Goal: Task Accomplishment & Management: Manage account settings

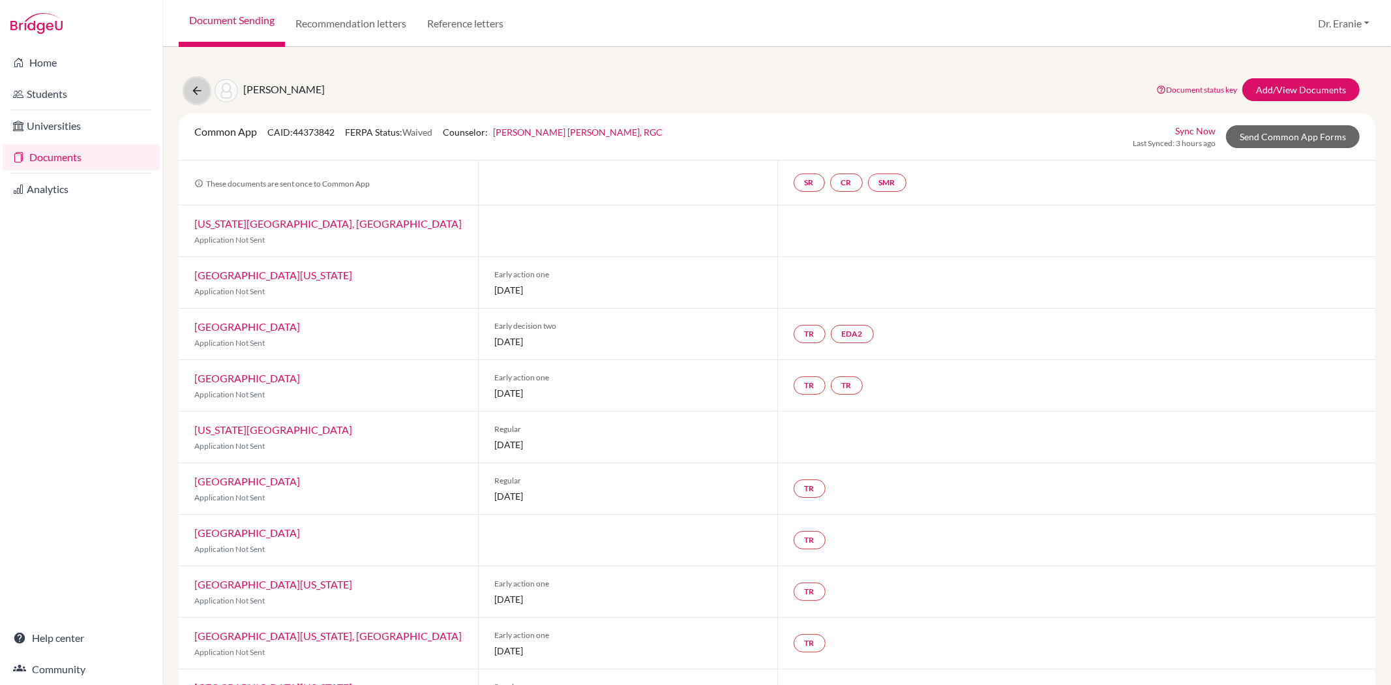
click at [197, 93] on icon at bounding box center [196, 90] width 13 height 13
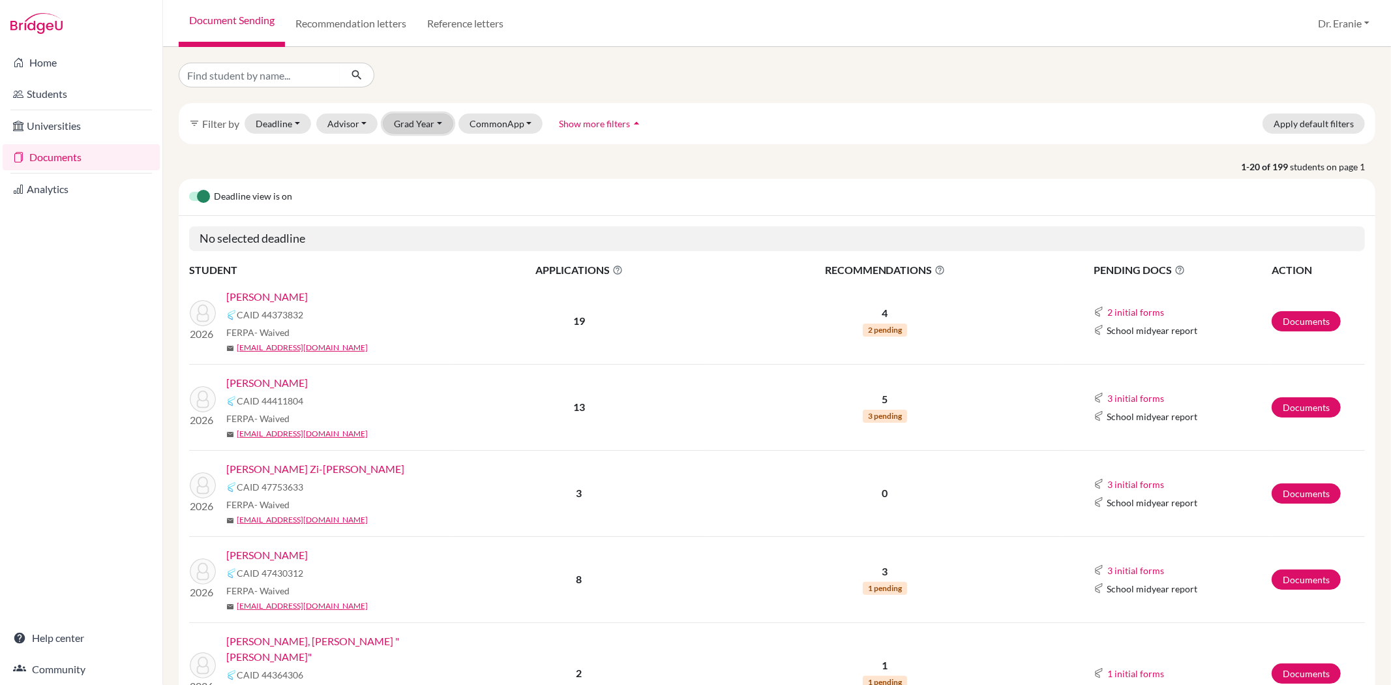
click at [434, 125] on button "Grad Year" at bounding box center [418, 123] width 70 height 20
click at [419, 173] on span "2026" at bounding box center [410, 172] width 23 height 16
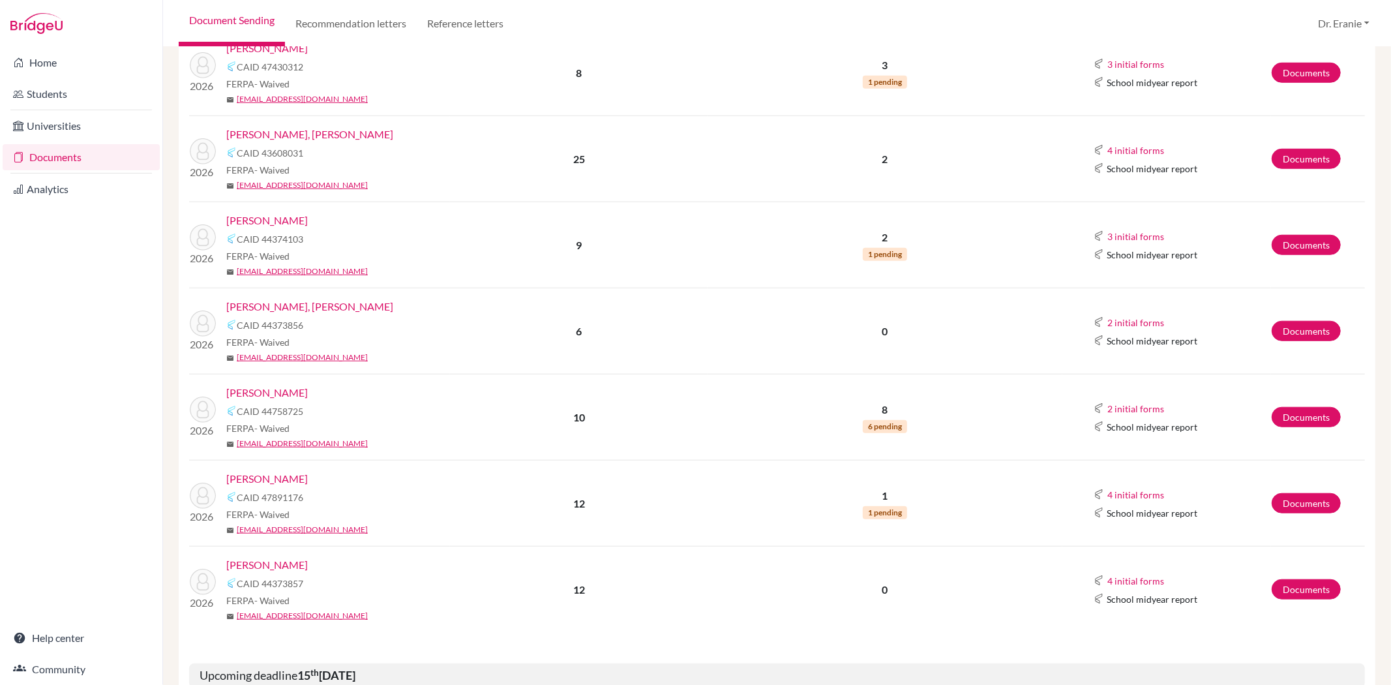
scroll to position [797, 0]
click at [280, 480] on link "Vincenti, Sorafina" at bounding box center [266, 477] width 81 height 16
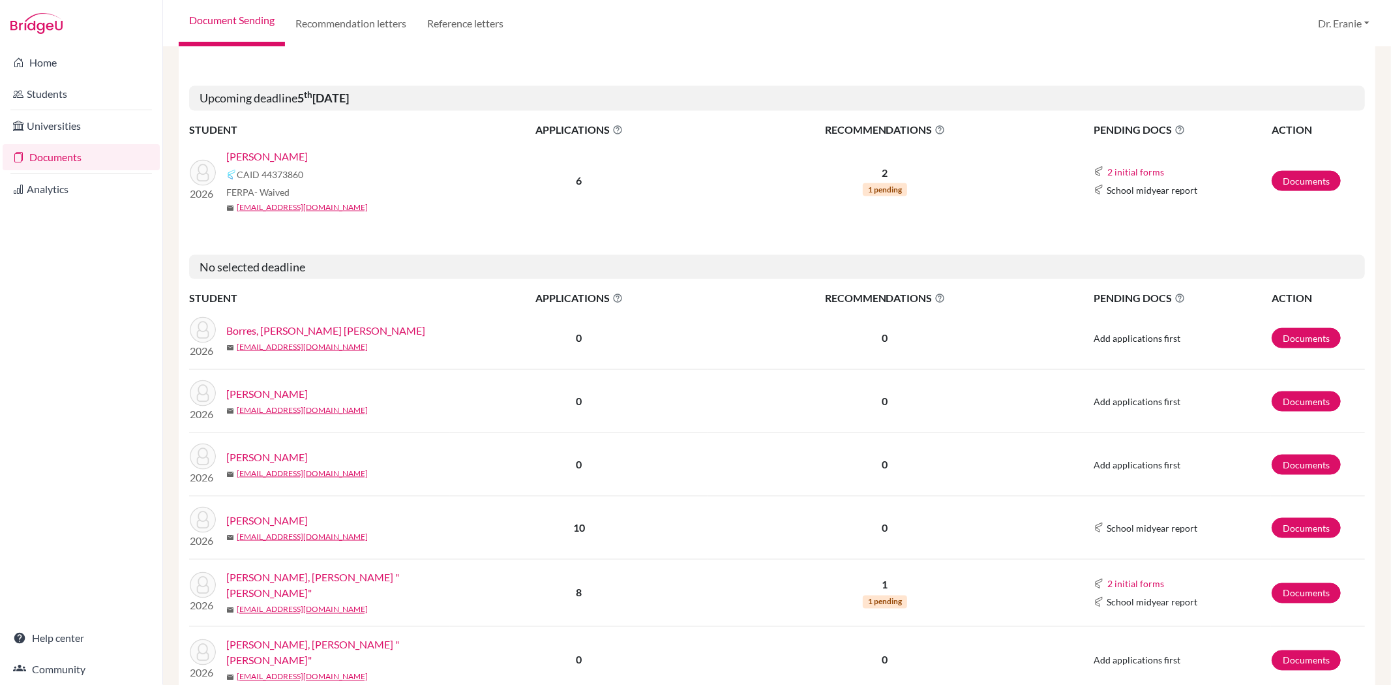
scroll to position [1593, 0]
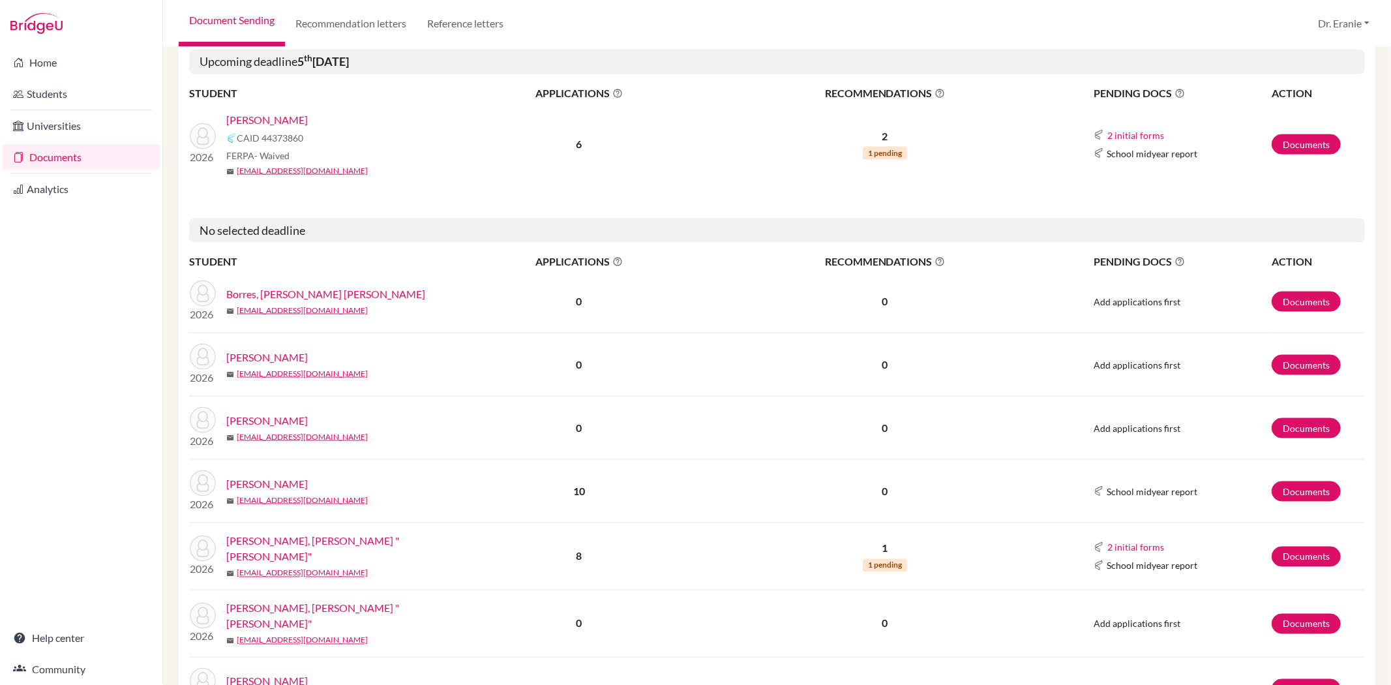
click at [284, 533] on link "[PERSON_NAME], [PERSON_NAME] "[PERSON_NAME]"" at bounding box center [342, 548] width 233 height 31
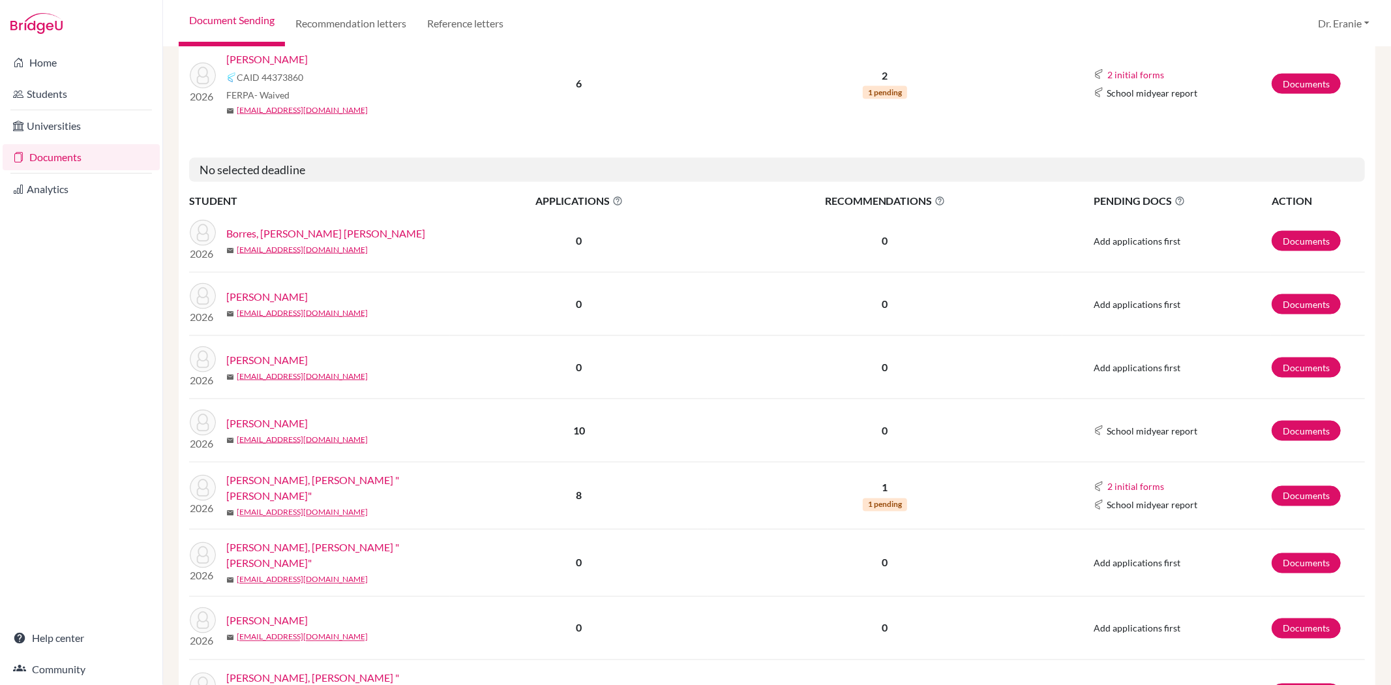
scroll to position [1738, 0]
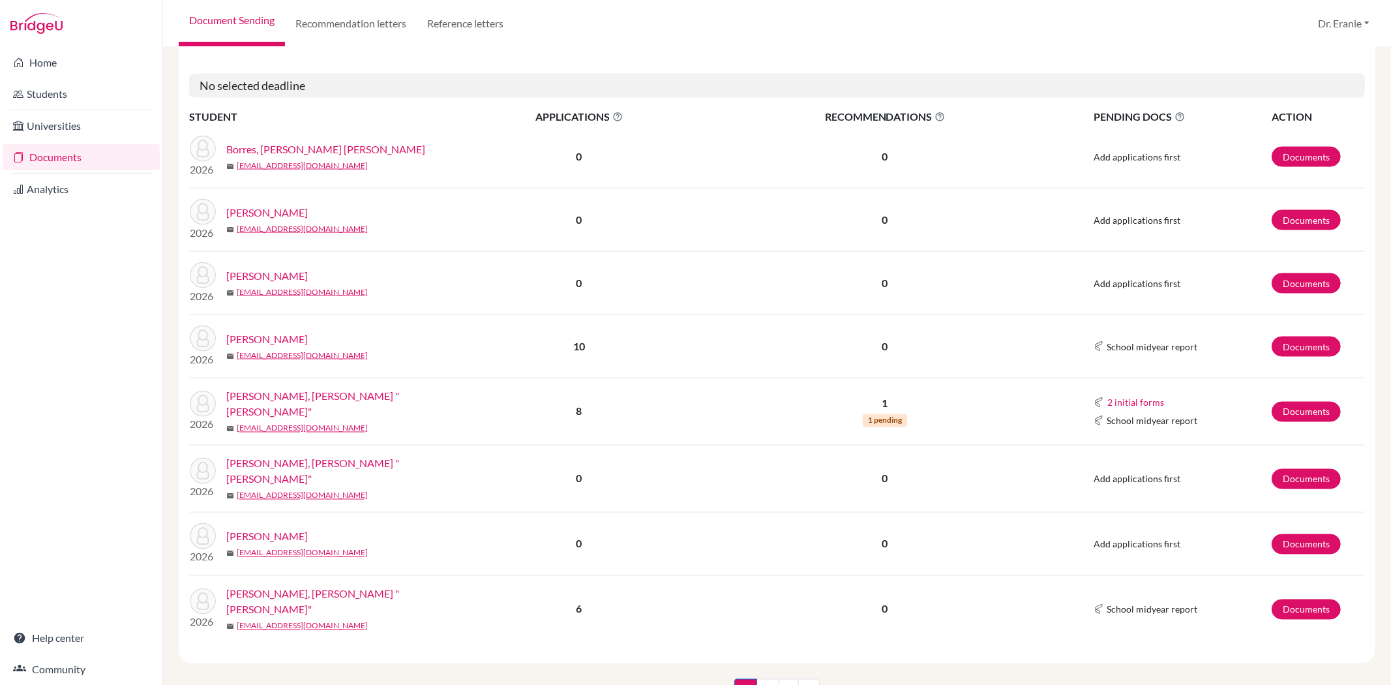
click at [278, 586] on link "Han, Chih Jou "Abbie"" at bounding box center [342, 601] width 233 height 31
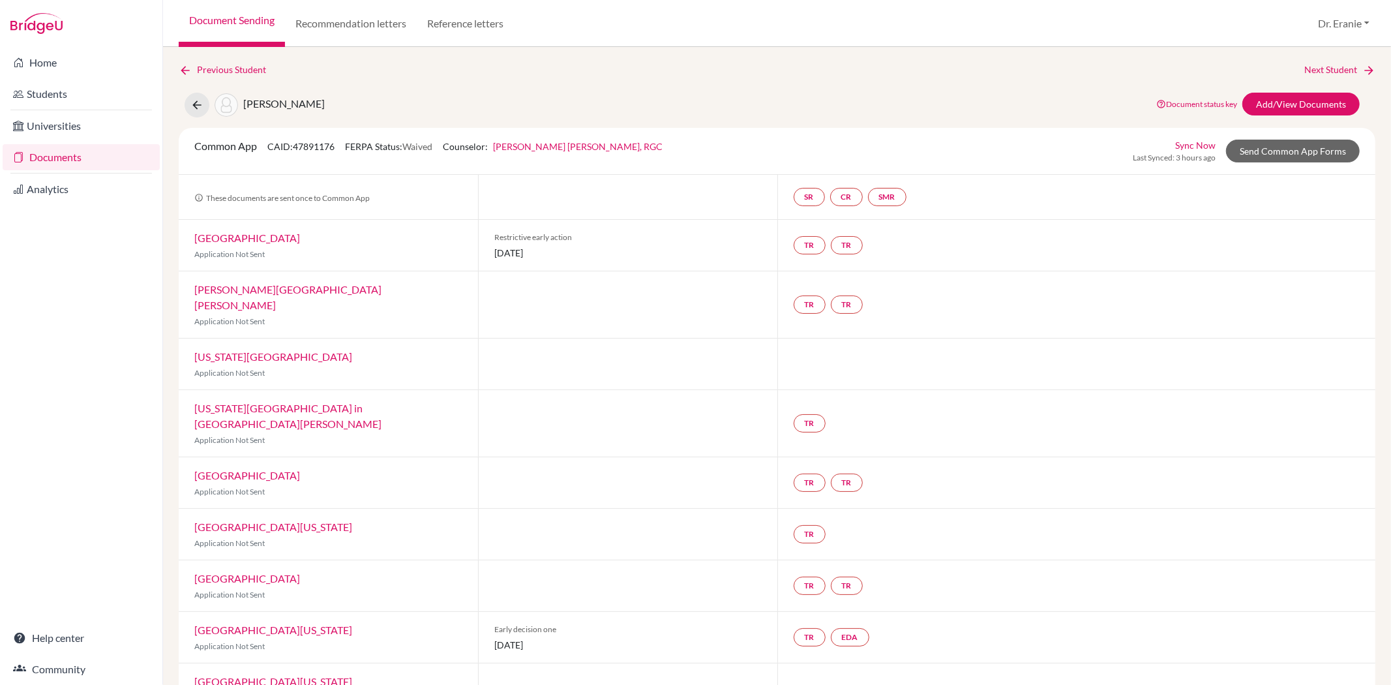
click at [1175, 142] on link "Sync Now" at bounding box center [1195, 145] width 40 height 14
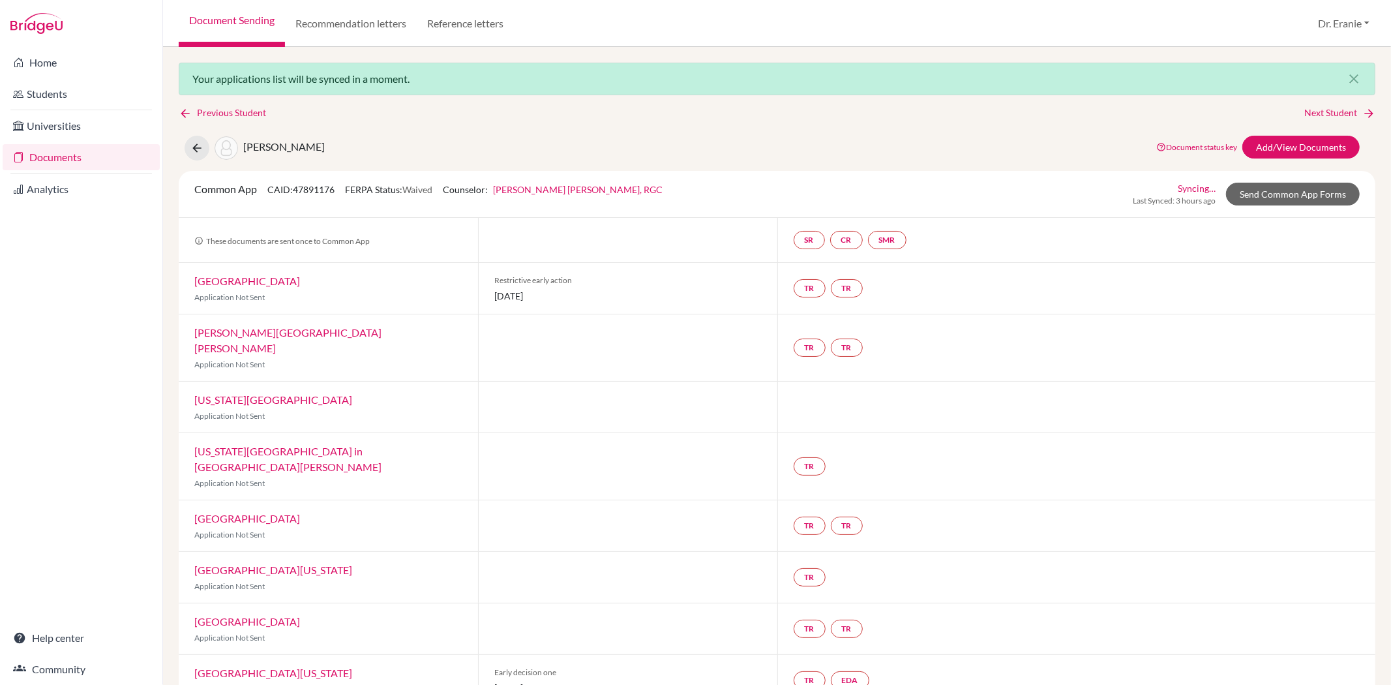
scroll to position [211, 0]
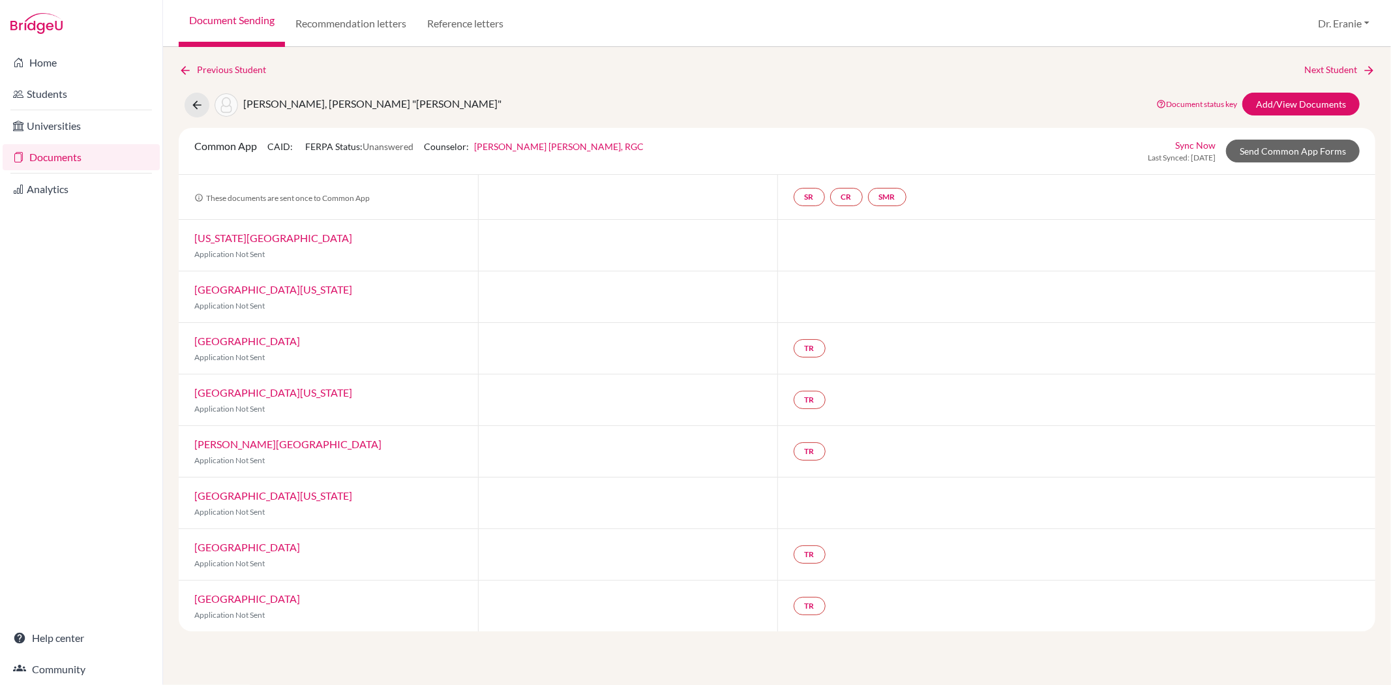
click at [1213, 146] on link "Sync Now" at bounding box center [1195, 145] width 40 height 14
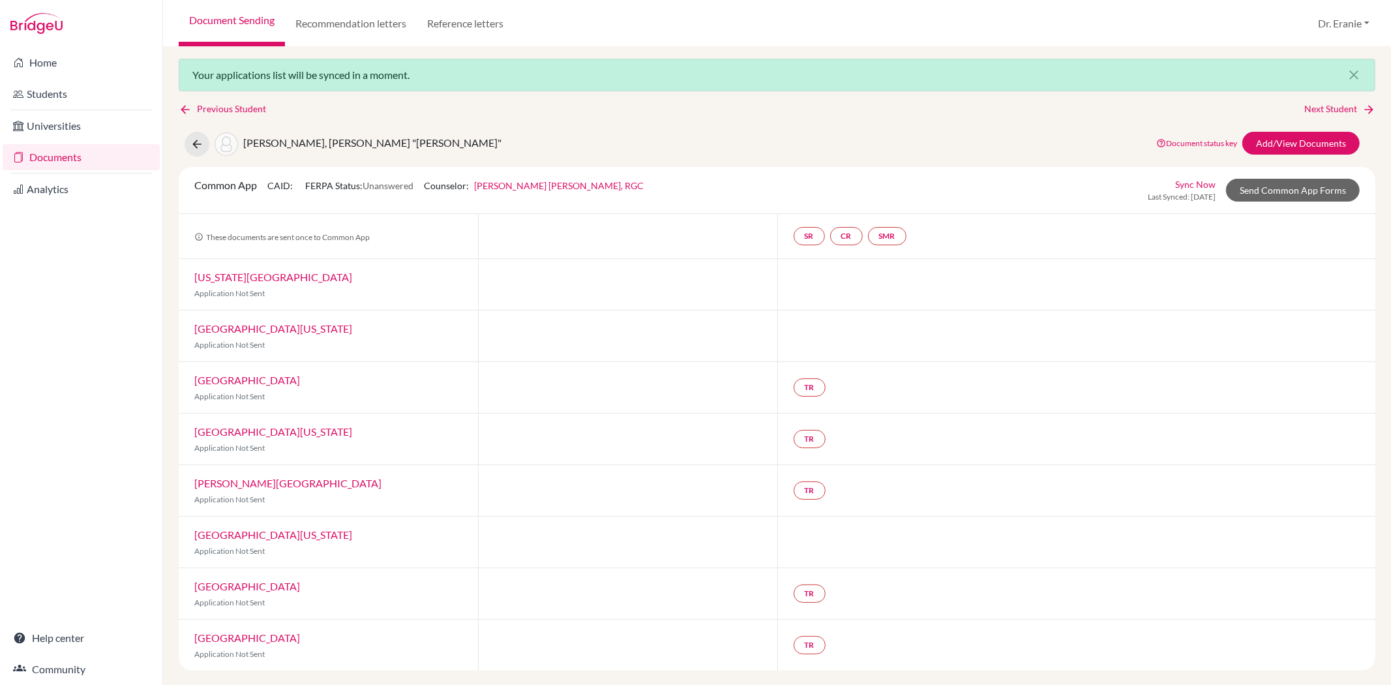
scroll to position [5, 0]
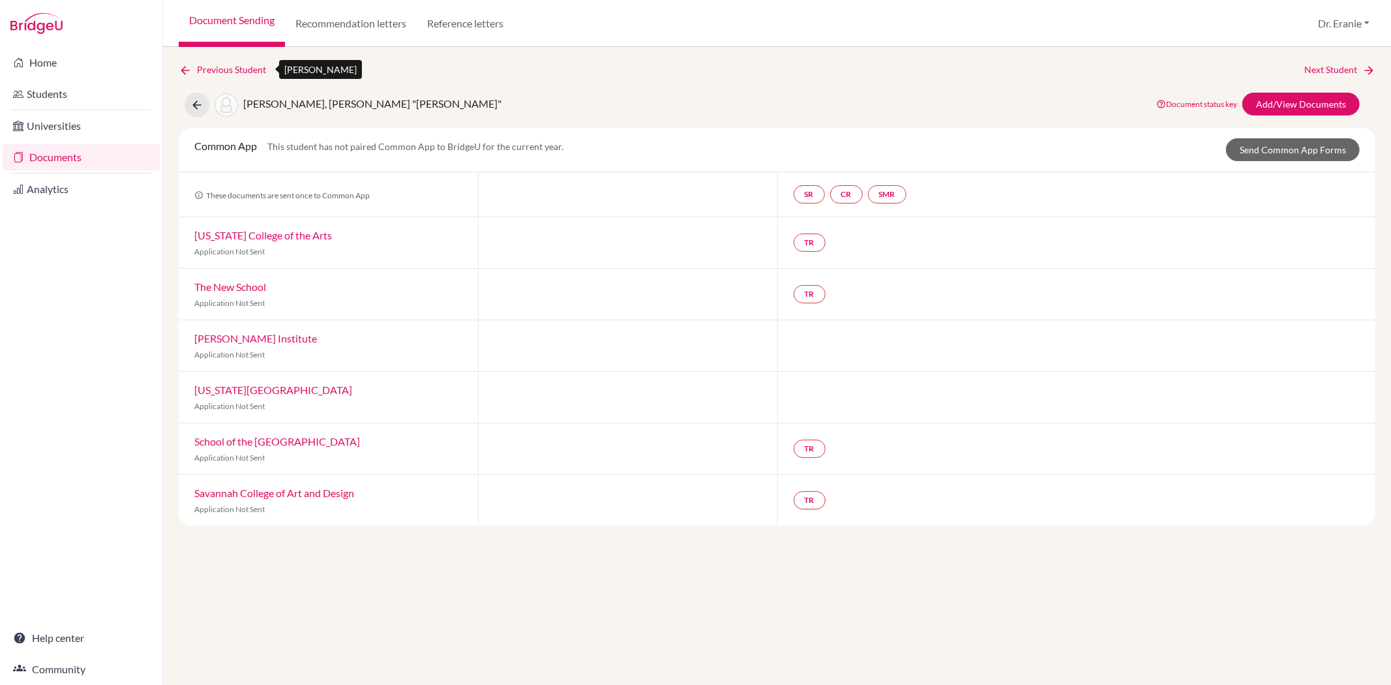
click at [186, 68] on icon at bounding box center [185, 70] width 13 height 13
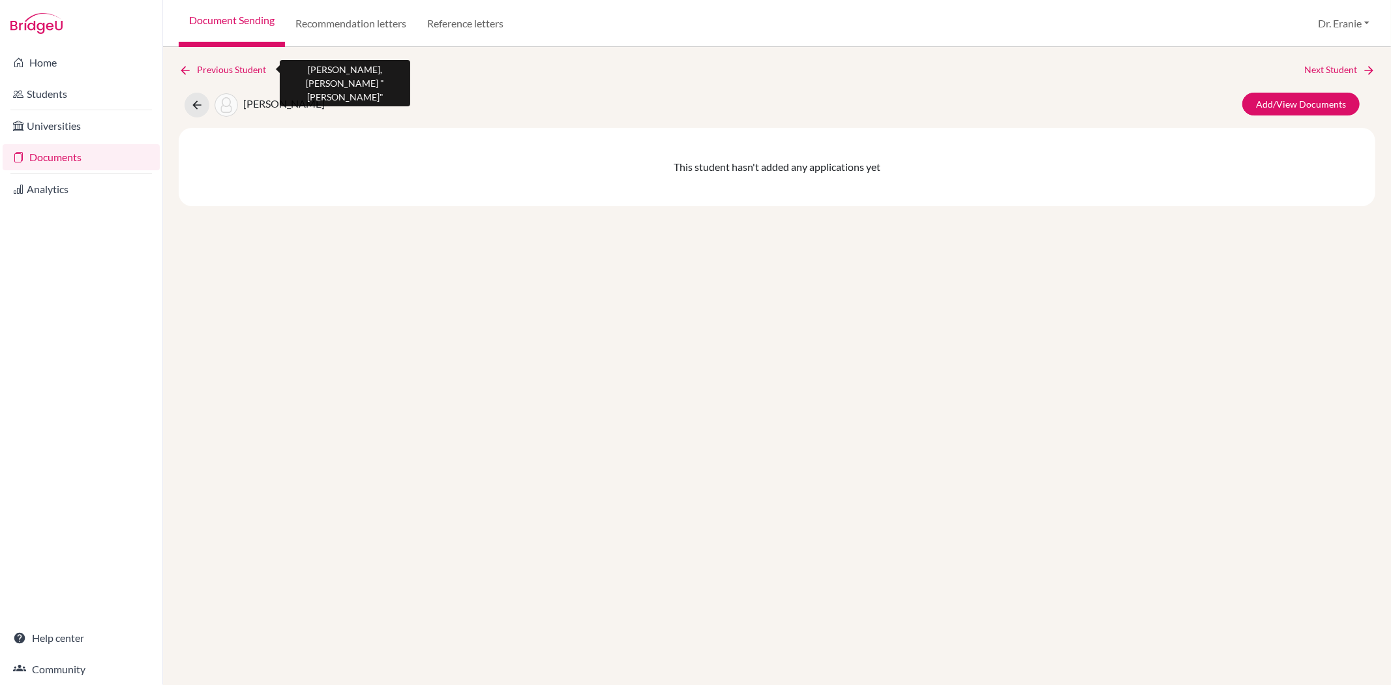
click at [184, 66] on icon at bounding box center [185, 70] width 13 height 13
click at [55, 154] on link "Documents" at bounding box center [81, 157] width 157 height 26
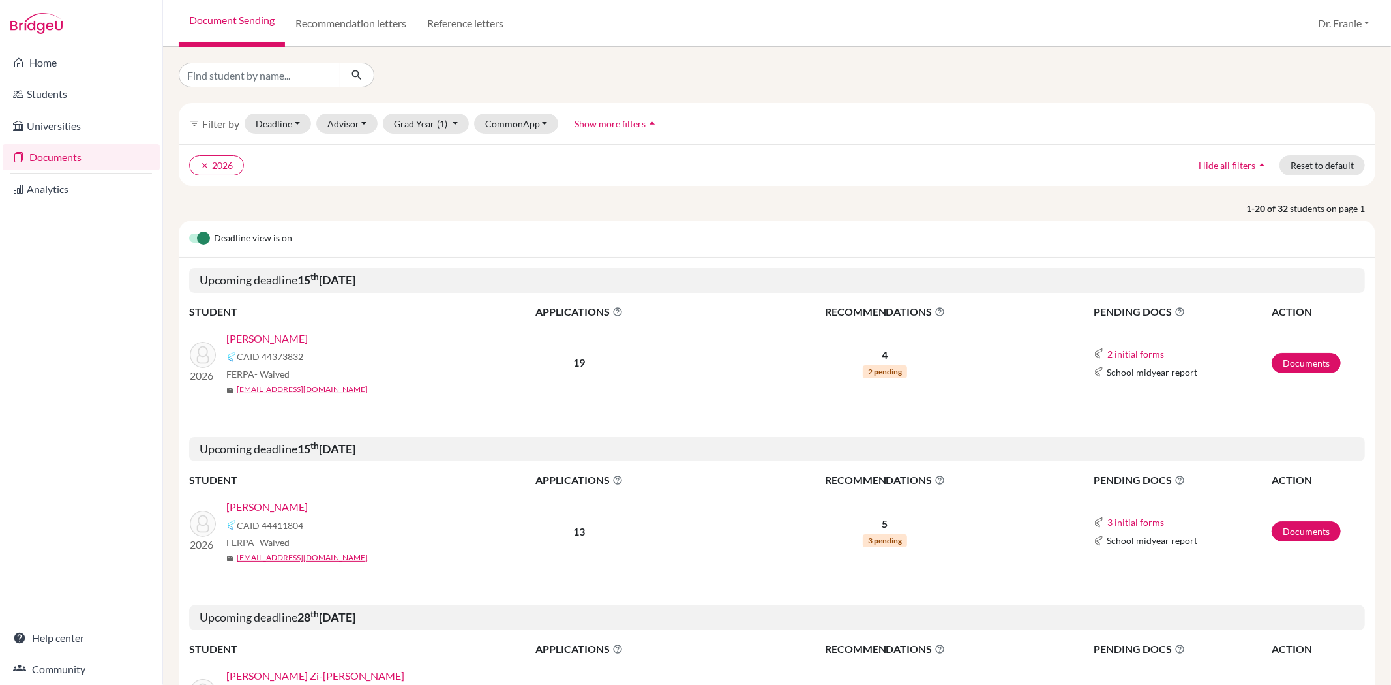
scroll to position [72, 0]
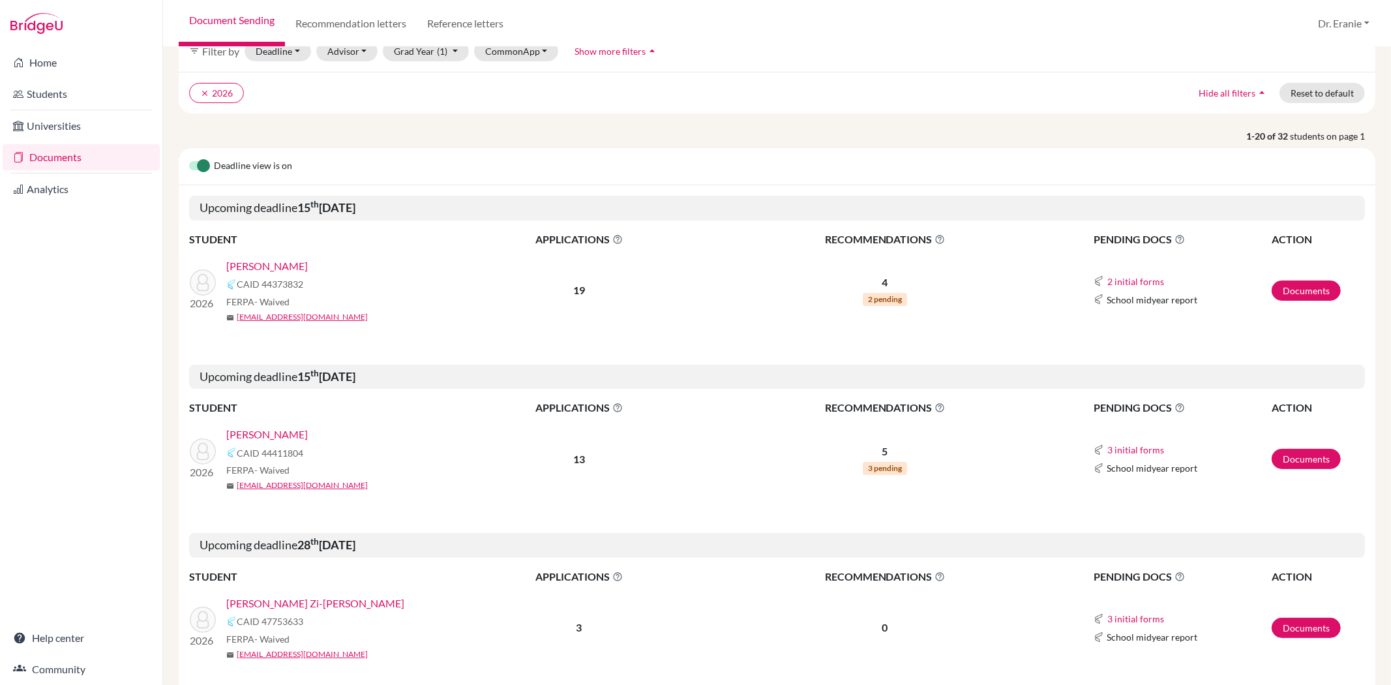
click at [252, 432] on link "[PERSON_NAME]" at bounding box center [266, 434] width 81 height 16
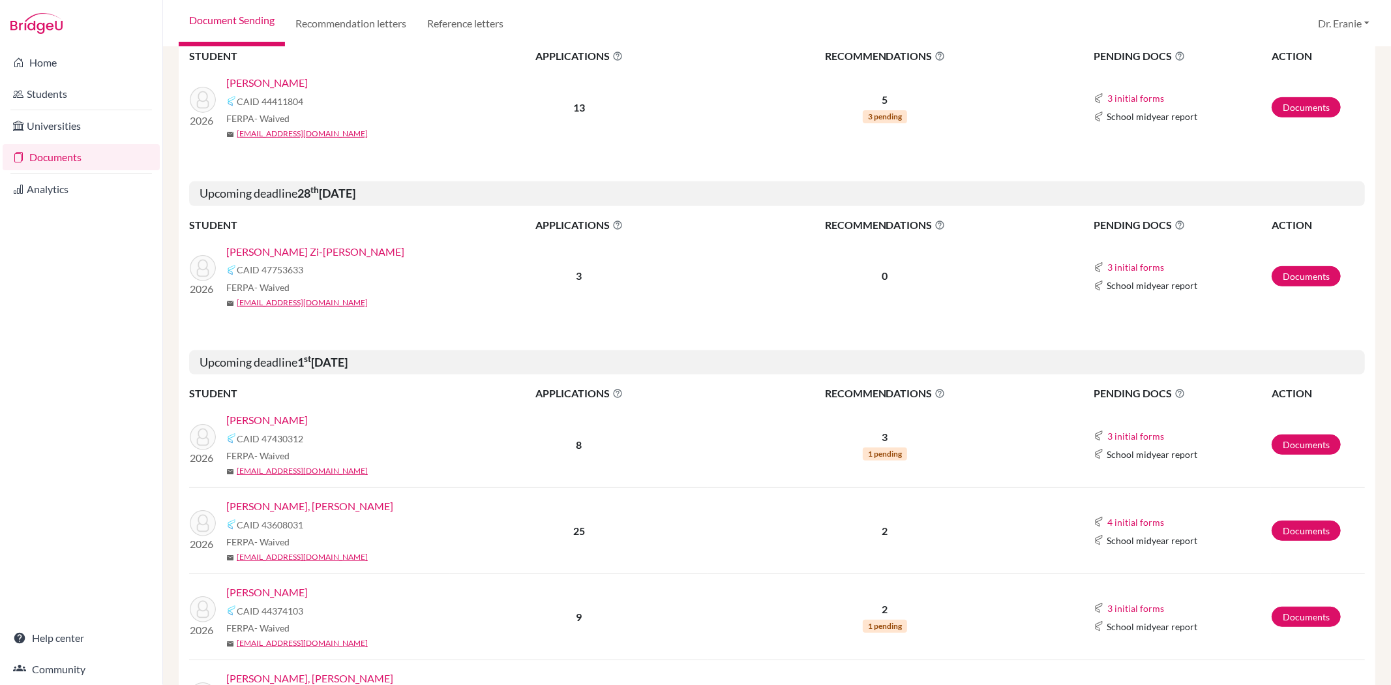
scroll to position [434, 0]
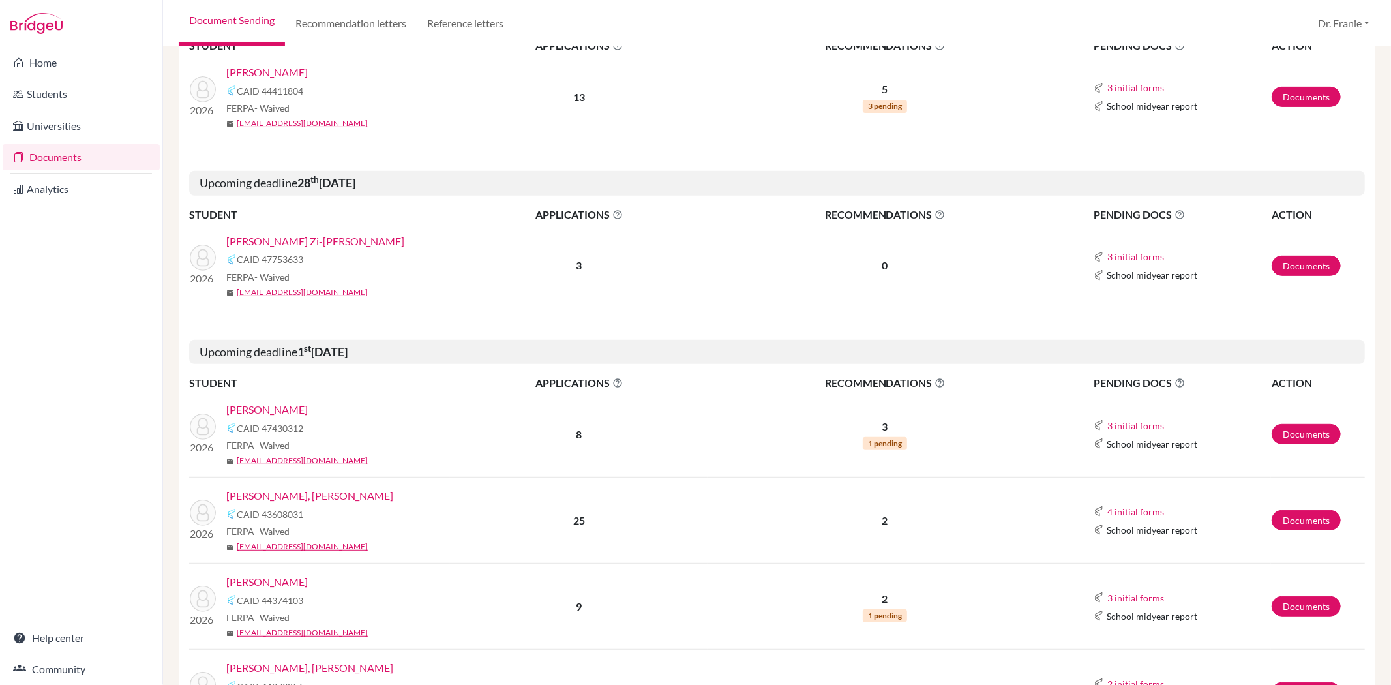
click at [300, 246] on link "[PERSON_NAME] Zi-[PERSON_NAME]" at bounding box center [315, 241] width 178 height 16
click at [259, 411] on link "Chow, Kyle" at bounding box center [266, 410] width 81 height 16
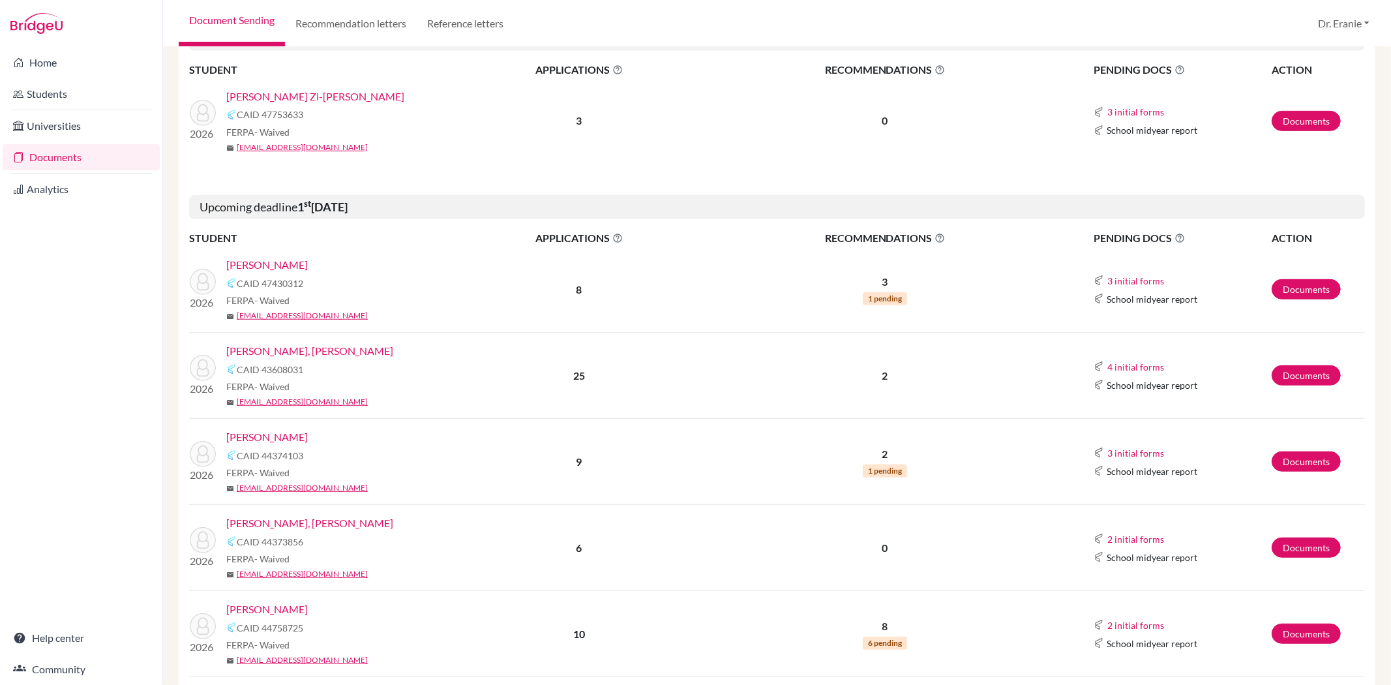
click at [281, 353] on link "[PERSON_NAME], [PERSON_NAME]" at bounding box center [309, 351] width 167 height 16
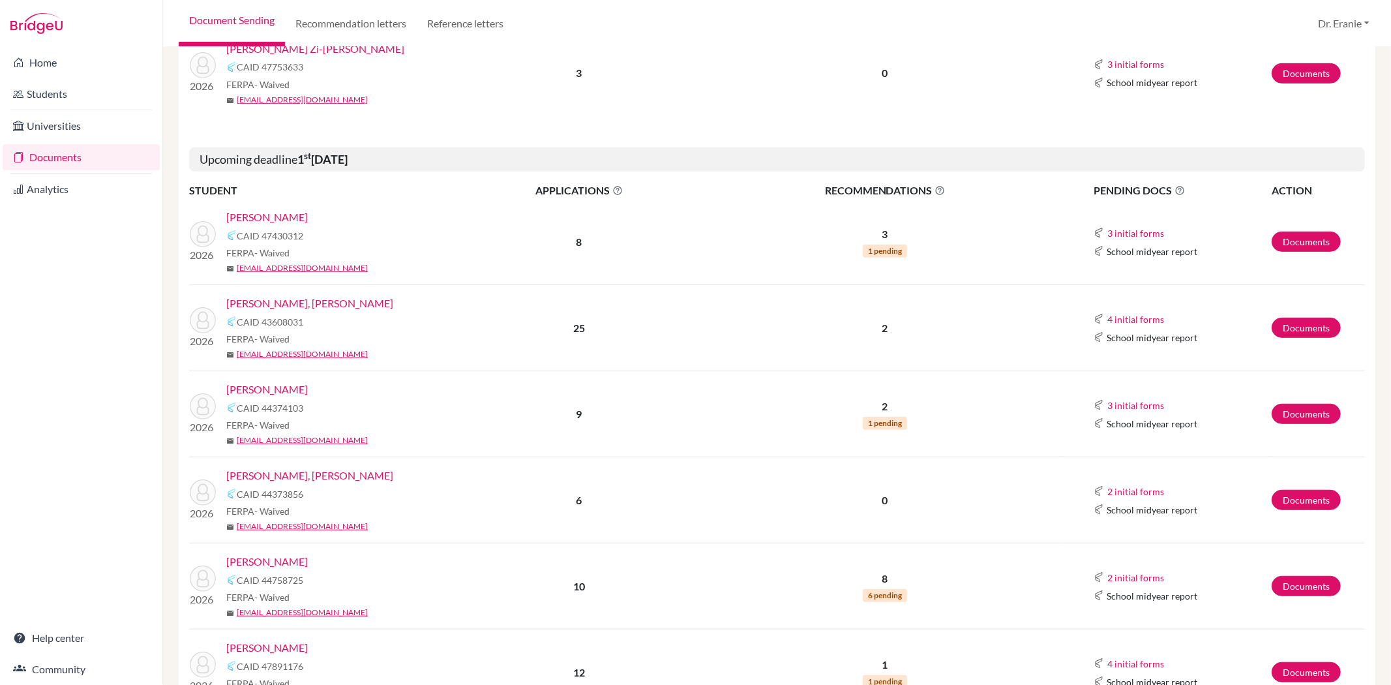
scroll to position [652, 0]
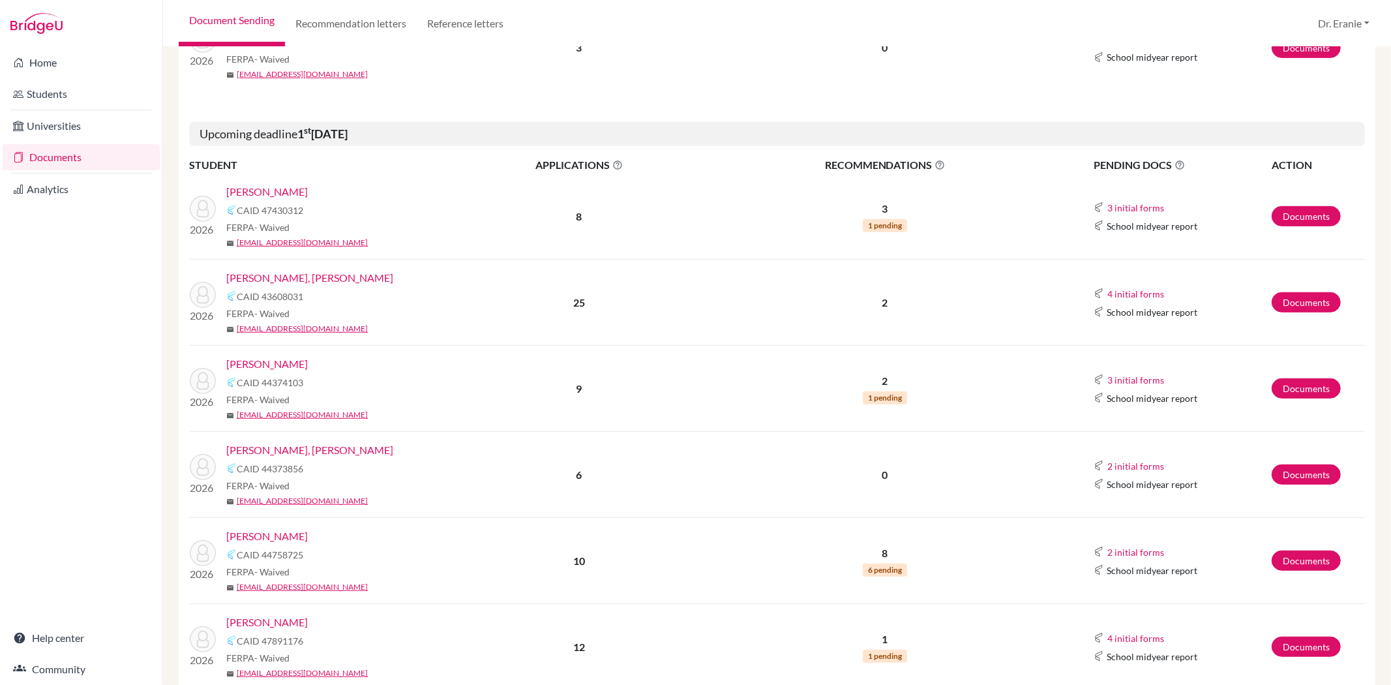
click at [269, 363] on link "Kang, Liyeh" at bounding box center [266, 364] width 81 height 16
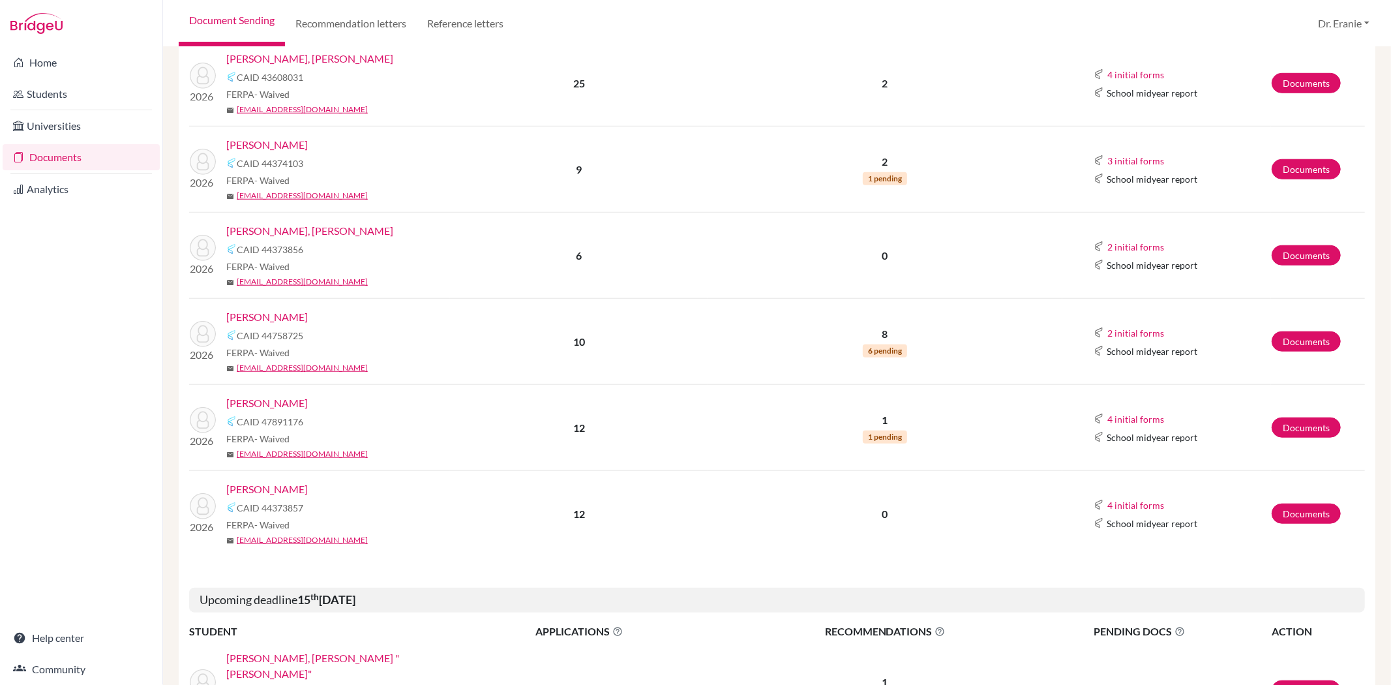
scroll to position [941, 0]
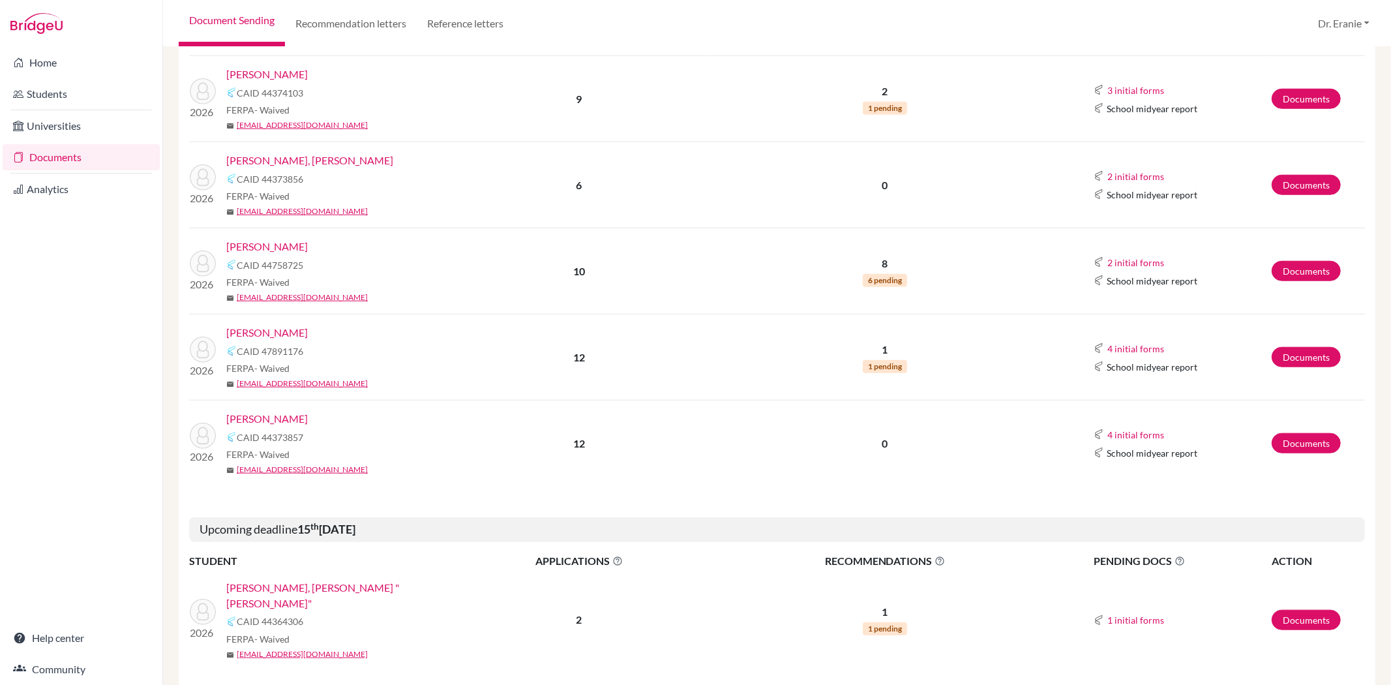
click at [281, 333] on link "Vincenti, Sorafina" at bounding box center [266, 333] width 81 height 16
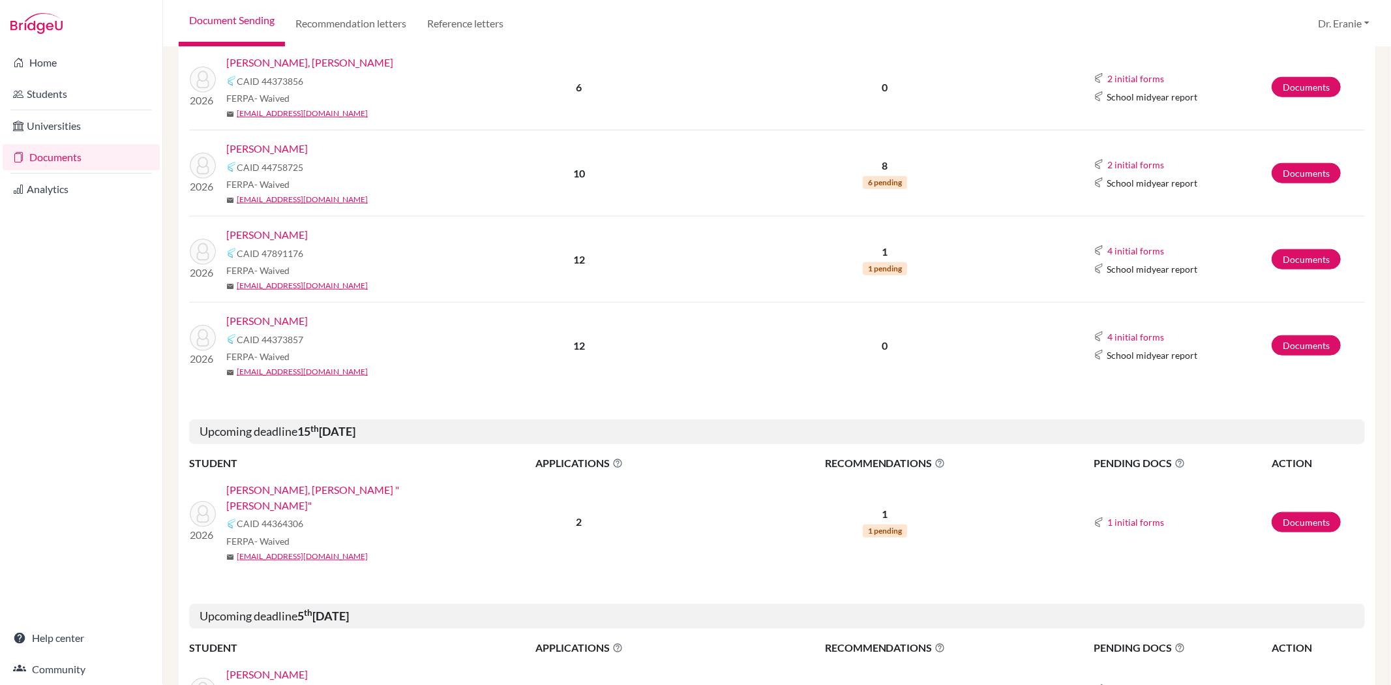
scroll to position [1014, 0]
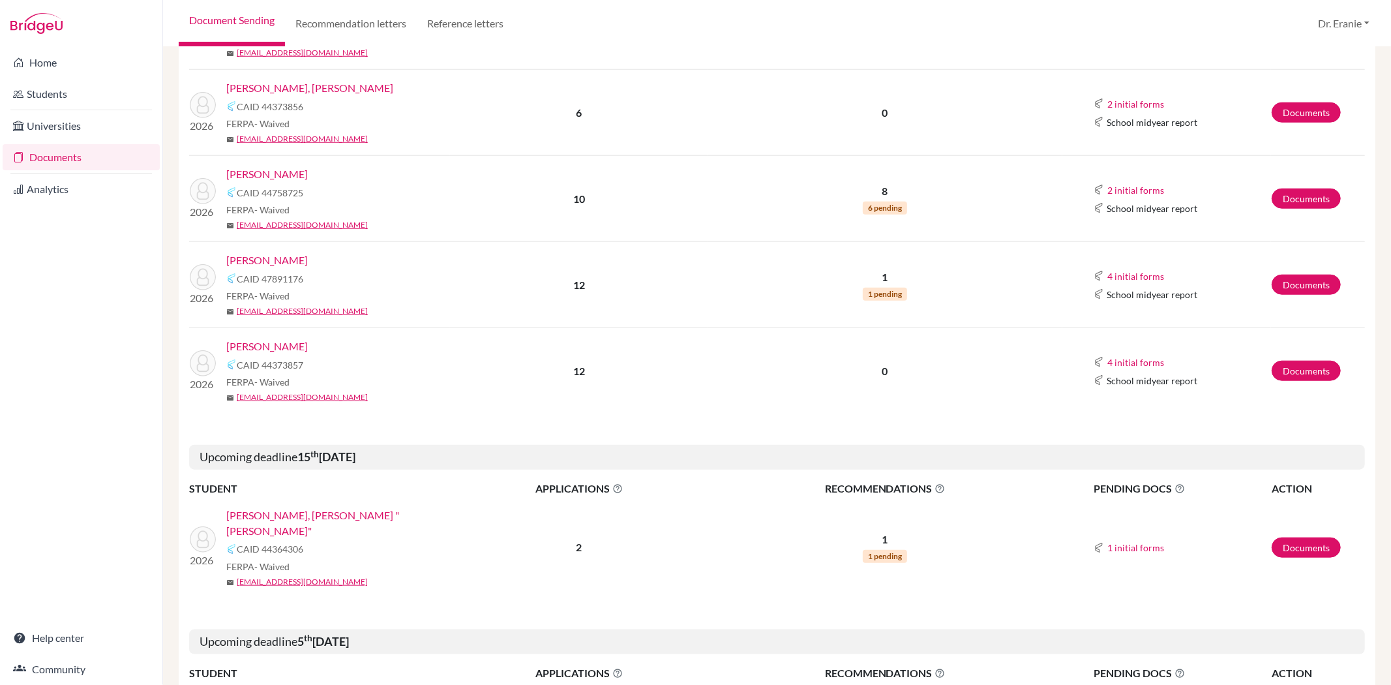
click at [258, 344] on link "Yeh, Brennan" at bounding box center [266, 346] width 81 height 16
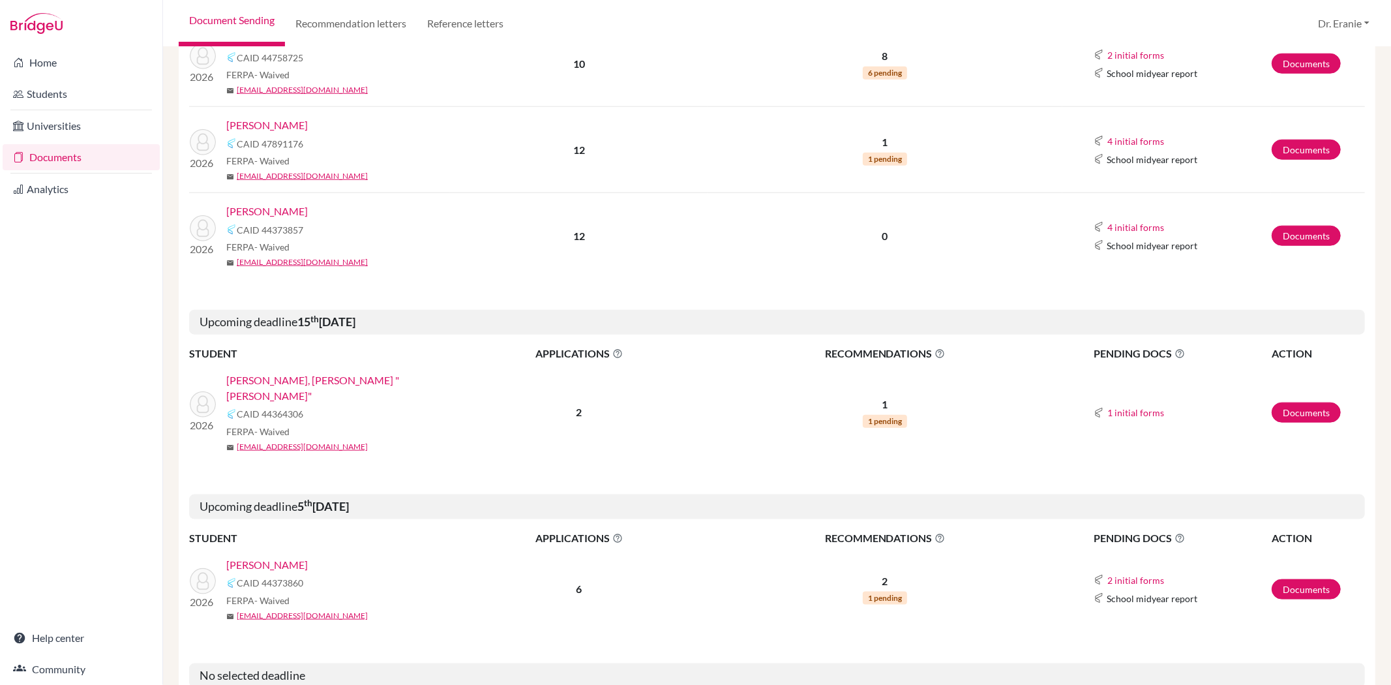
scroll to position [1231, 0]
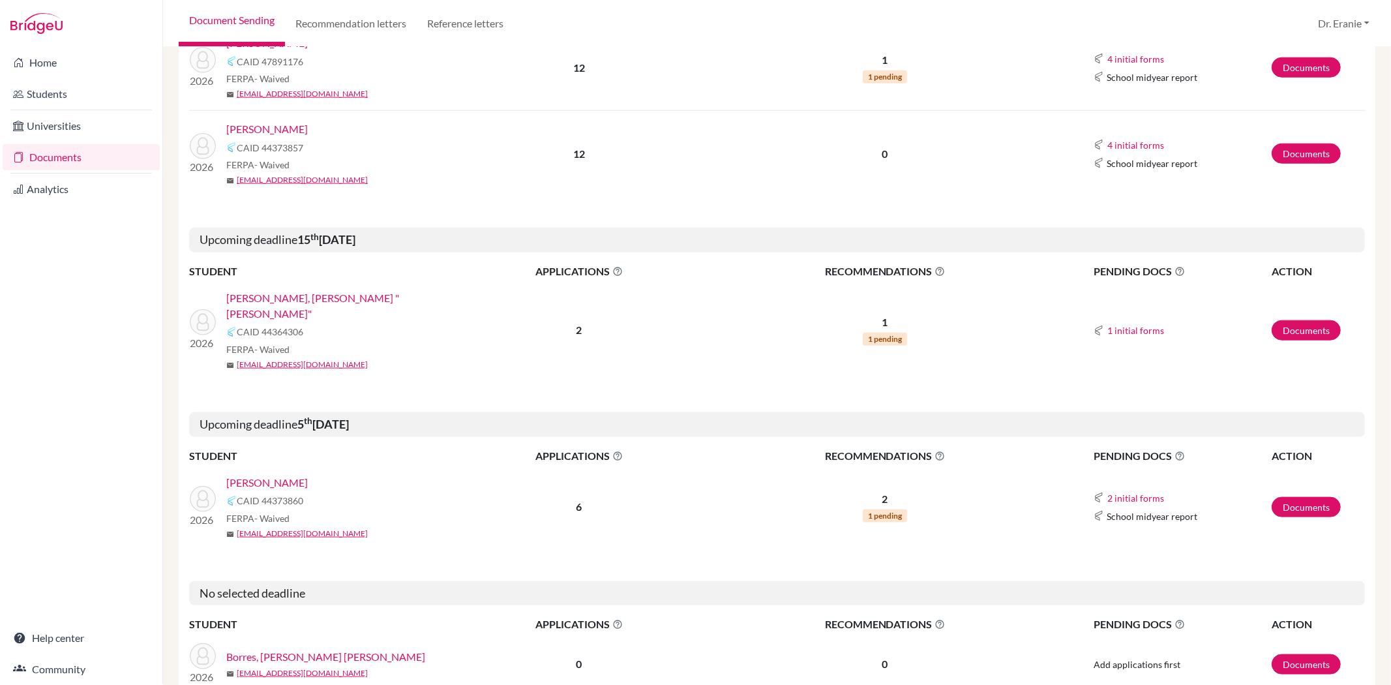
click at [288, 298] on link "Lin, Li Yu "Emily"" at bounding box center [342, 305] width 233 height 31
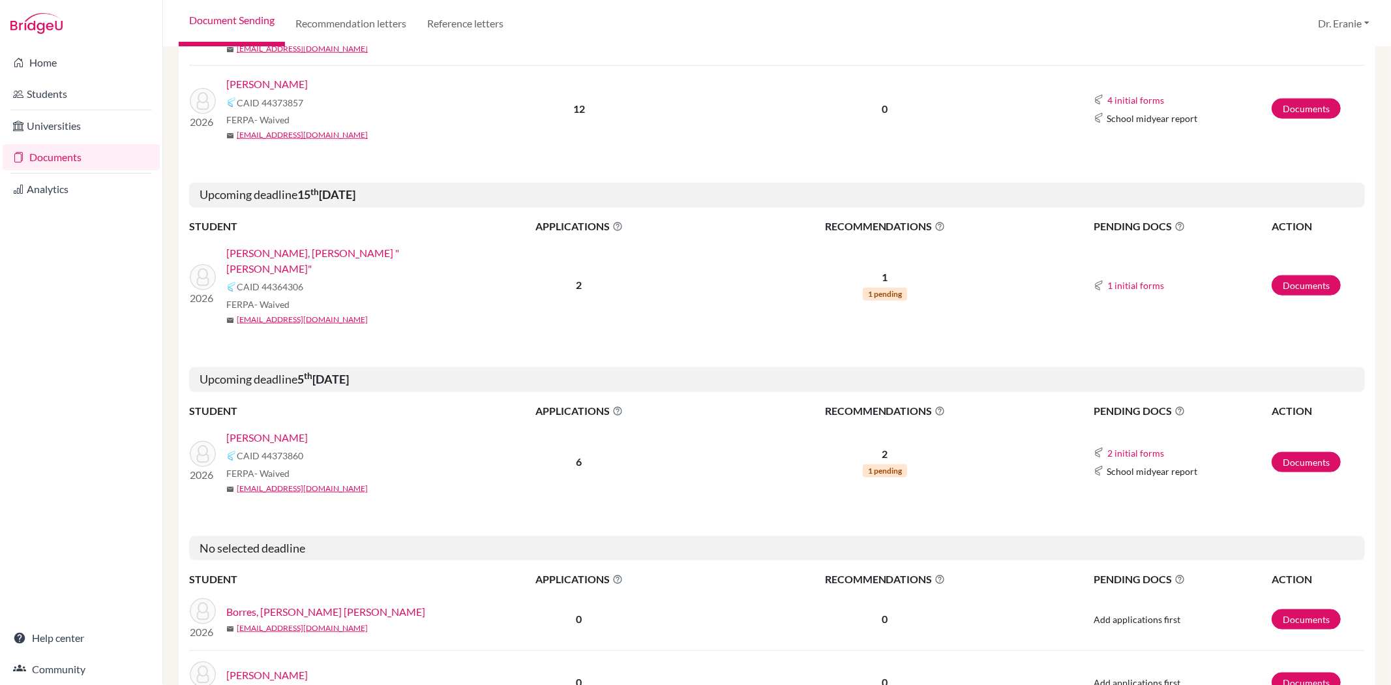
scroll to position [1376, 0]
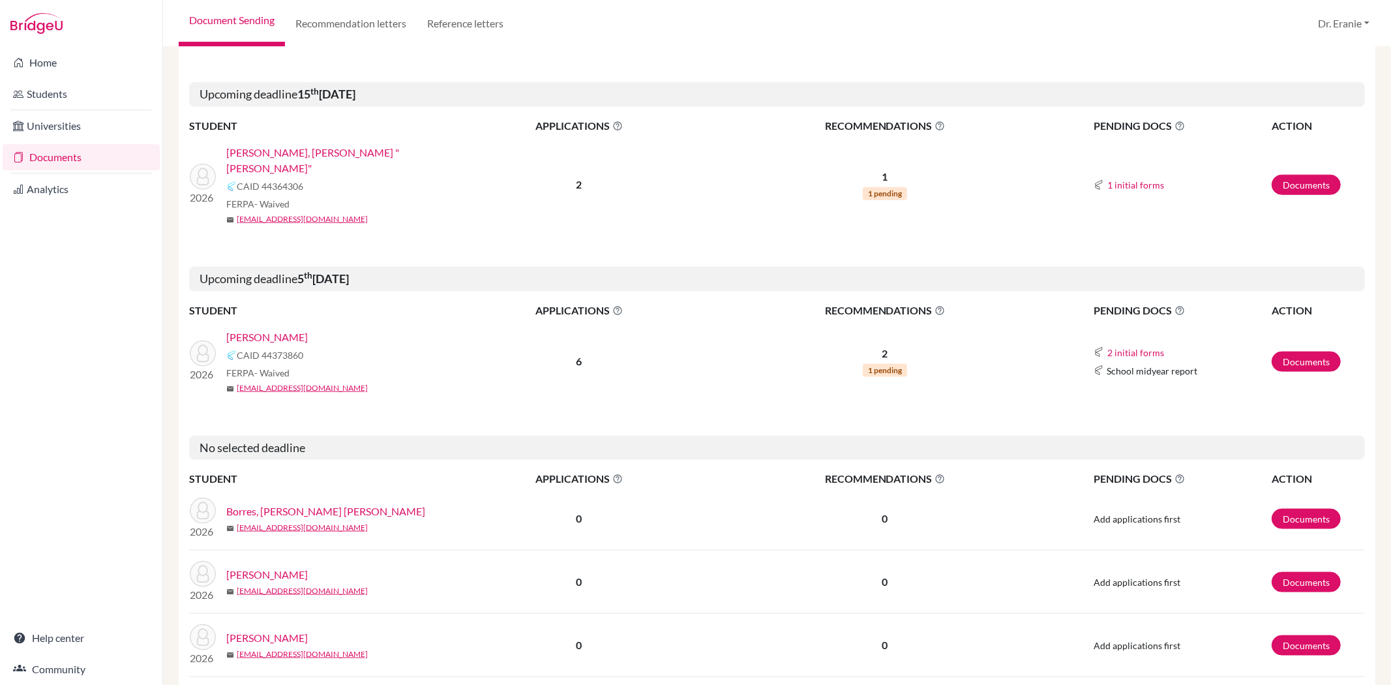
click at [287, 329] on link "Lee, Joyce Musi" at bounding box center [266, 337] width 81 height 16
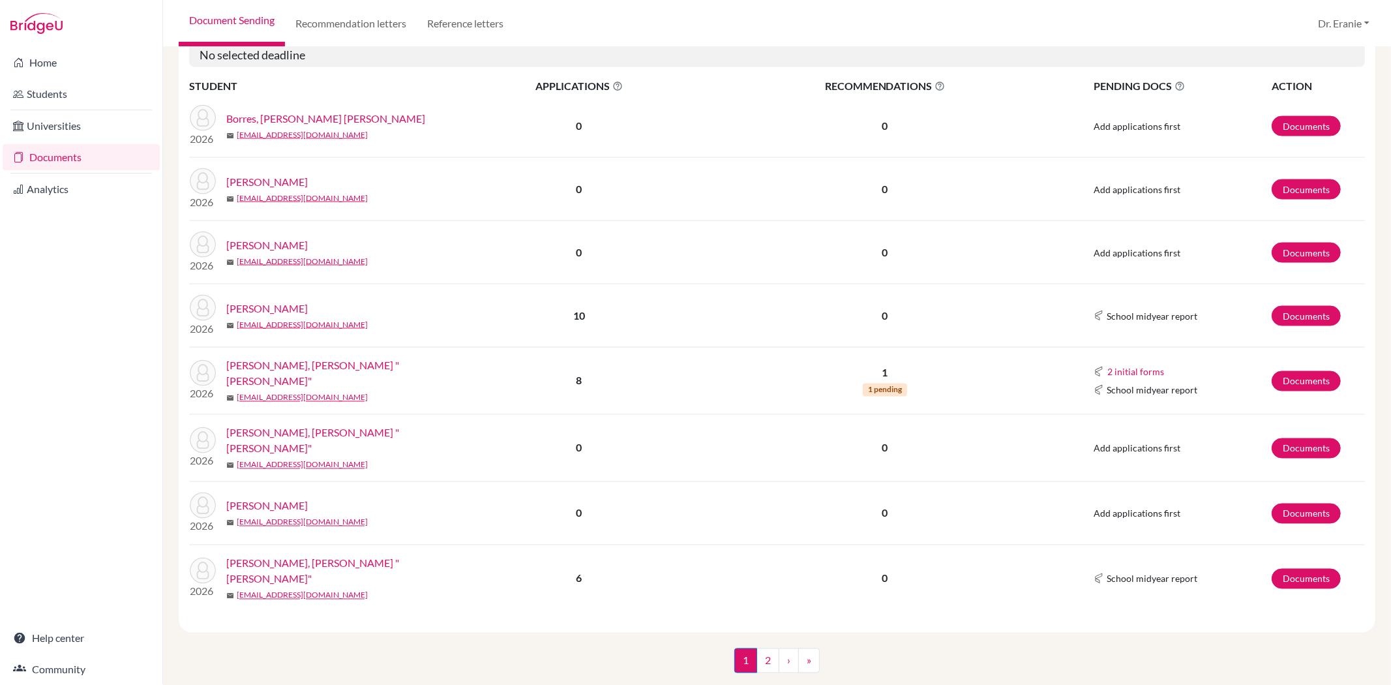
scroll to position [1771, 0]
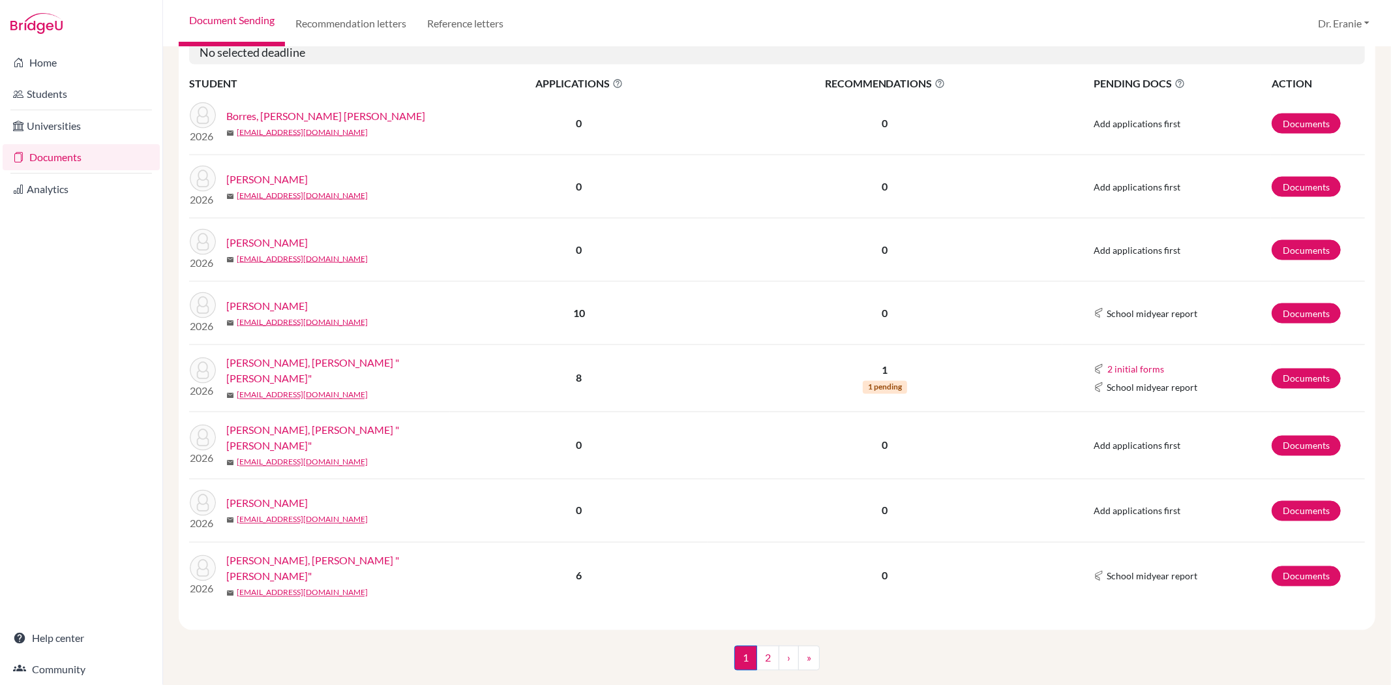
click at [304, 171] on link "Chang, Jacqueline Ning" at bounding box center [266, 179] width 81 height 16
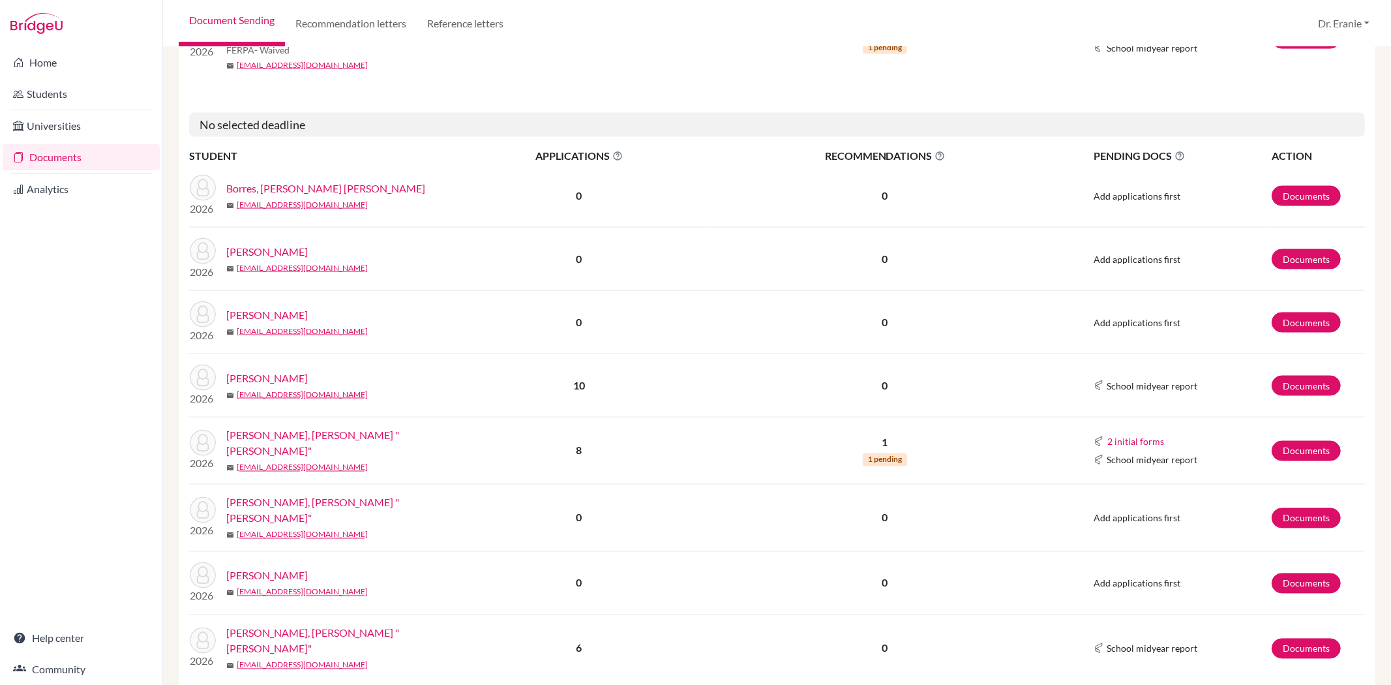
click at [304, 307] on link "Chen, Adrienne Wen-An" at bounding box center [266, 315] width 81 height 16
click at [255, 370] on link "Chen, Oliver" at bounding box center [266, 378] width 81 height 16
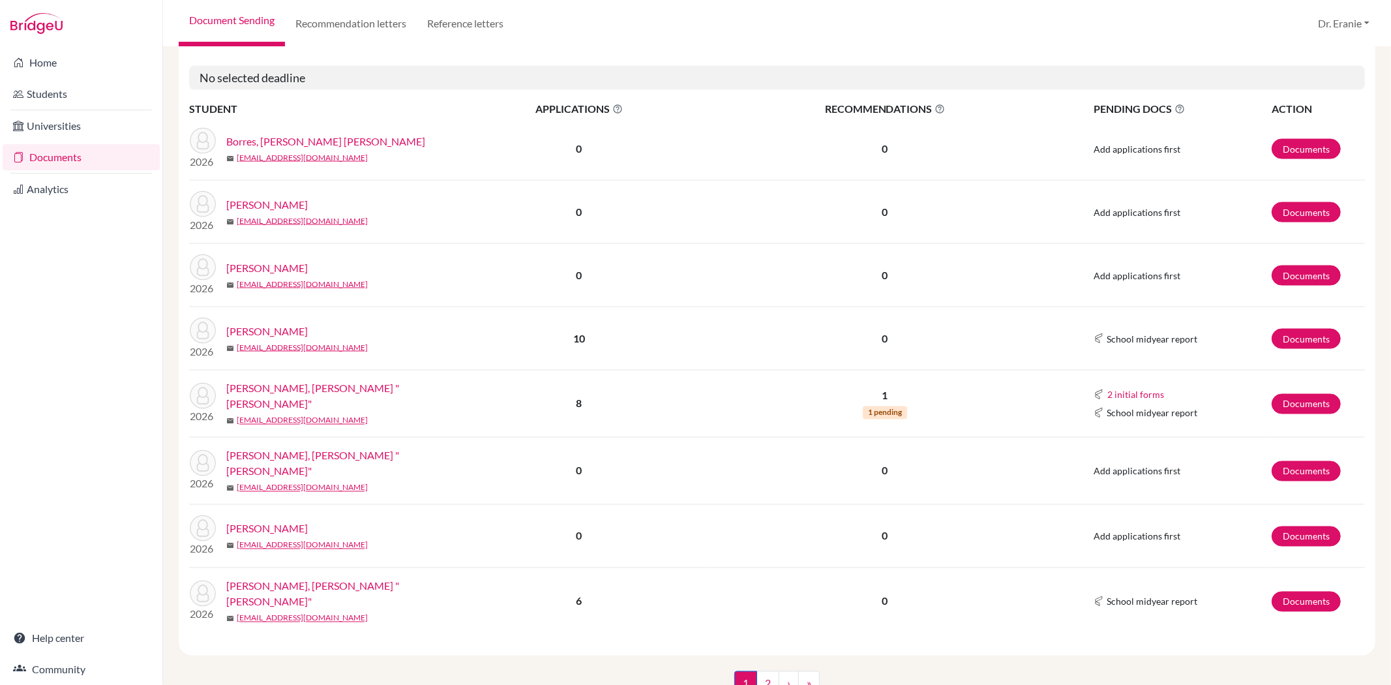
scroll to position [1771, 0]
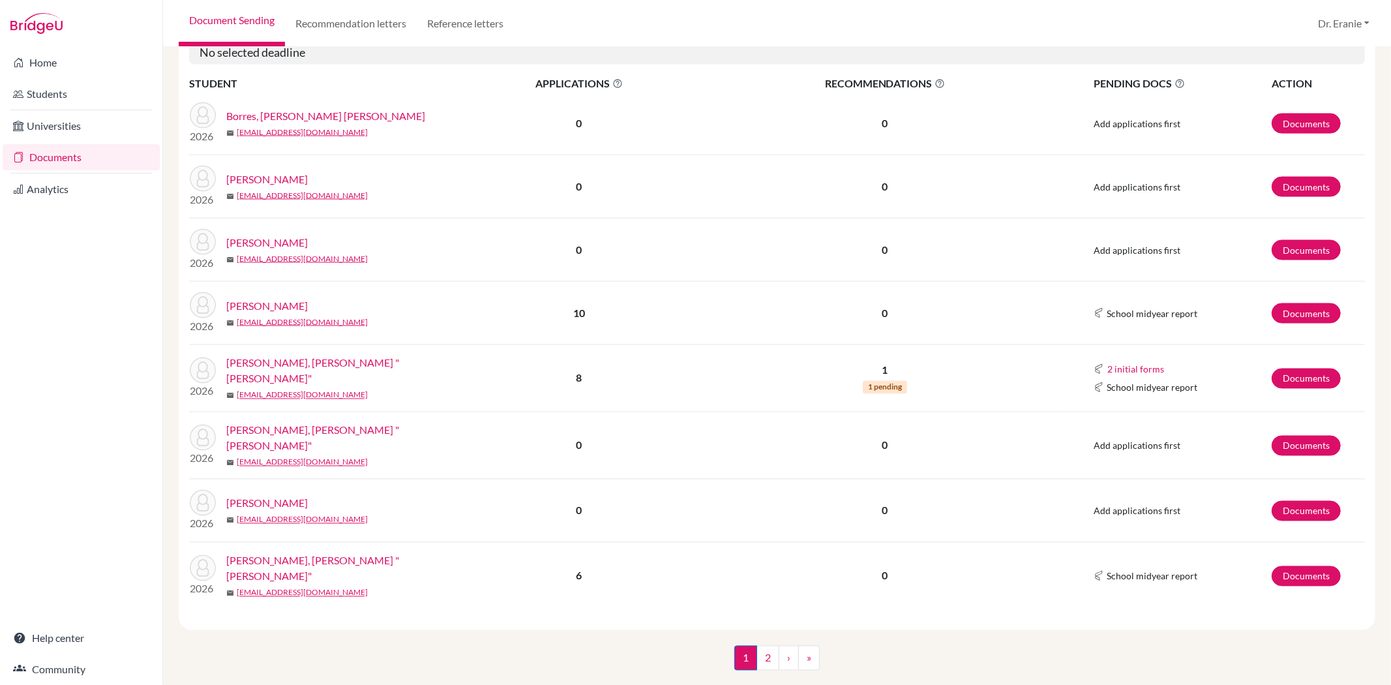
click at [309, 355] on link "Chiang, Yu Jen "Jenny"" at bounding box center [342, 370] width 233 height 31
click at [761, 645] on link "2" at bounding box center [767, 657] width 23 height 25
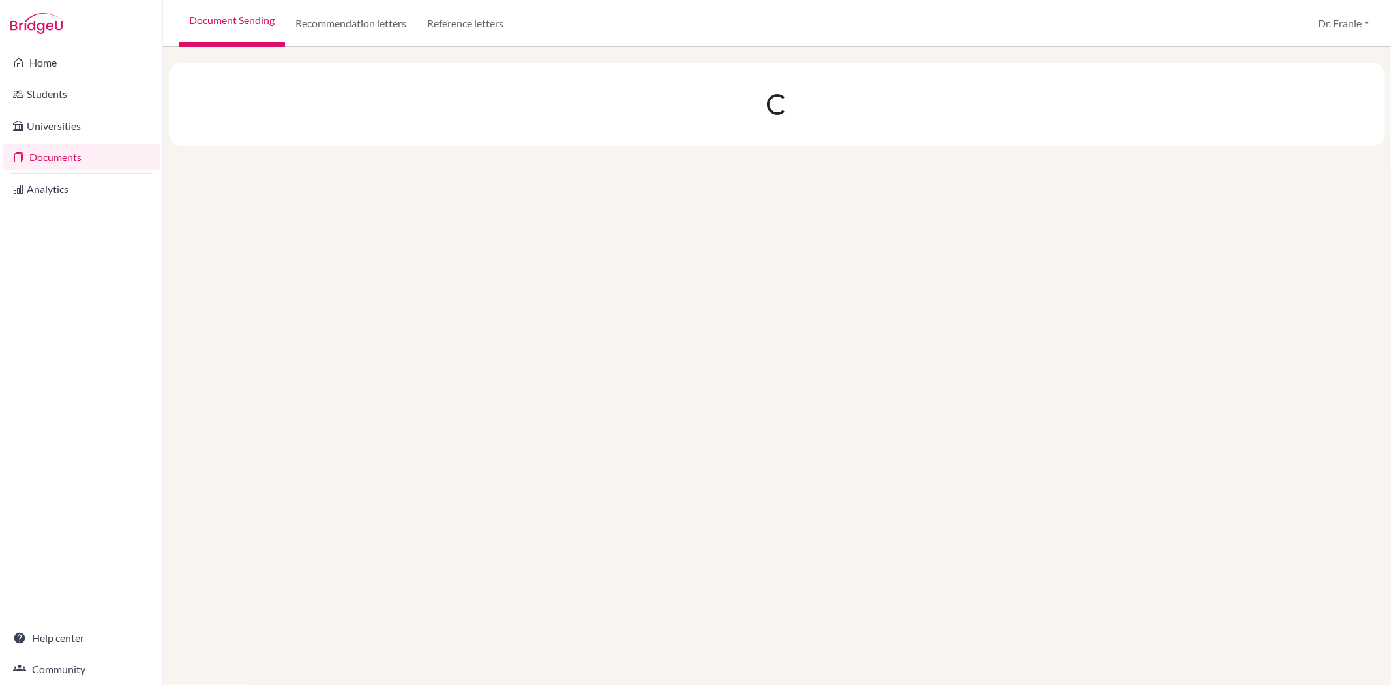
scroll to position [0, 0]
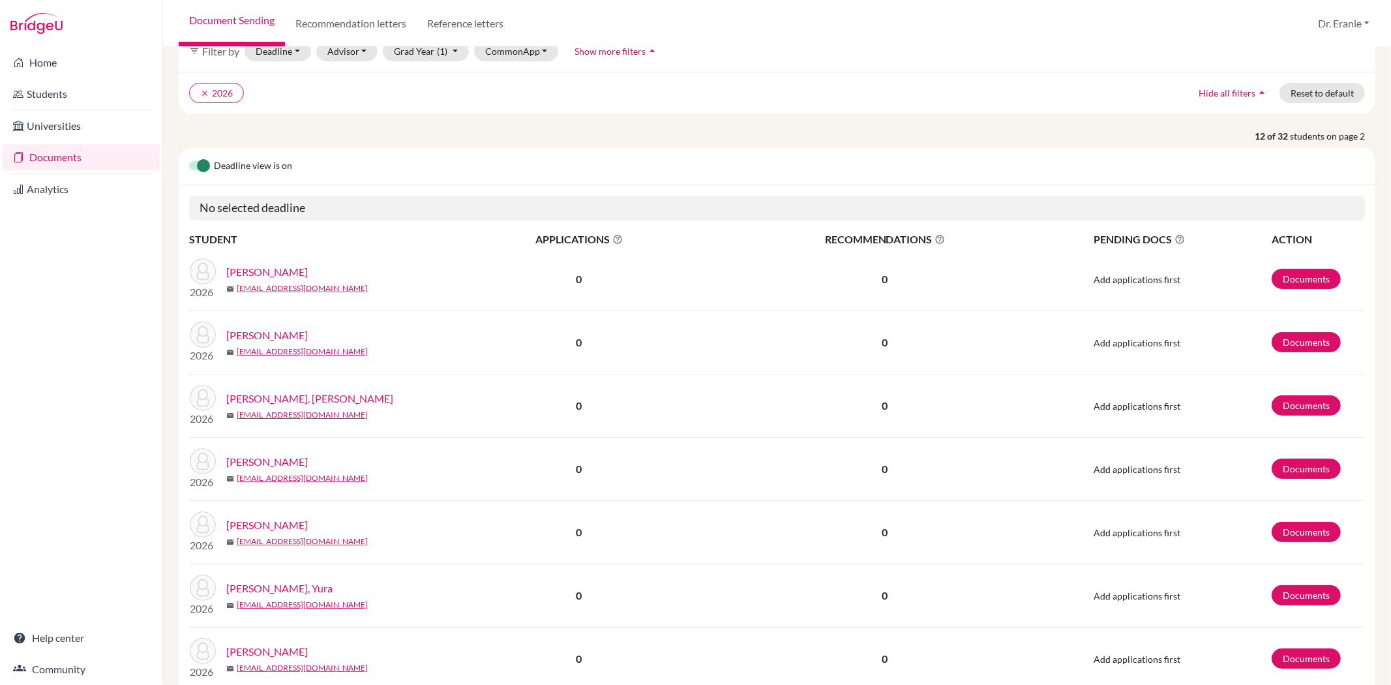
scroll to position [145, 0]
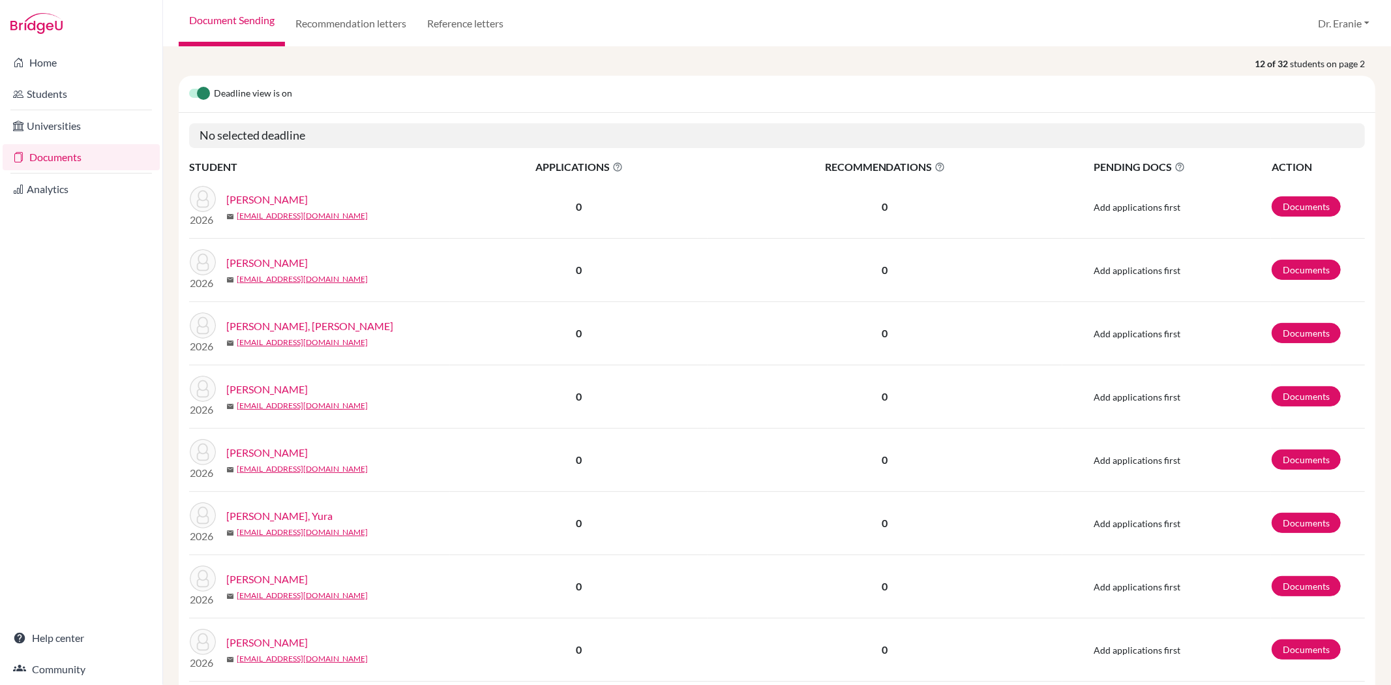
click at [250, 386] on link "Huang, Dan Zuo" at bounding box center [266, 389] width 81 height 16
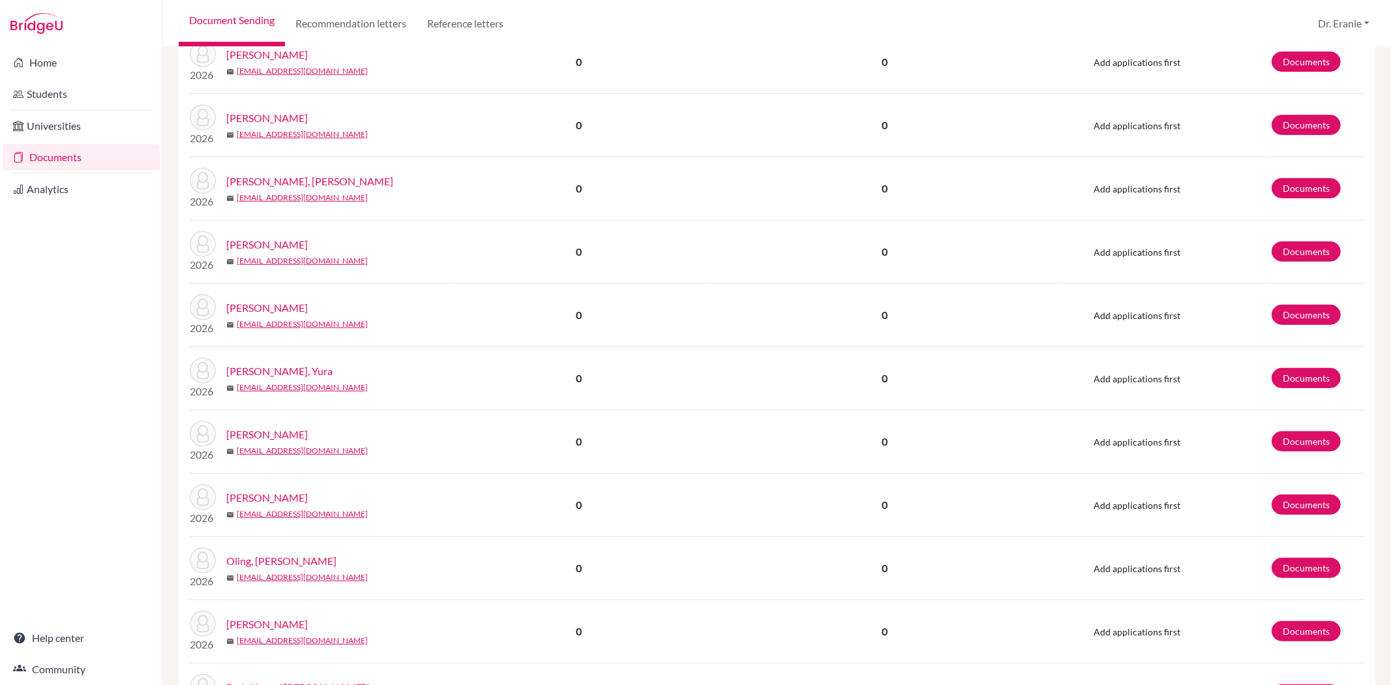
scroll to position [362, 0]
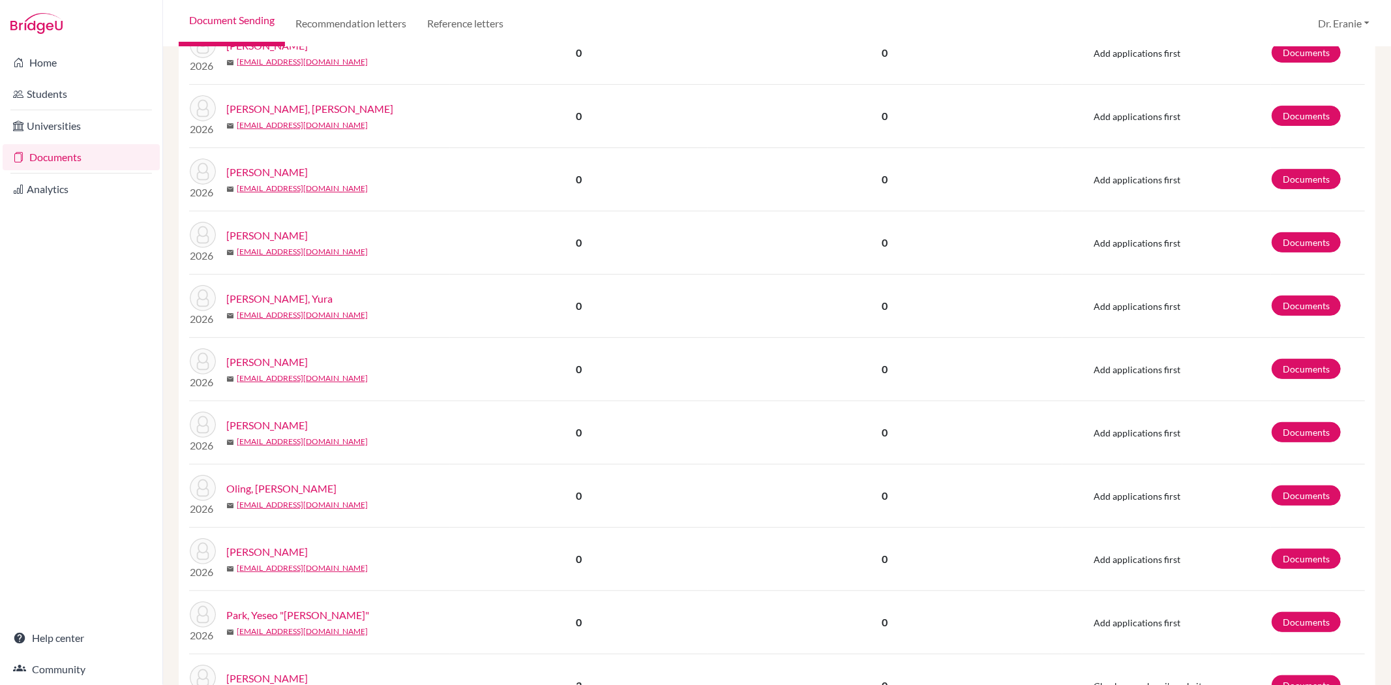
click at [263, 428] on link "Ladha, Vaidik" at bounding box center [266, 425] width 81 height 16
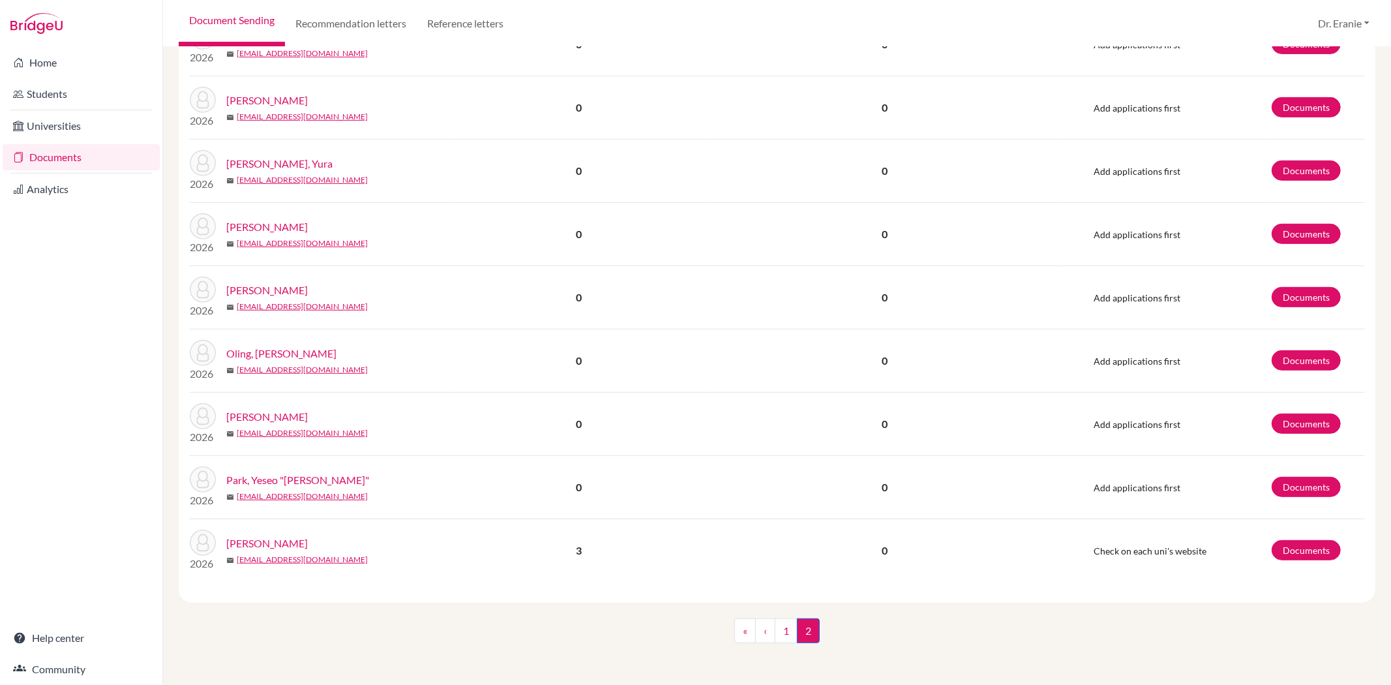
scroll to position [497, 0]
click at [278, 479] on link "Park, Yeseo "Jane"" at bounding box center [297, 480] width 143 height 16
click at [265, 542] on link "Tsai, Nathan" at bounding box center [266, 543] width 81 height 16
click at [804, 635] on span "2 (current)" at bounding box center [808, 630] width 23 height 25
click at [798, 631] on span "2 (current)" at bounding box center [808, 630] width 23 height 25
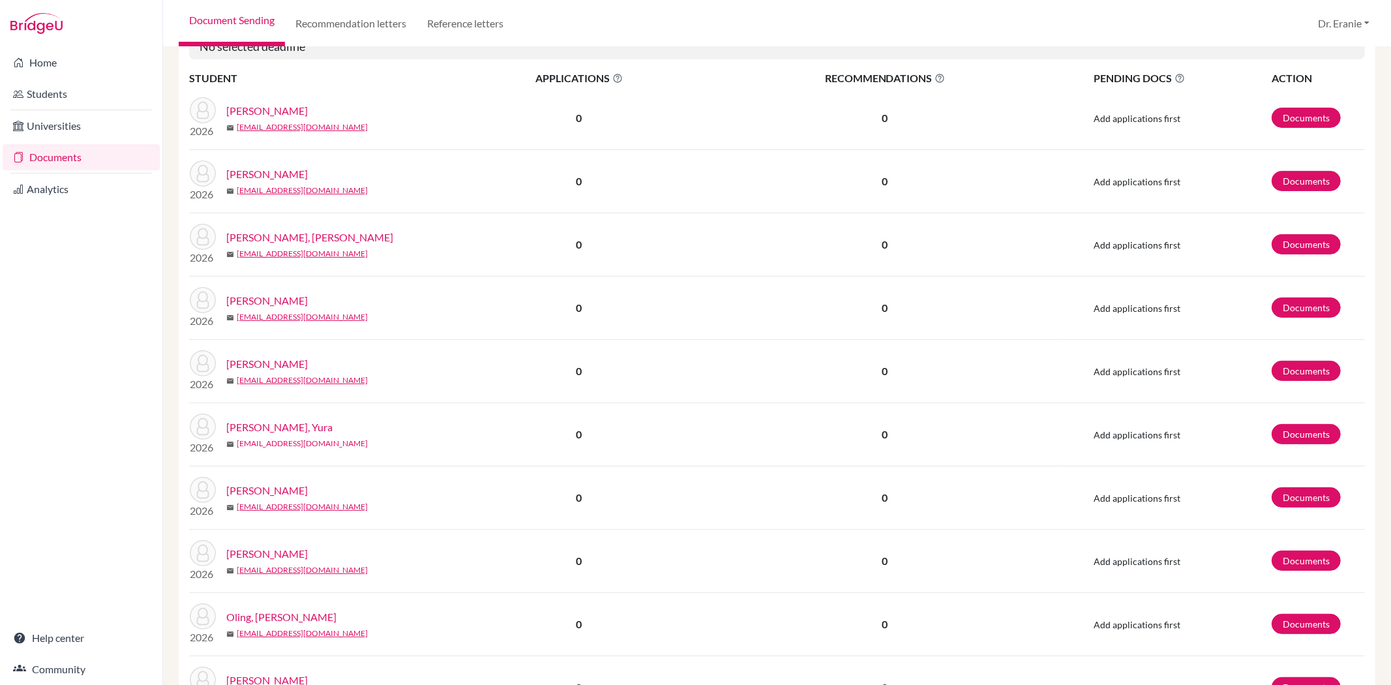
scroll to position [207, 0]
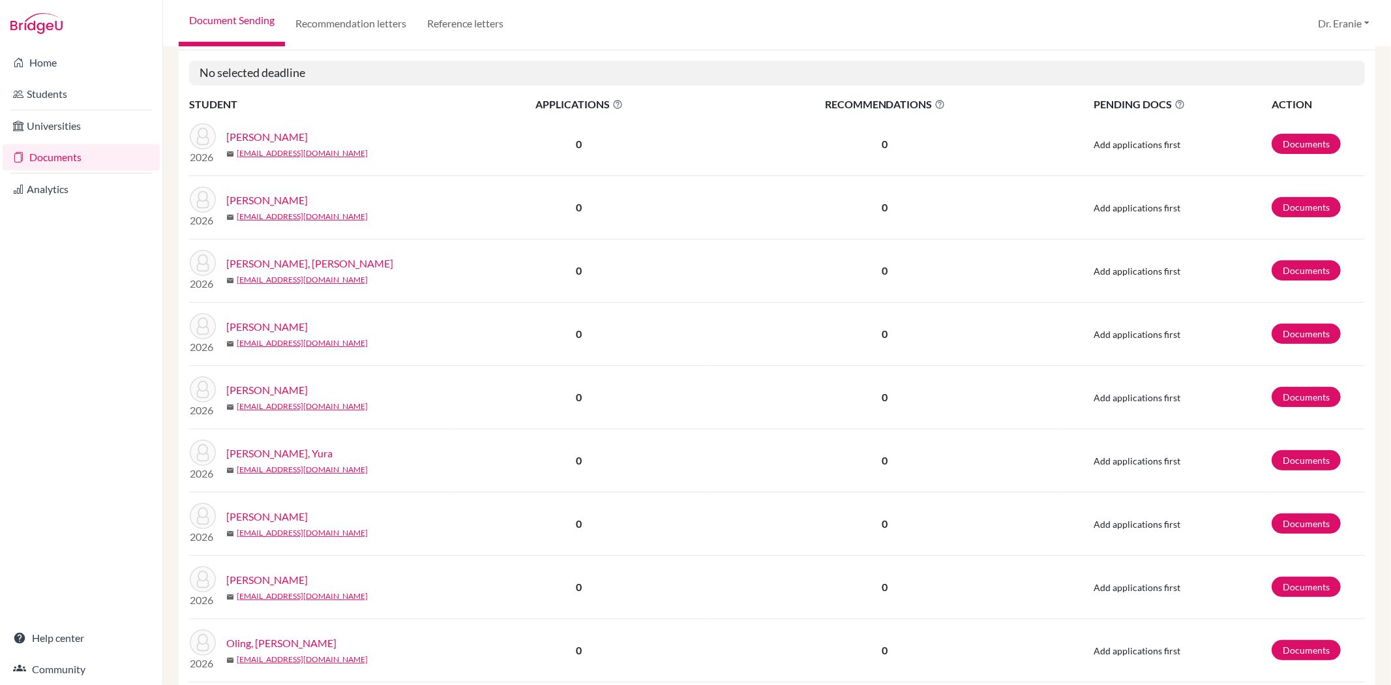
click at [276, 263] on link "Hsiung, Connor" at bounding box center [309, 264] width 167 height 16
click at [271, 387] on link "Huang, Rachel" at bounding box center [266, 390] width 81 height 16
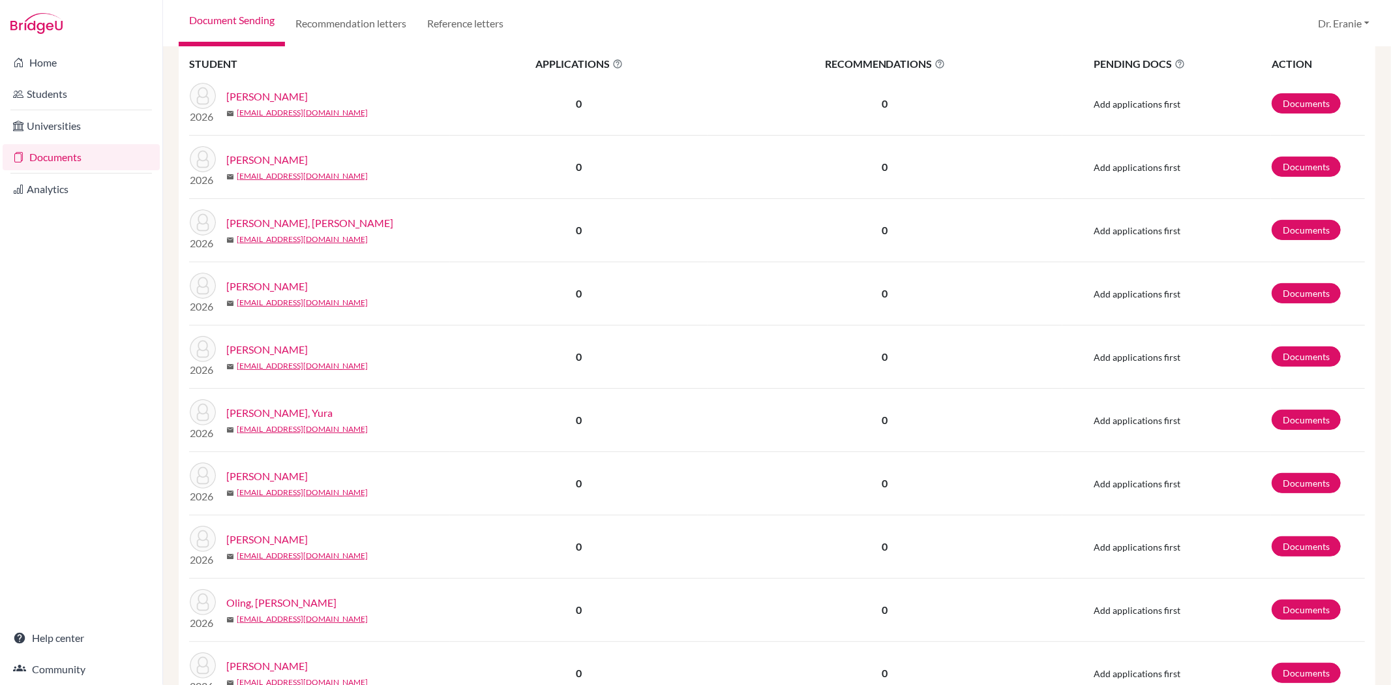
scroll to position [280, 0]
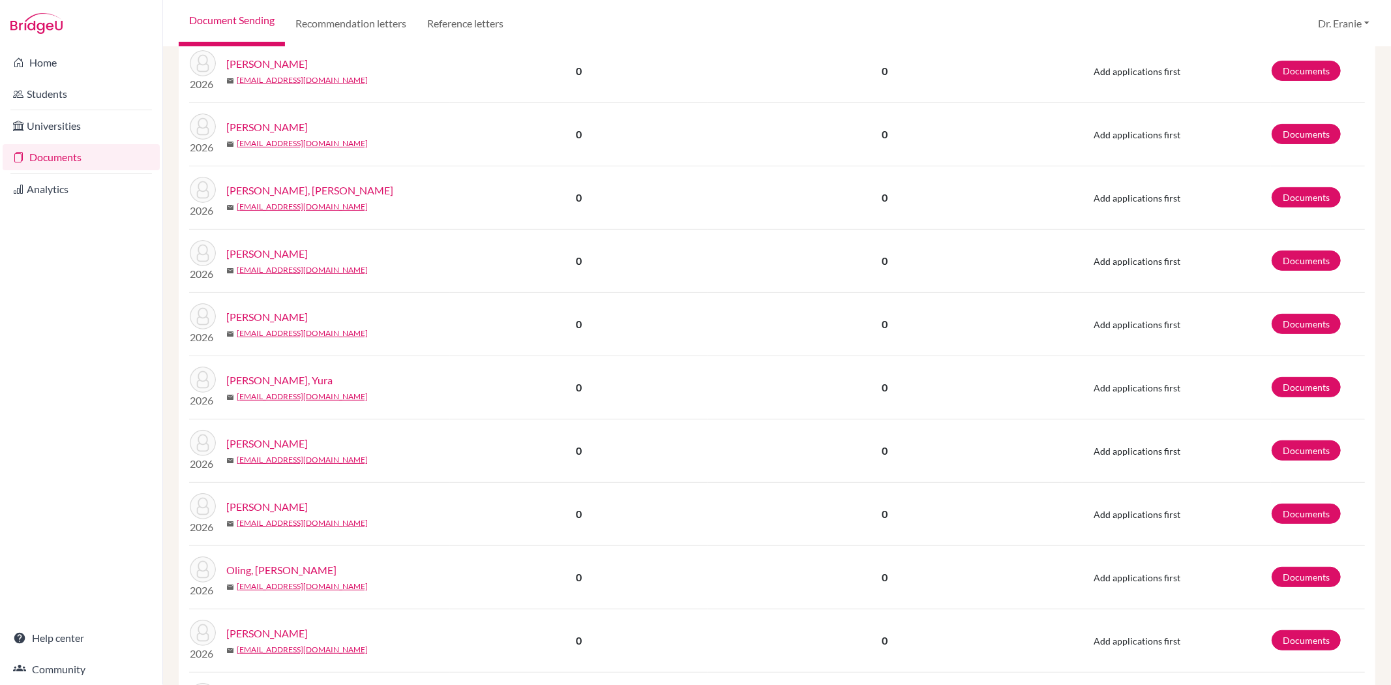
click at [267, 379] on link "Kitade, Yura" at bounding box center [279, 380] width 106 height 16
click at [233, 445] on link "Koga, Miki" at bounding box center [266, 443] width 81 height 16
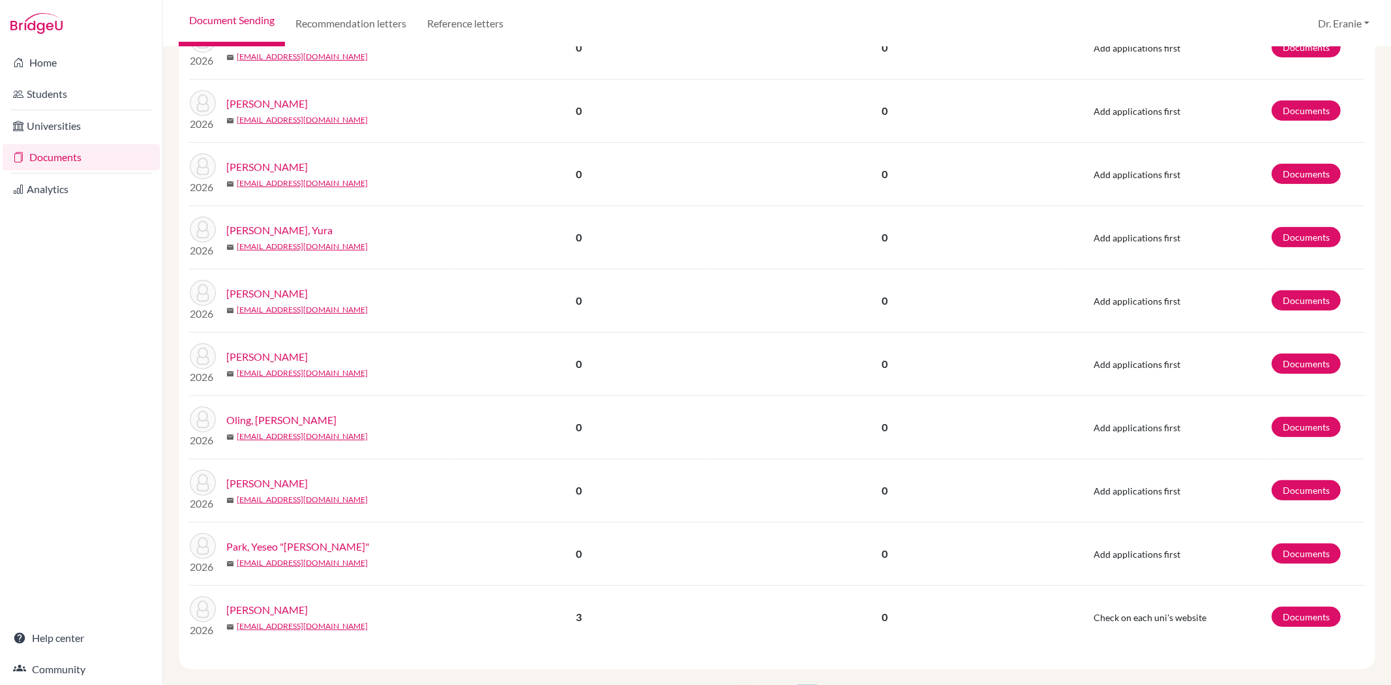
scroll to position [497, 0]
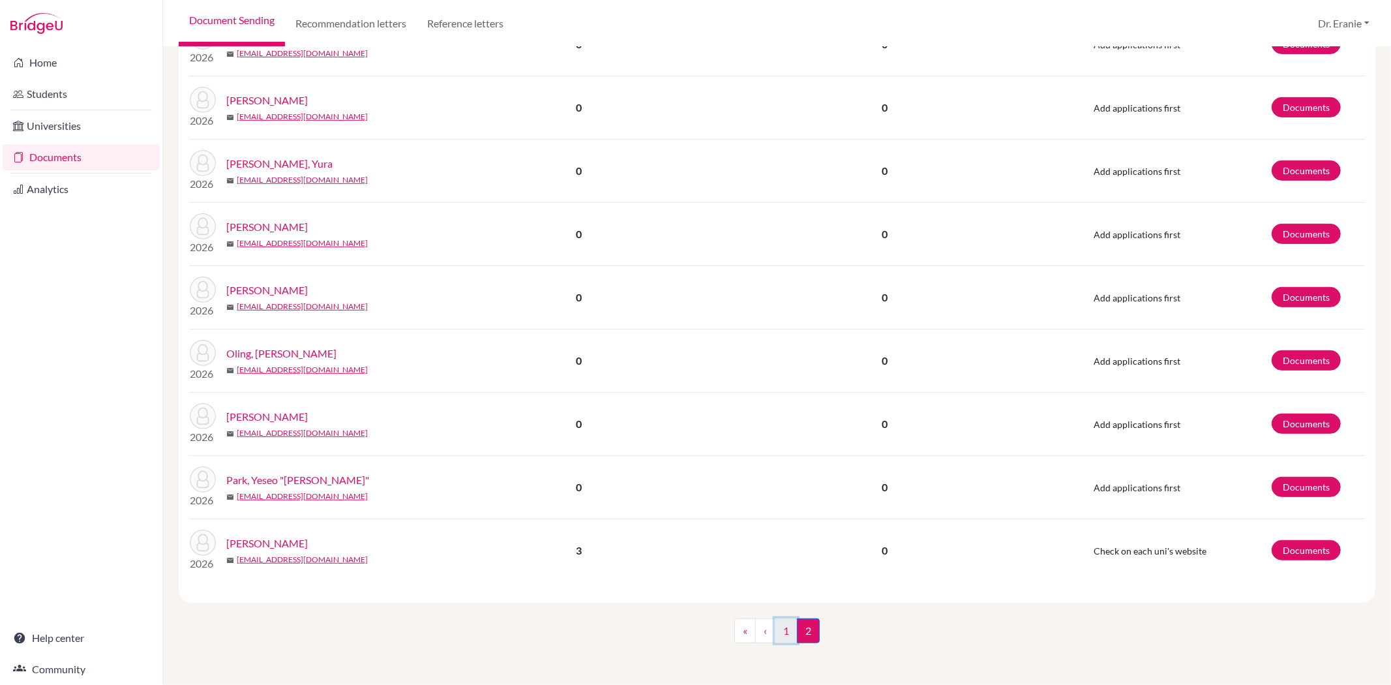
click at [778, 631] on link "1" at bounding box center [785, 630] width 23 height 25
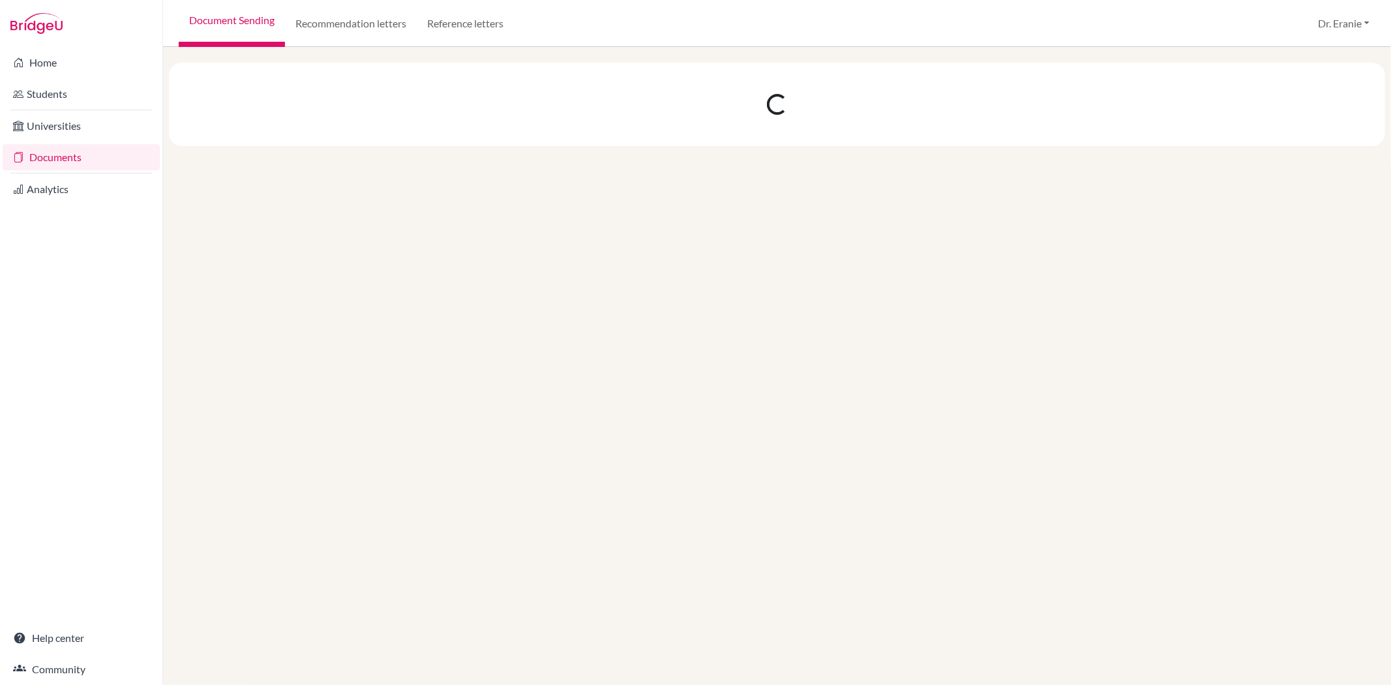
scroll to position [0, 0]
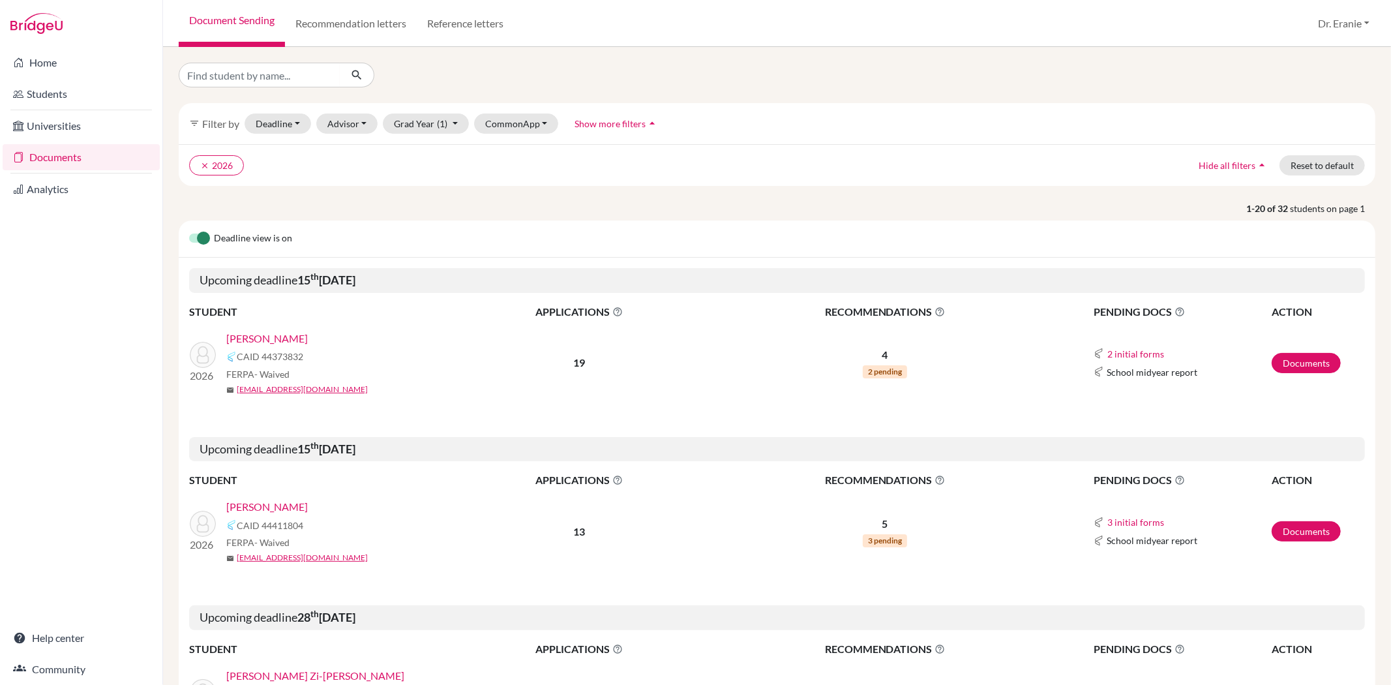
click at [645, 126] on icon "arrow_drop_up" at bounding box center [651, 123] width 13 height 13
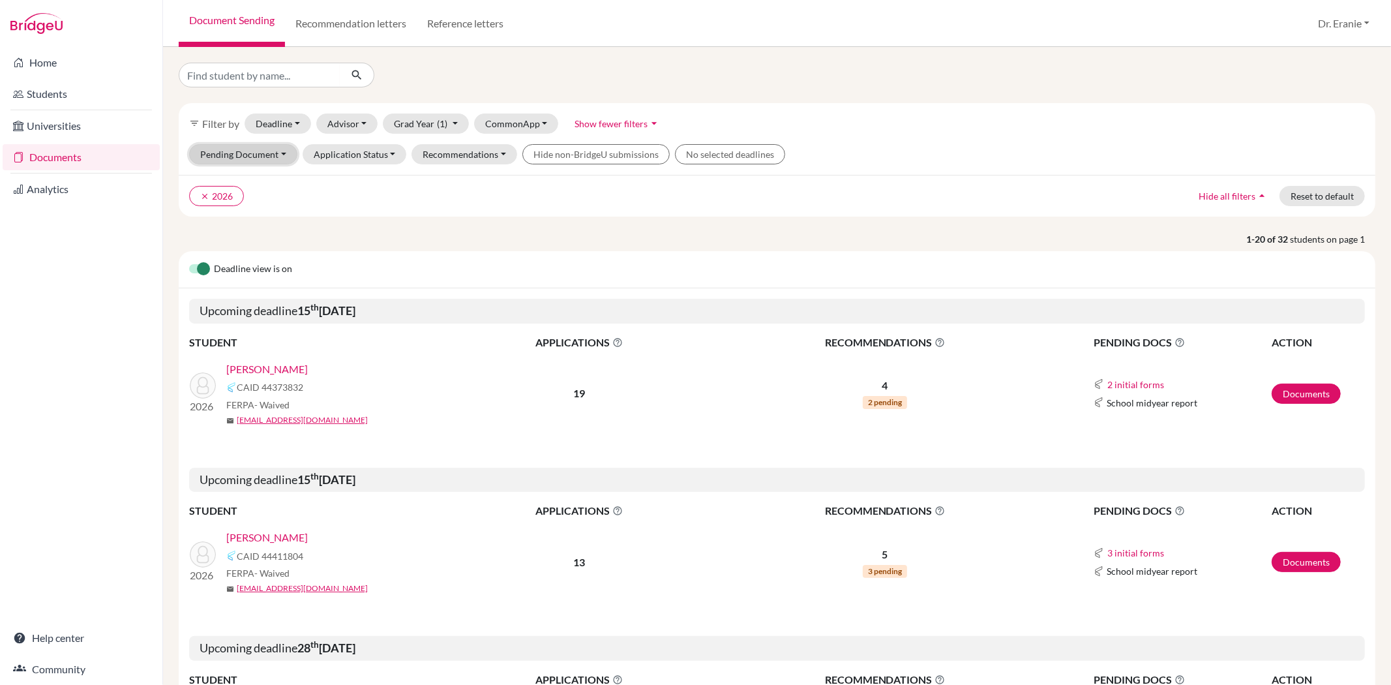
click at [282, 153] on button "Pending Document" at bounding box center [243, 154] width 108 height 20
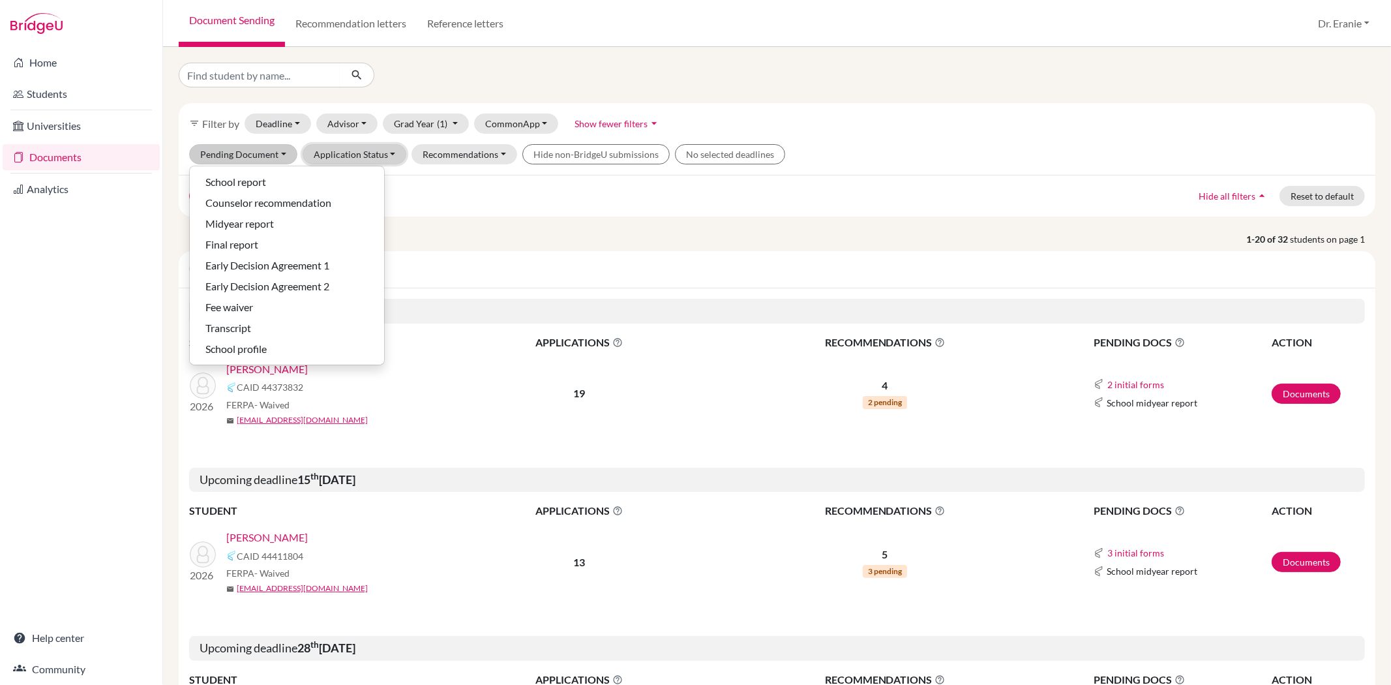
click at [385, 152] on button "Application Status" at bounding box center [354, 154] width 104 height 20
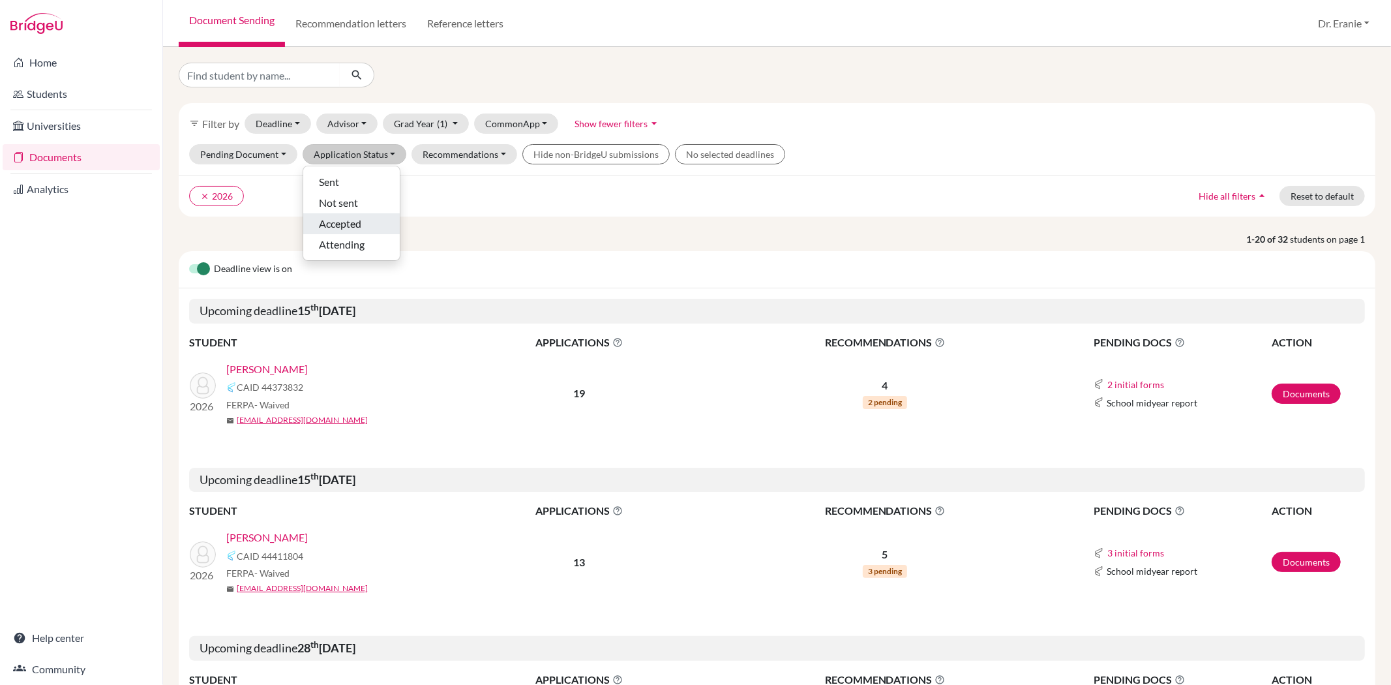
click at [349, 224] on span "Accepted" at bounding box center [340, 224] width 42 height 16
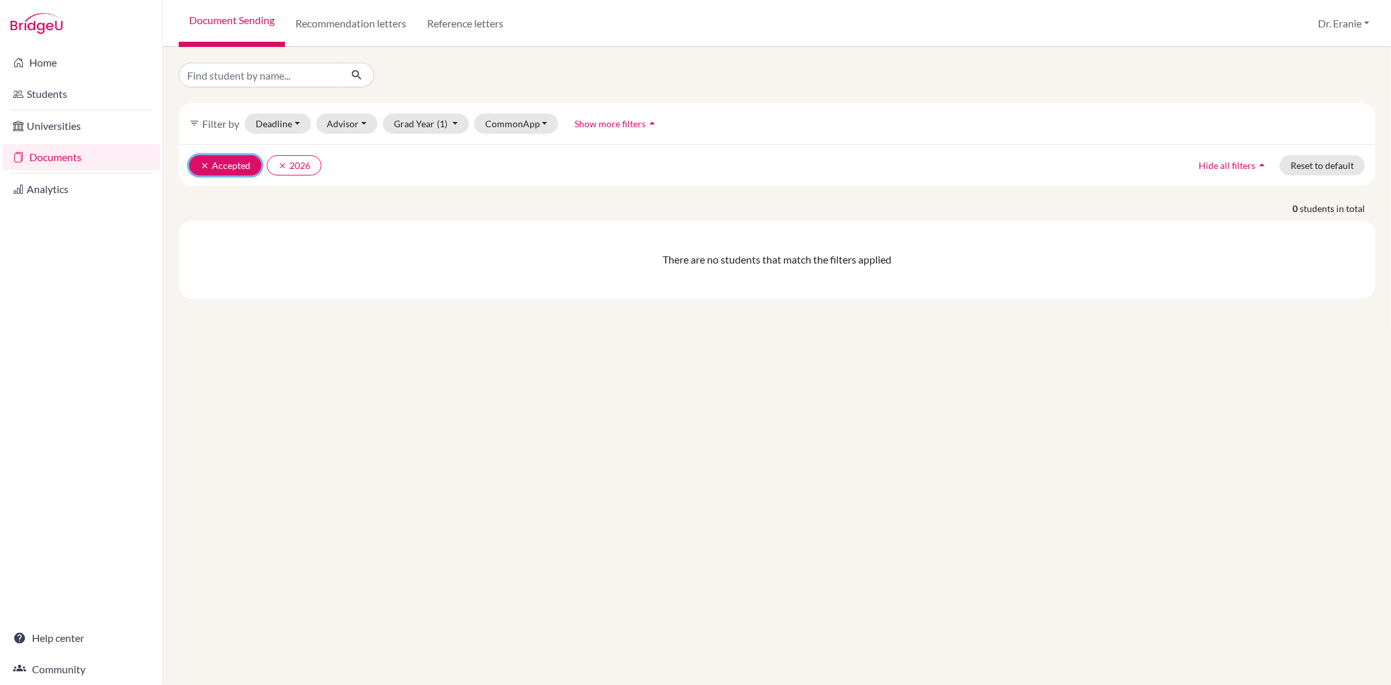
click at [200, 161] on icon "clear" at bounding box center [204, 165] width 9 height 9
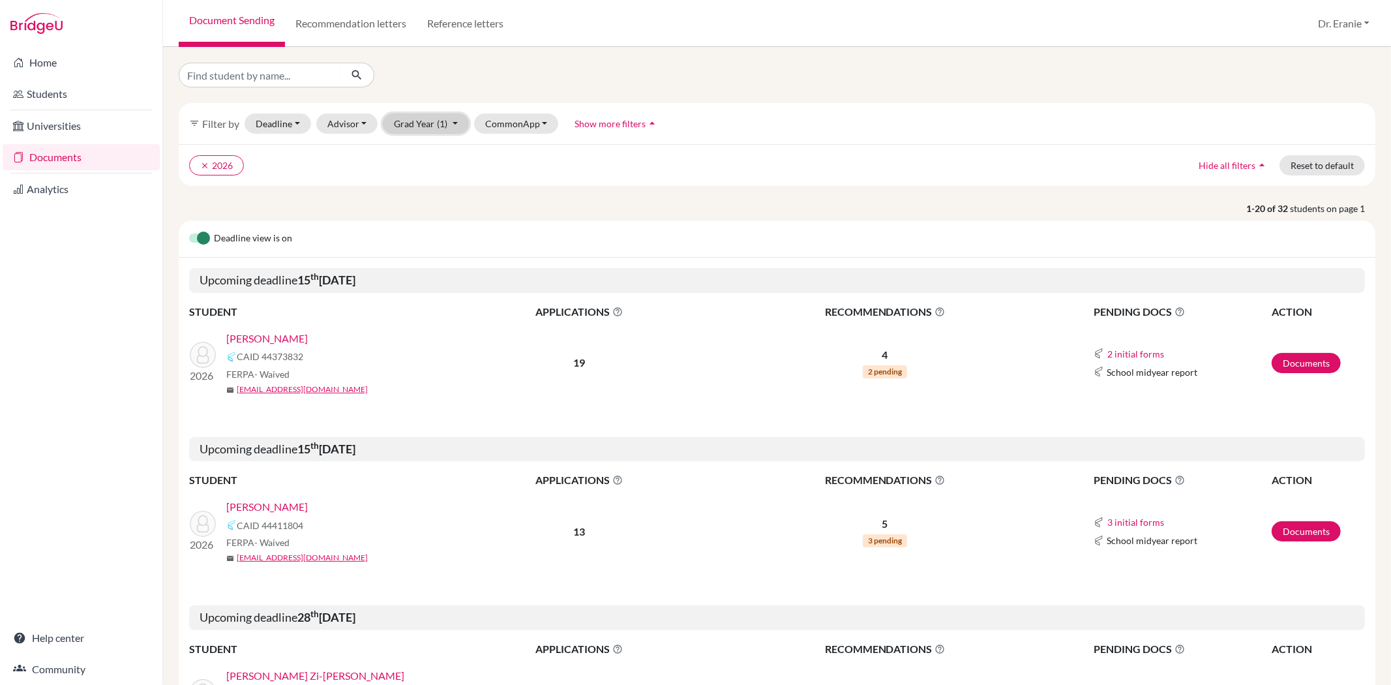
click at [452, 121] on button "Grad Year (1)" at bounding box center [426, 123] width 86 height 20
click at [541, 119] on button "CommonApp" at bounding box center [516, 123] width 85 height 20
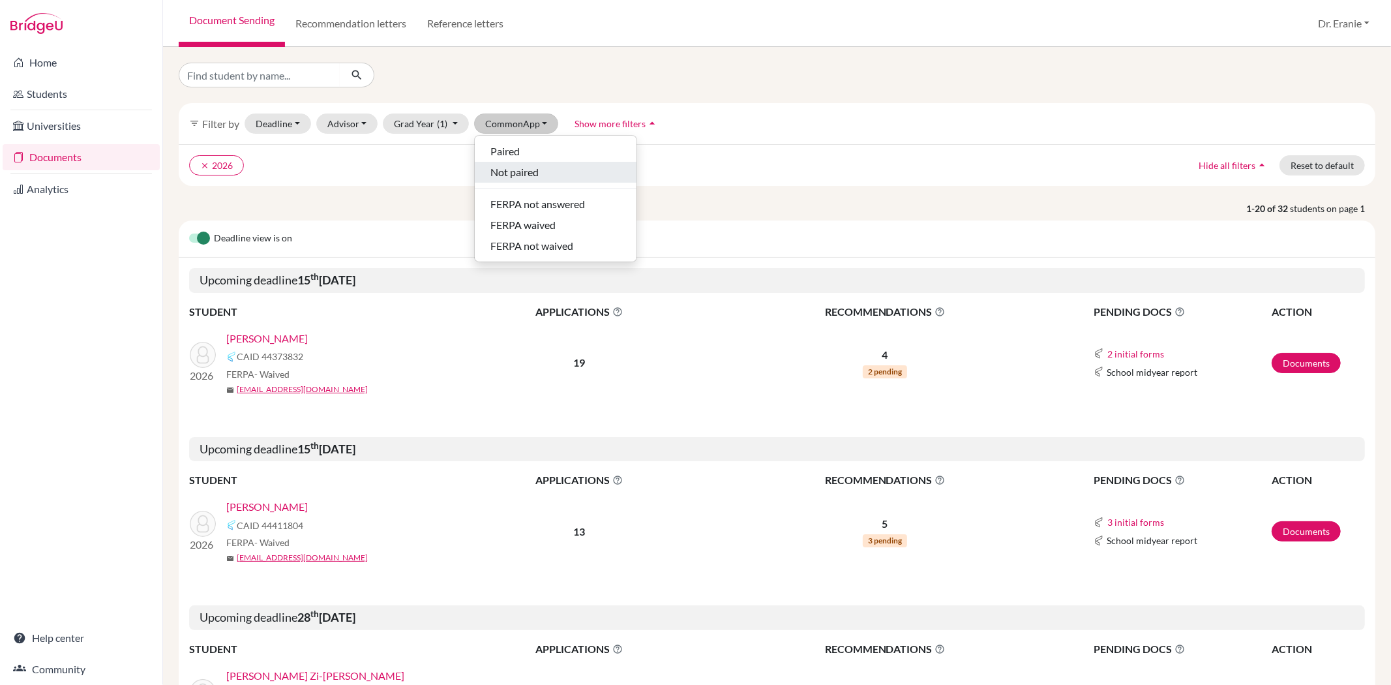
click at [514, 174] on span "Not paired" at bounding box center [514, 172] width 48 height 16
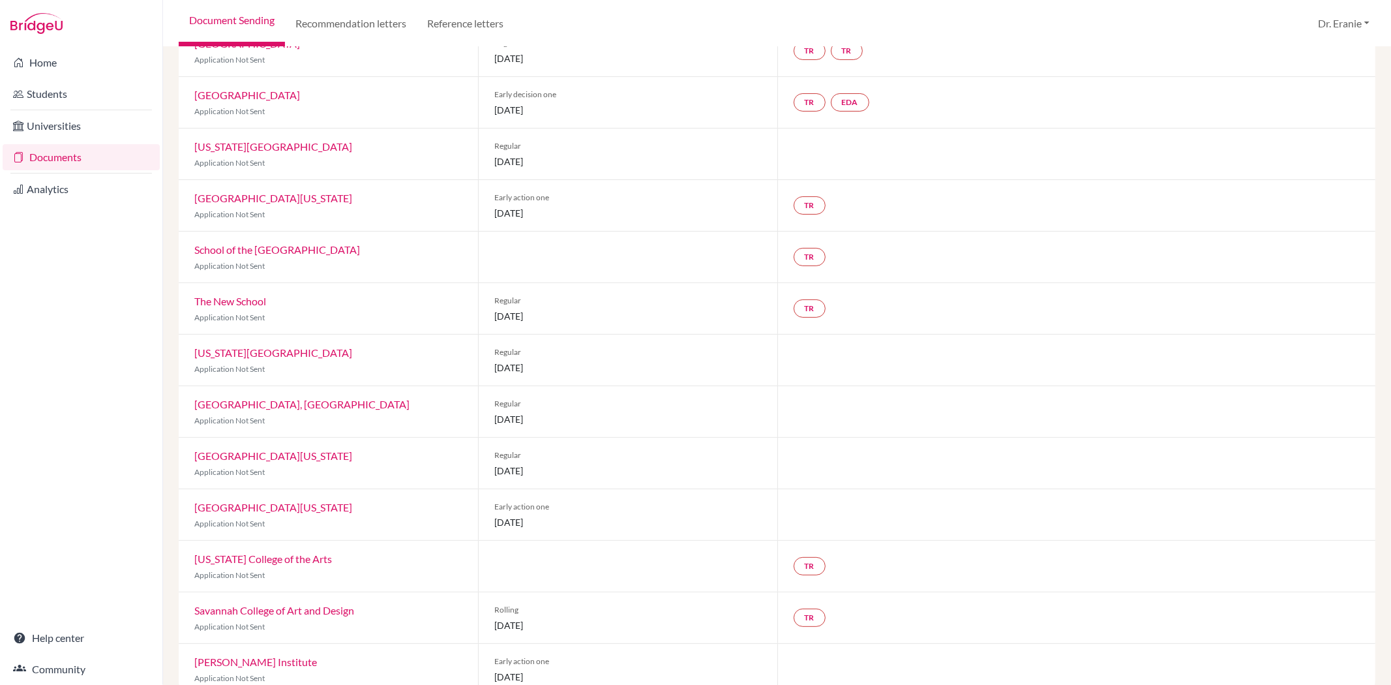
scroll to position [220, 0]
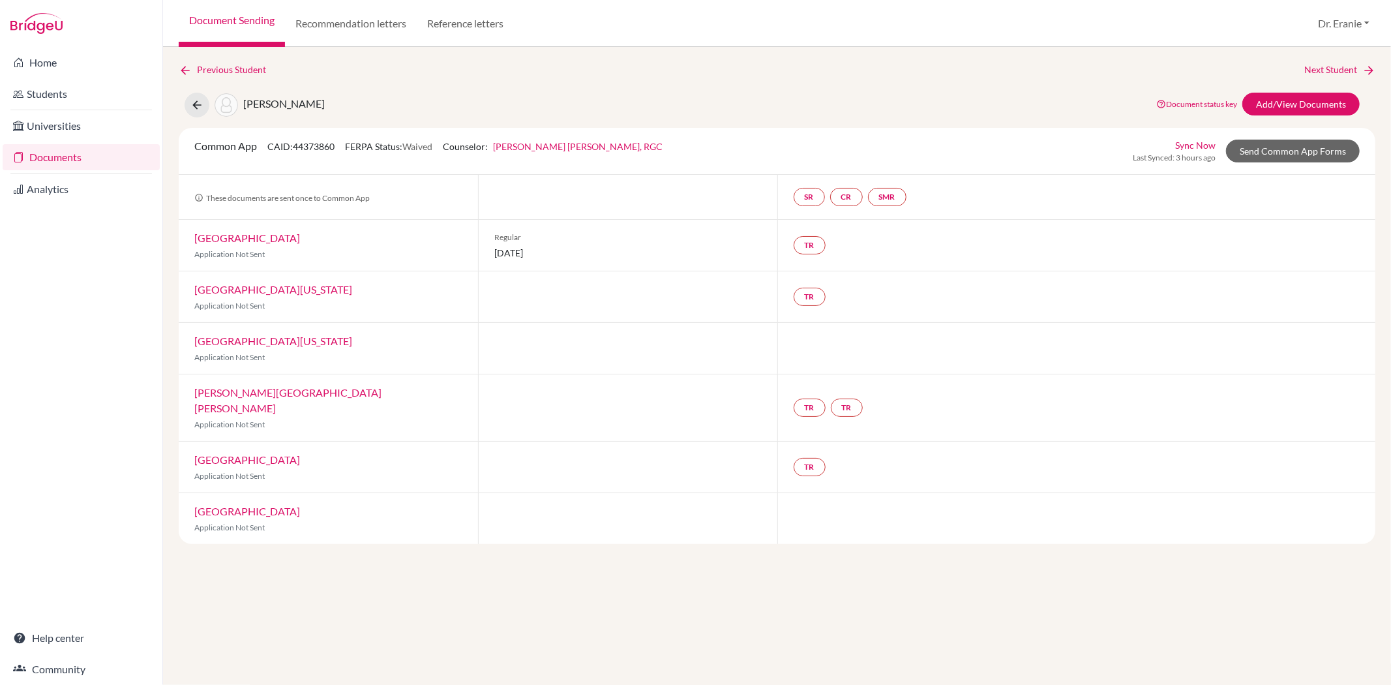
click at [1191, 141] on link "Sync Now" at bounding box center [1195, 145] width 40 height 14
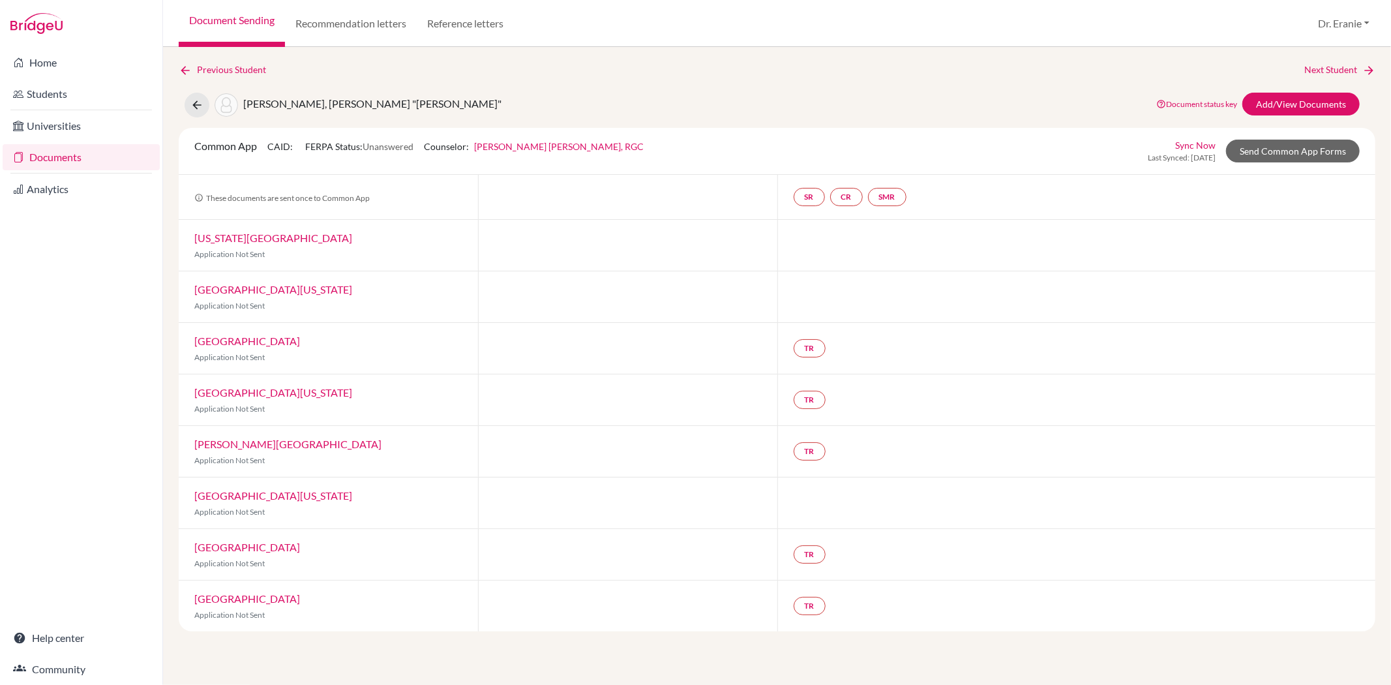
click at [1184, 139] on link "Sync Now" at bounding box center [1195, 145] width 40 height 14
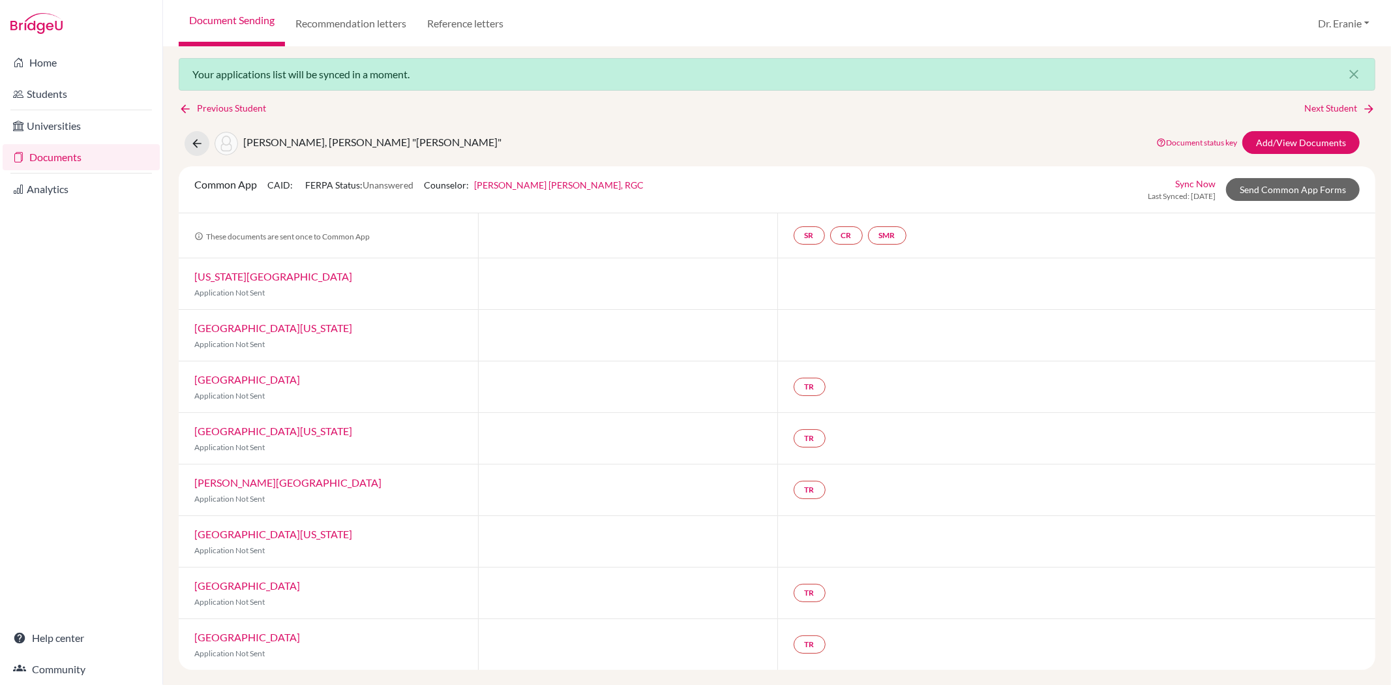
scroll to position [5, 0]
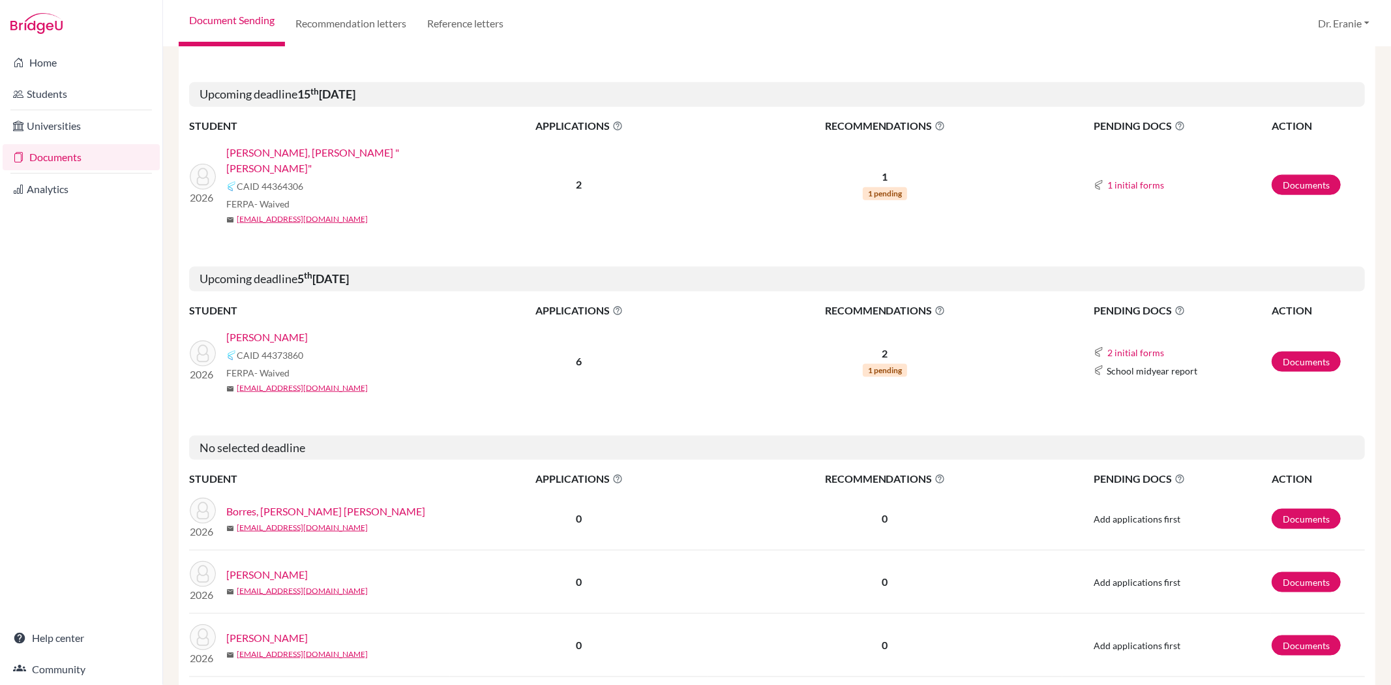
scroll to position [1449, 0]
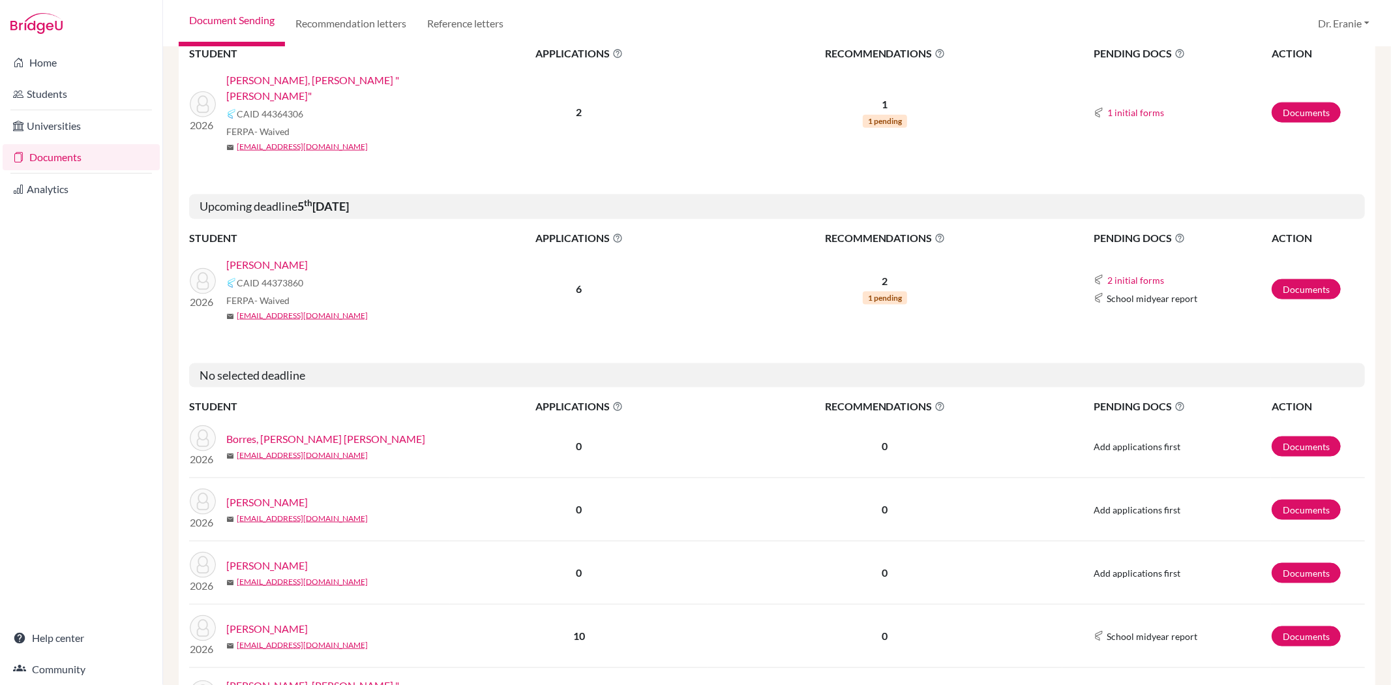
click at [308, 557] on link "[PERSON_NAME]" at bounding box center [266, 565] width 81 height 16
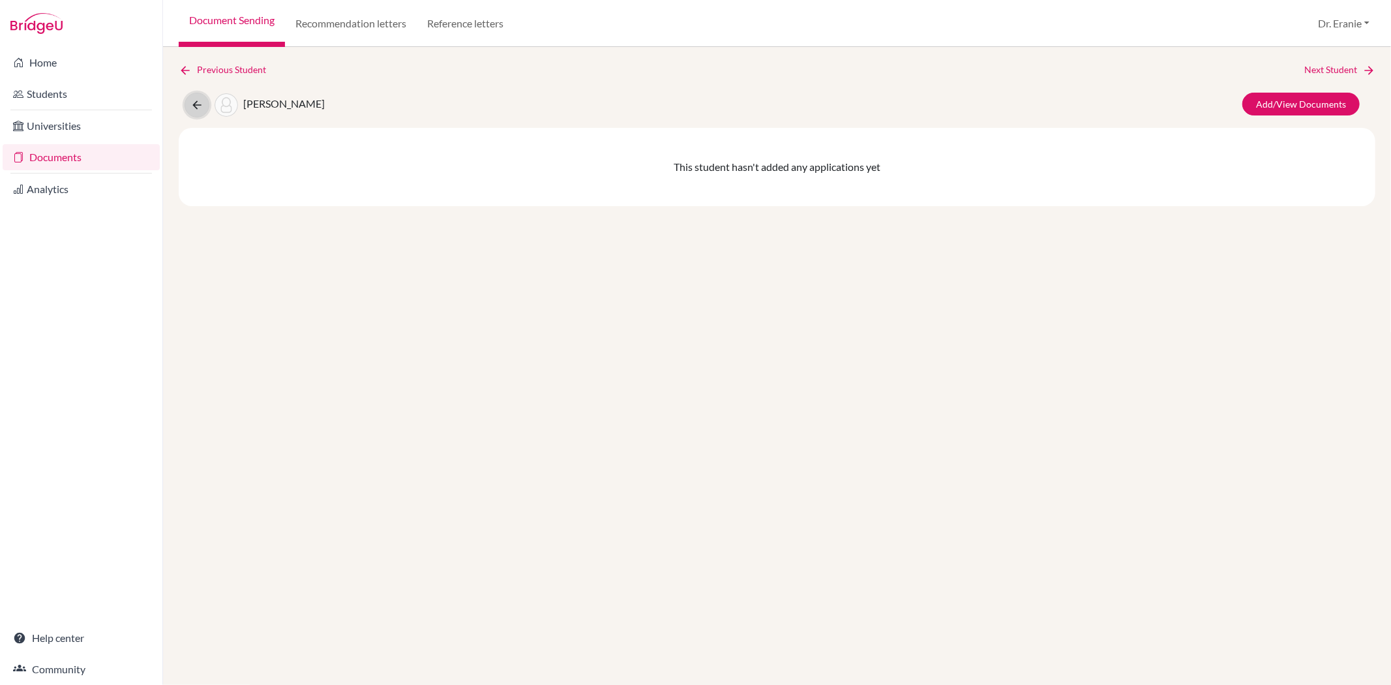
click at [205, 102] on button at bounding box center [196, 105] width 25 height 25
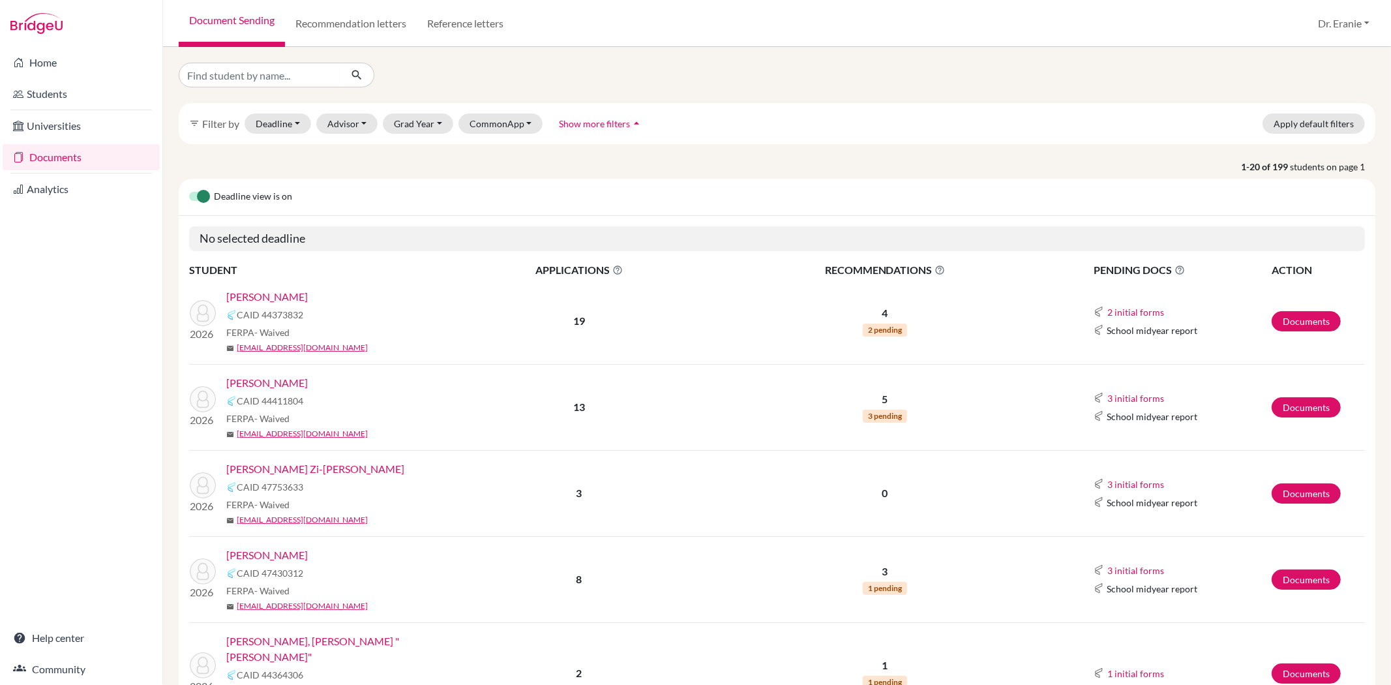
click at [67, 153] on link "Documents" at bounding box center [81, 157] width 157 height 26
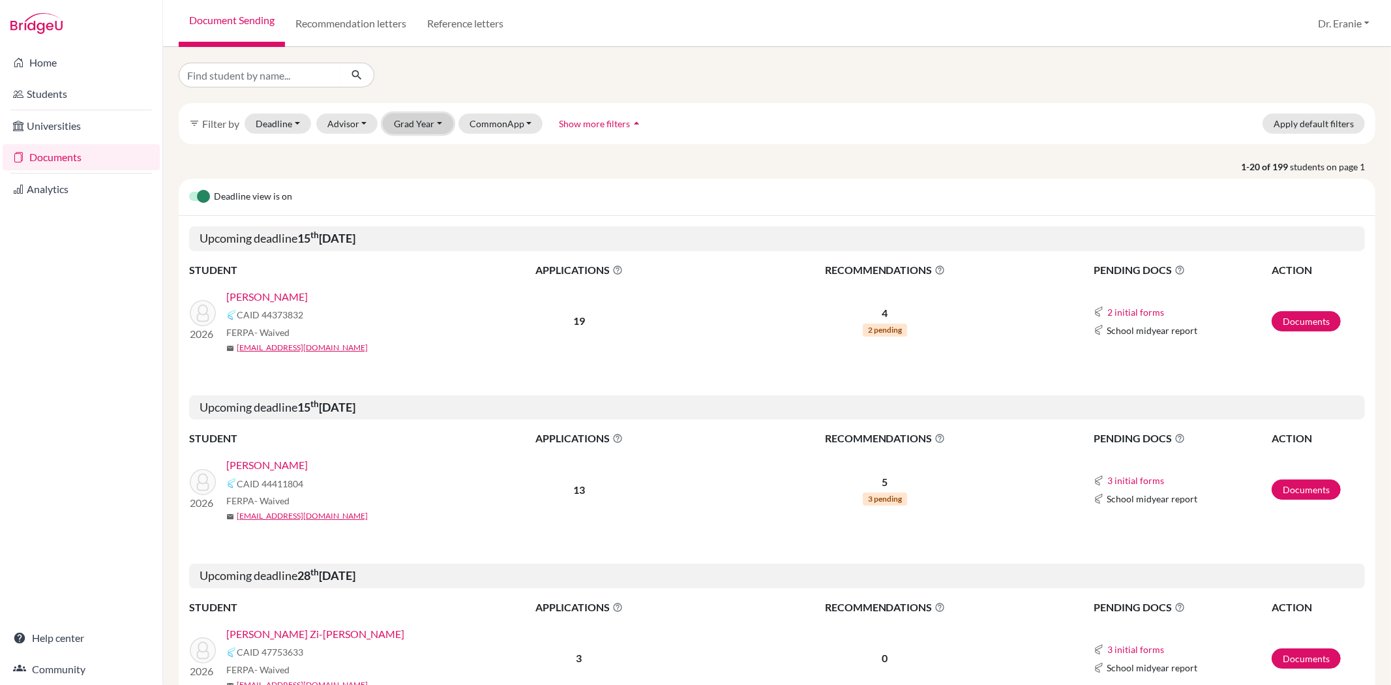
click at [428, 128] on button "Grad Year" at bounding box center [418, 123] width 70 height 20
click at [419, 168] on span "2026" at bounding box center [410, 172] width 23 height 16
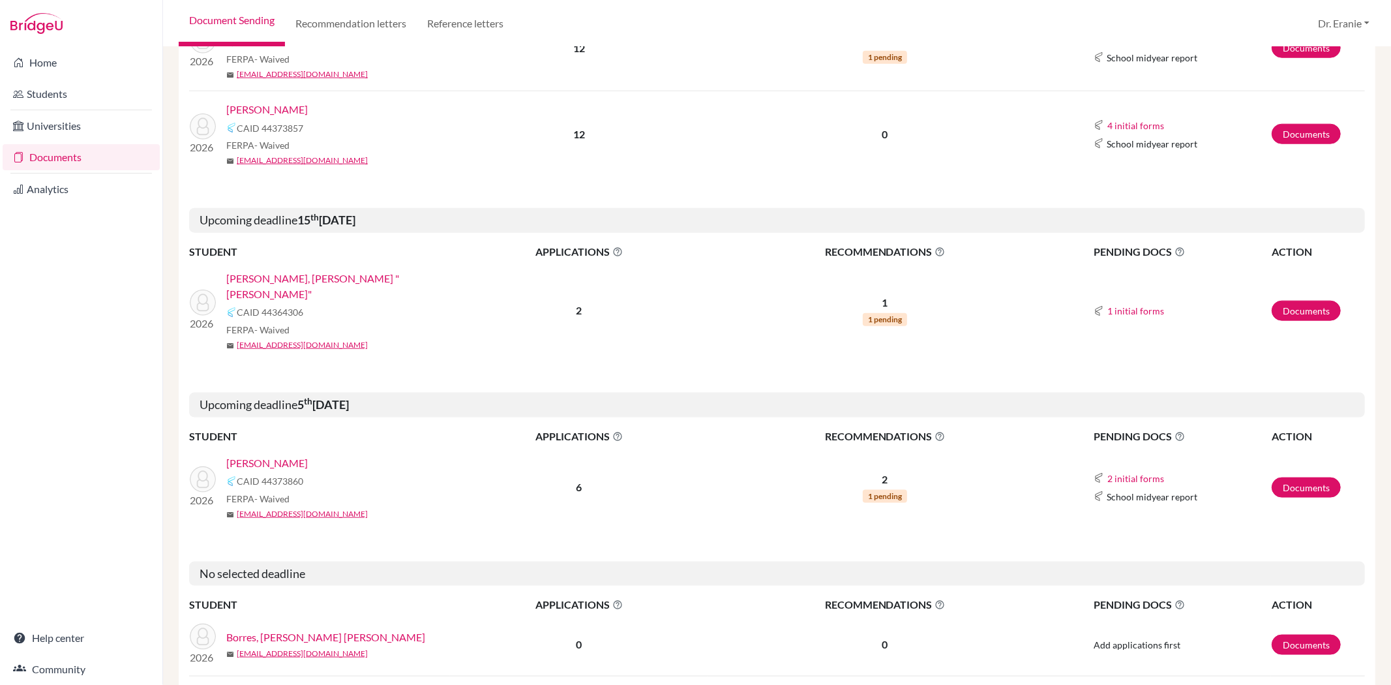
scroll to position [1449, 0]
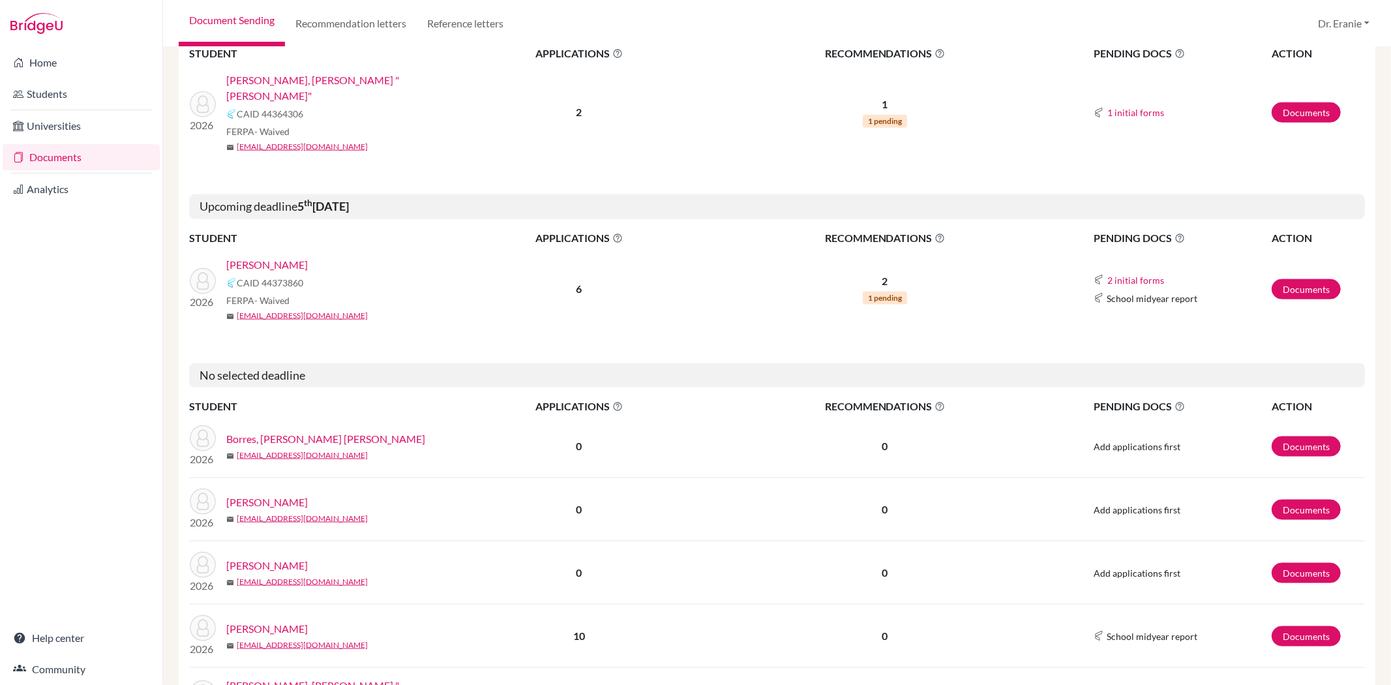
click at [252, 557] on link "[PERSON_NAME]" at bounding box center [266, 565] width 81 height 16
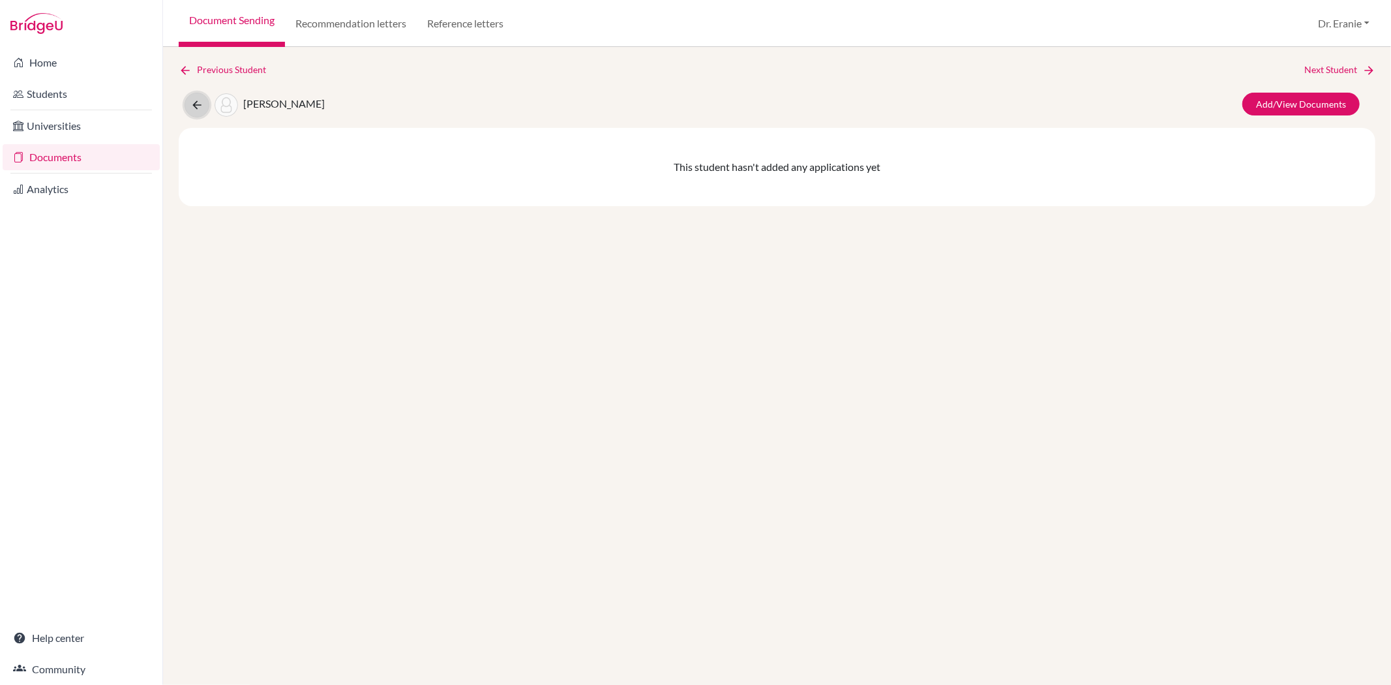
click at [196, 103] on icon at bounding box center [196, 104] width 13 height 13
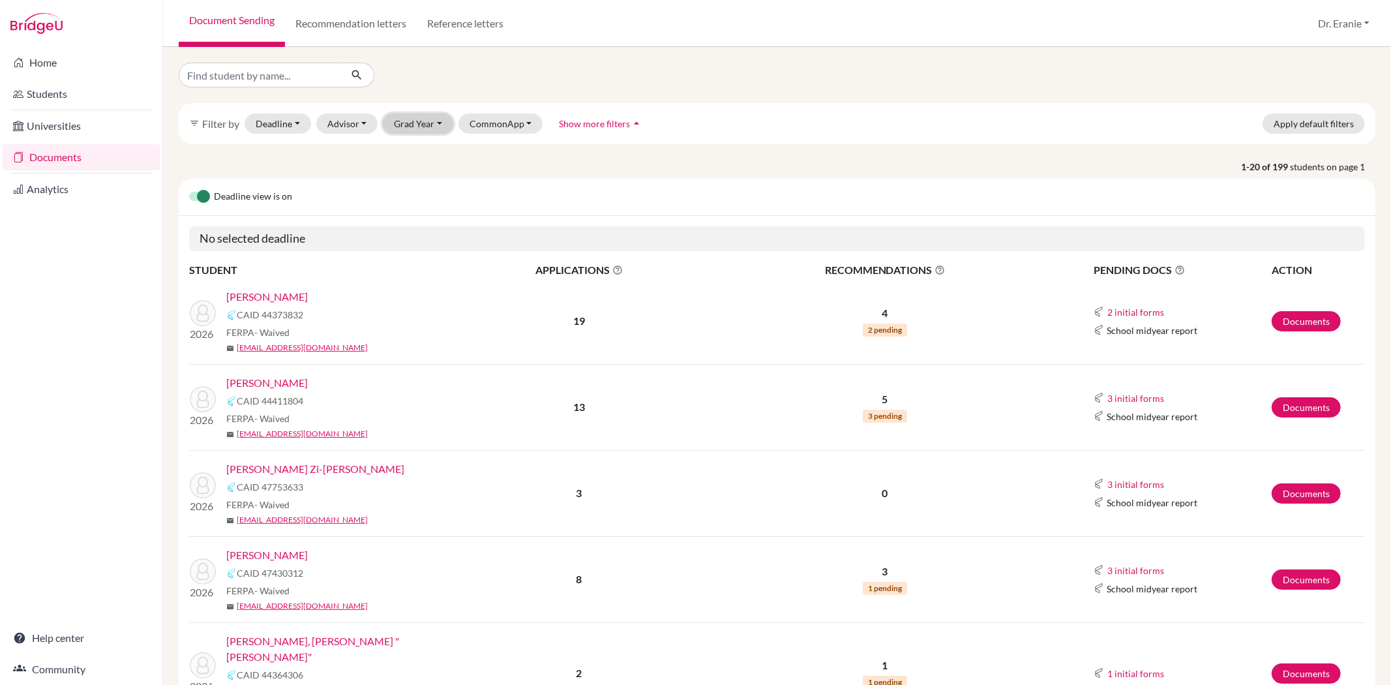
click at [421, 120] on button "Grad Year" at bounding box center [418, 123] width 70 height 20
click at [417, 167] on span "2026" at bounding box center [410, 172] width 23 height 16
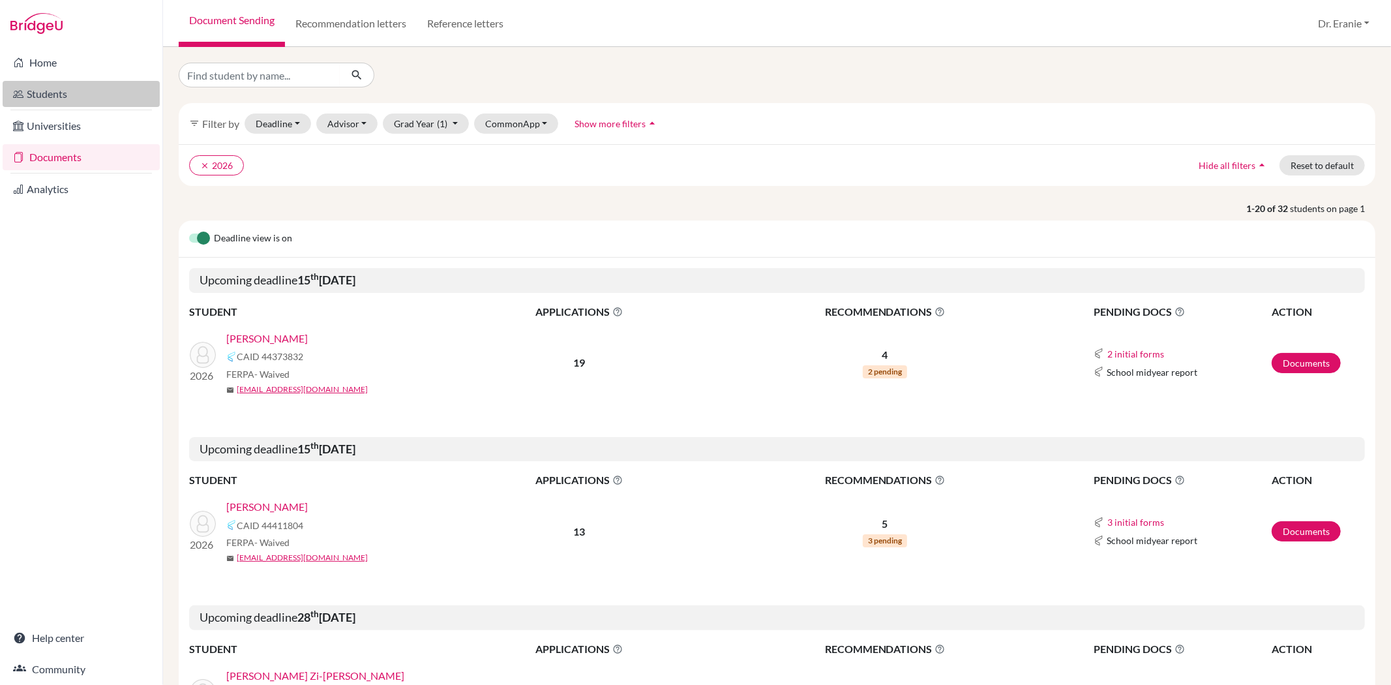
click at [27, 95] on link "Students" at bounding box center [81, 94] width 157 height 26
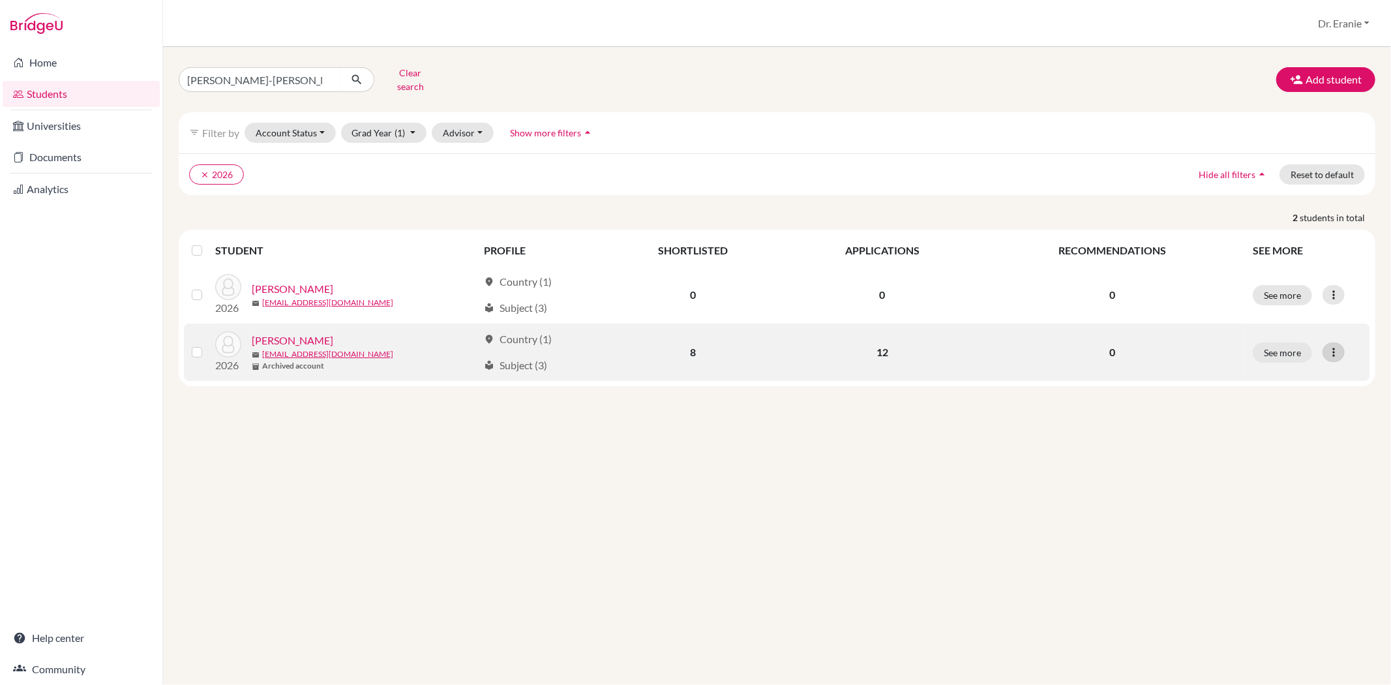
click at [1336, 349] on div at bounding box center [1333, 352] width 22 height 20
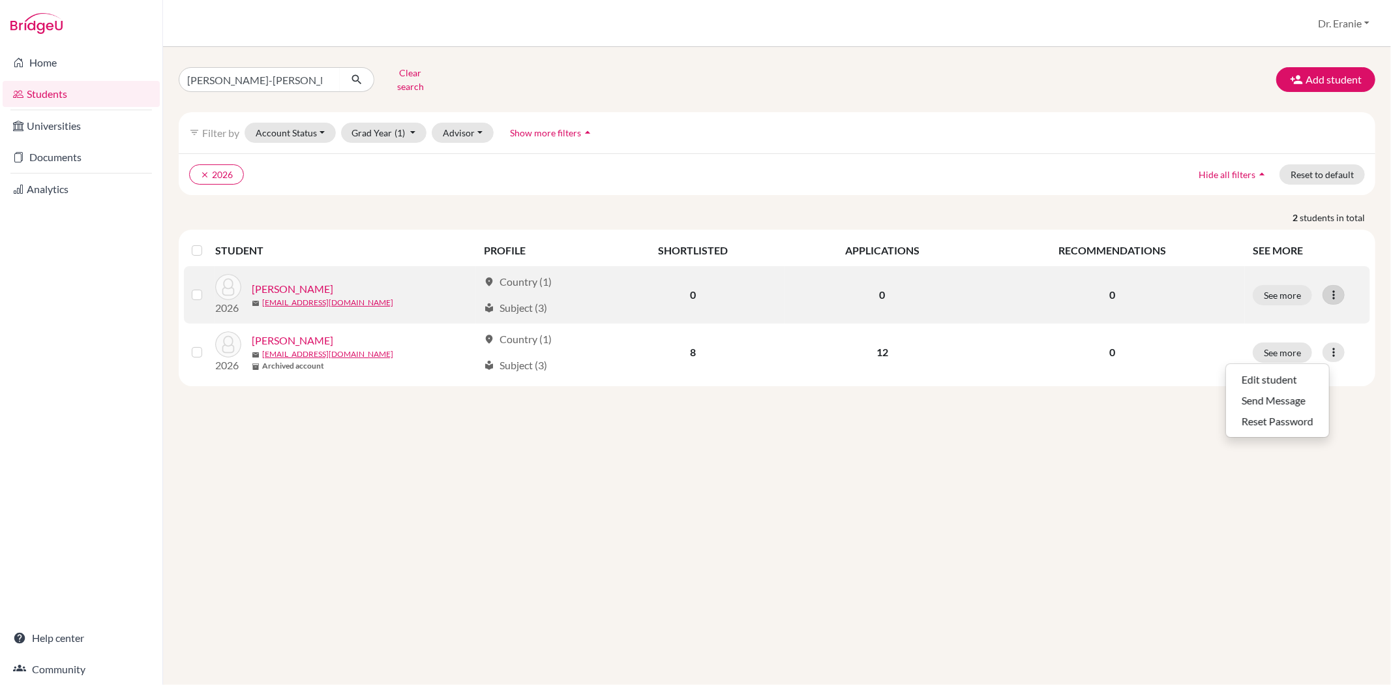
click at [1337, 288] on icon at bounding box center [1333, 294] width 13 height 13
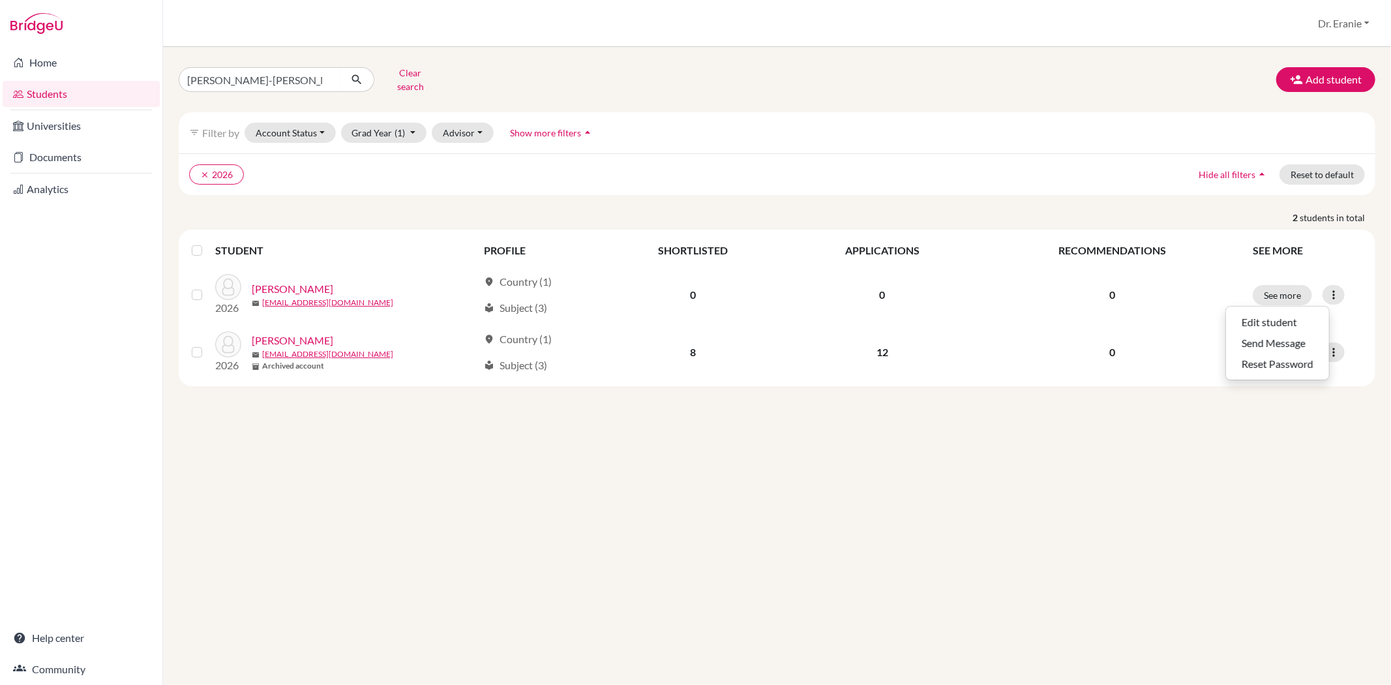
click at [207, 287] on label at bounding box center [207, 287] width 0 height 0
click at [0, 0] on input "checkbox" at bounding box center [0, 0] width 0 height 0
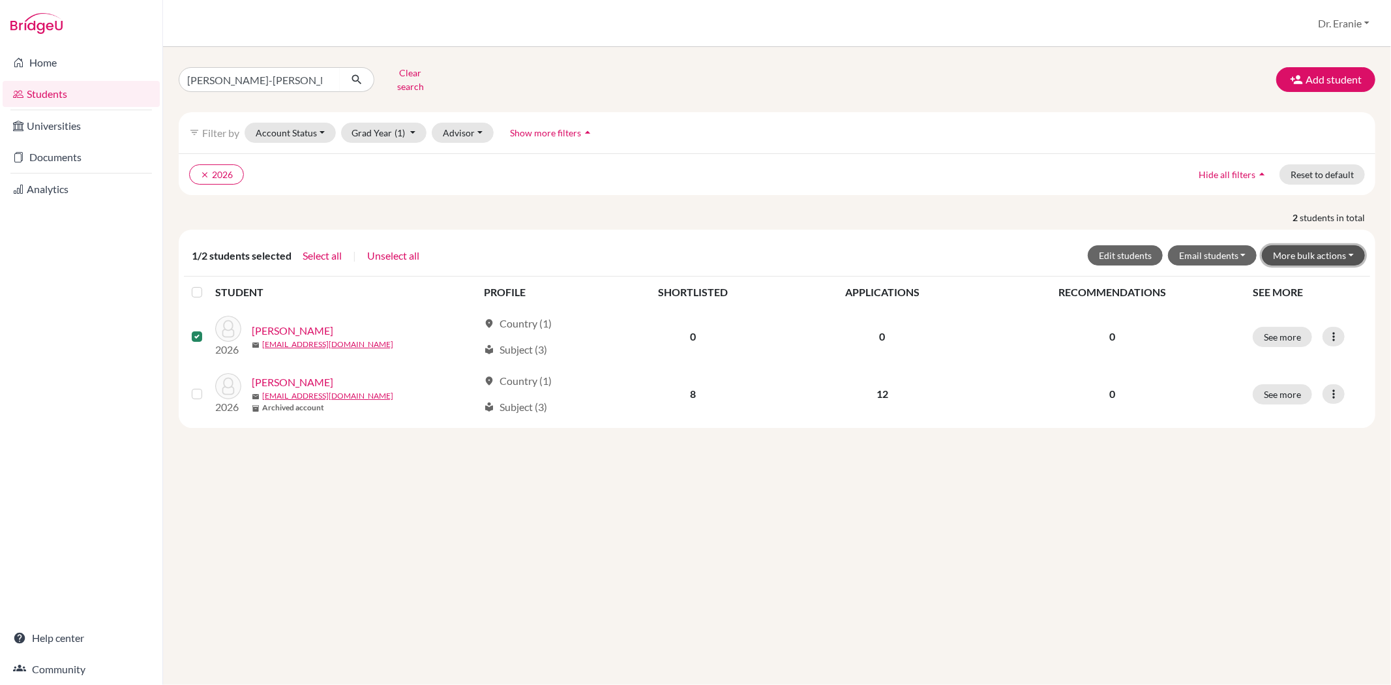
click at [1356, 246] on button "More bulk actions" at bounding box center [1312, 255] width 103 height 20
click at [1296, 273] on button "Archive" at bounding box center [1305, 283] width 118 height 21
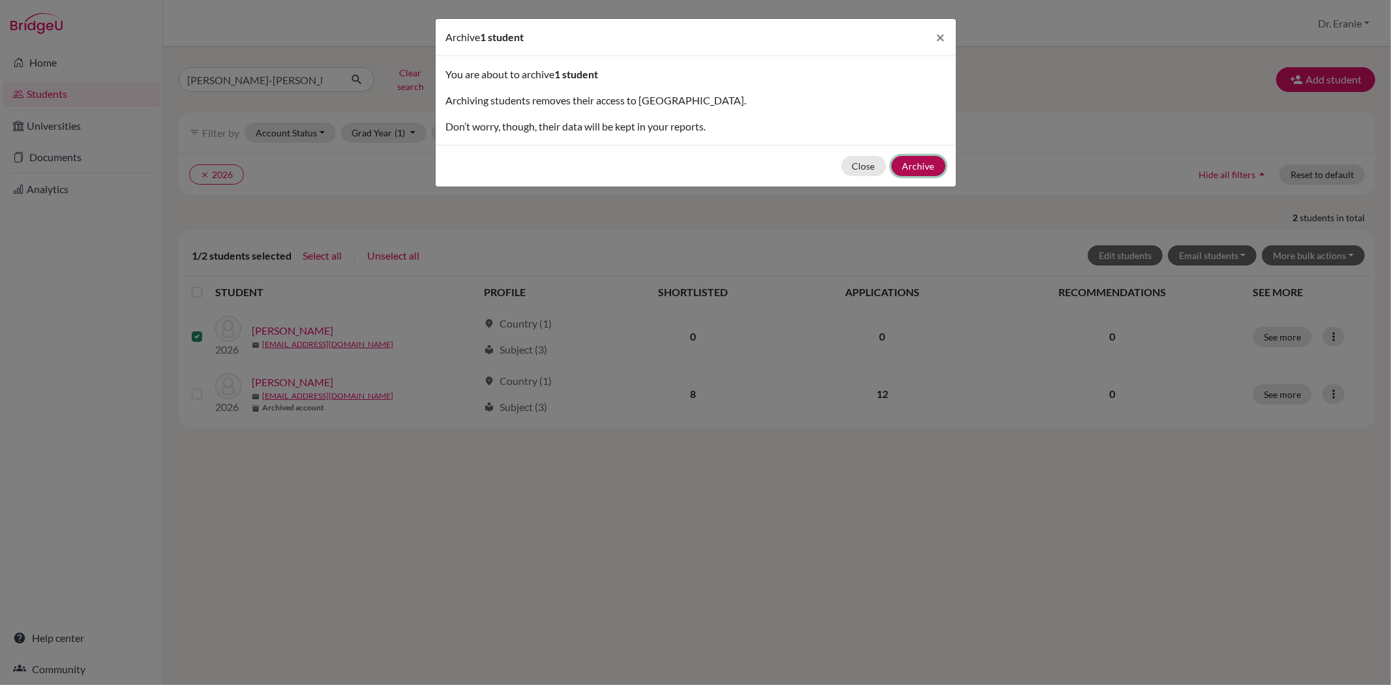
click at [930, 171] on button "Archive" at bounding box center [918, 166] width 54 height 20
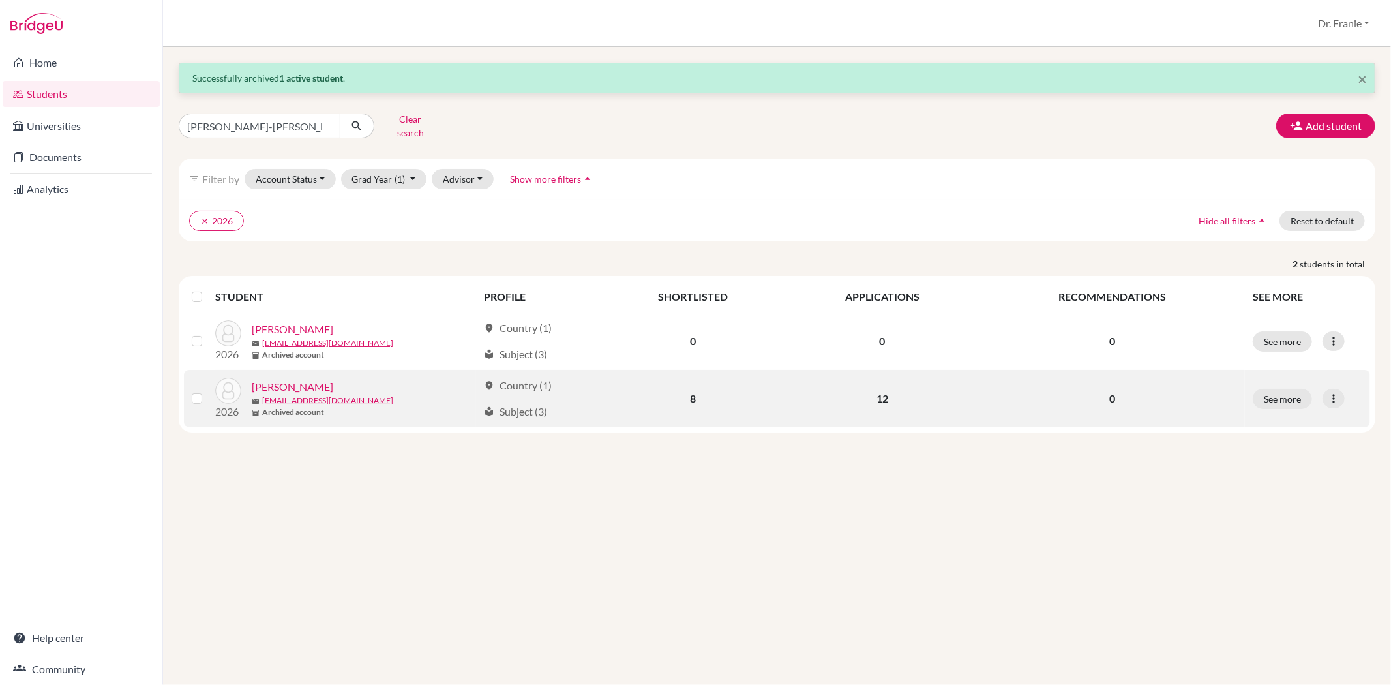
click at [207, 391] on label at bounding box center [207, 391] width 0 height 0
click at [0, 0] on input "checkbox" at bounding box center [0, 0] width 0 height 0
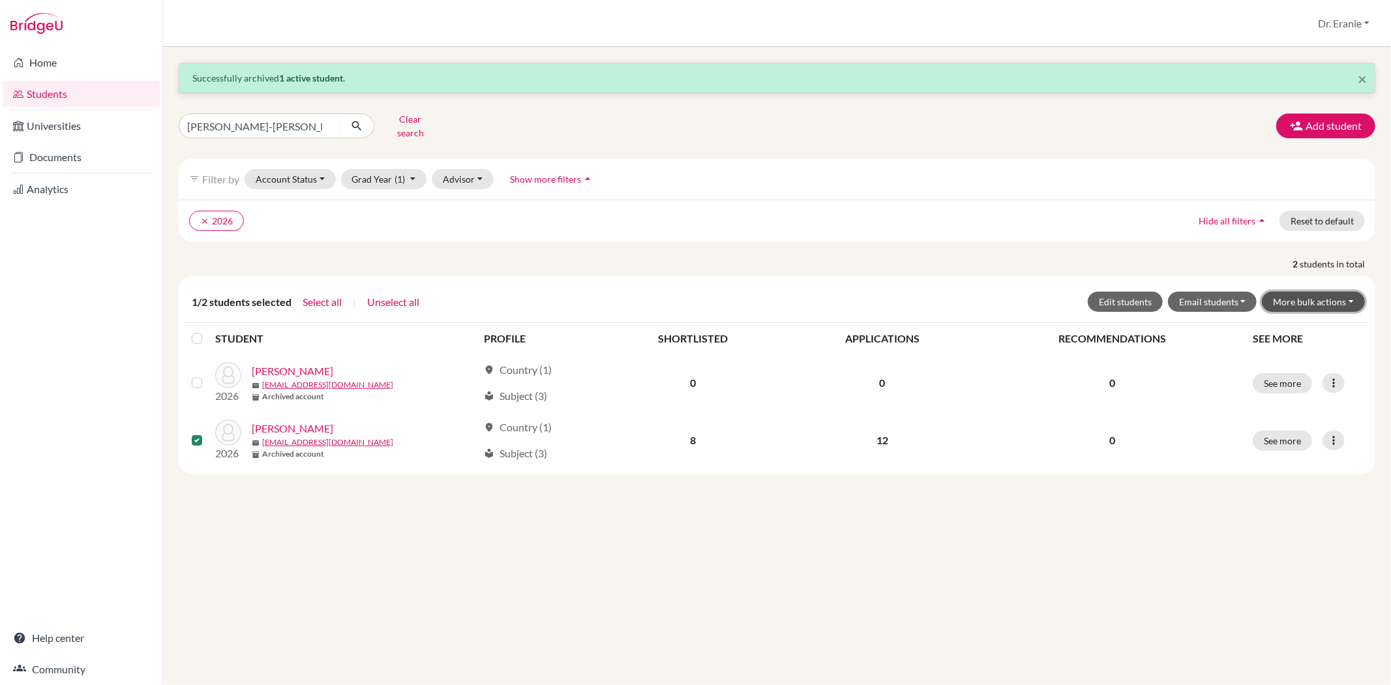
click at [1353, 291] on button "More bulk actions" at bounding box center [1312, 301] width 103 height 20
click at [1306, 344] on button "Unarchive" at bounding box center [1305, 350] width 118 height 21
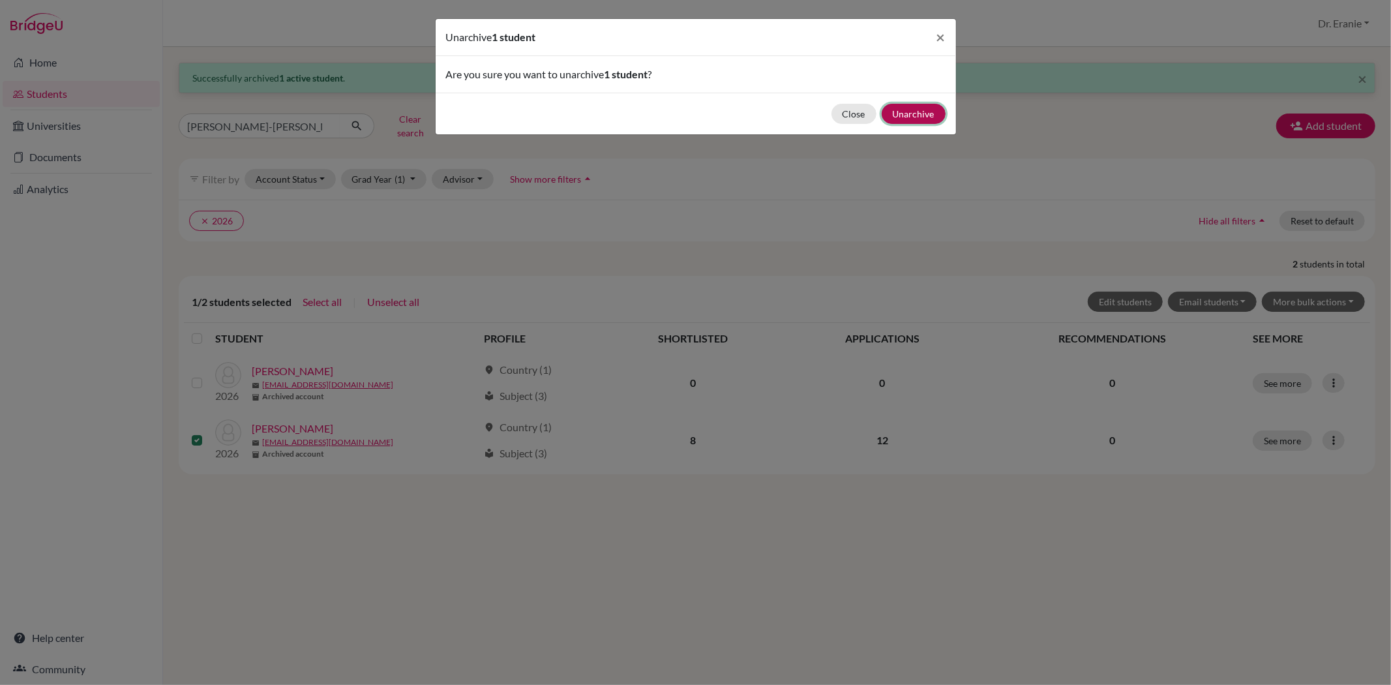
click at [921, 113] on button "Unarchive" at bounding box center [913, 114] width 64 height 20
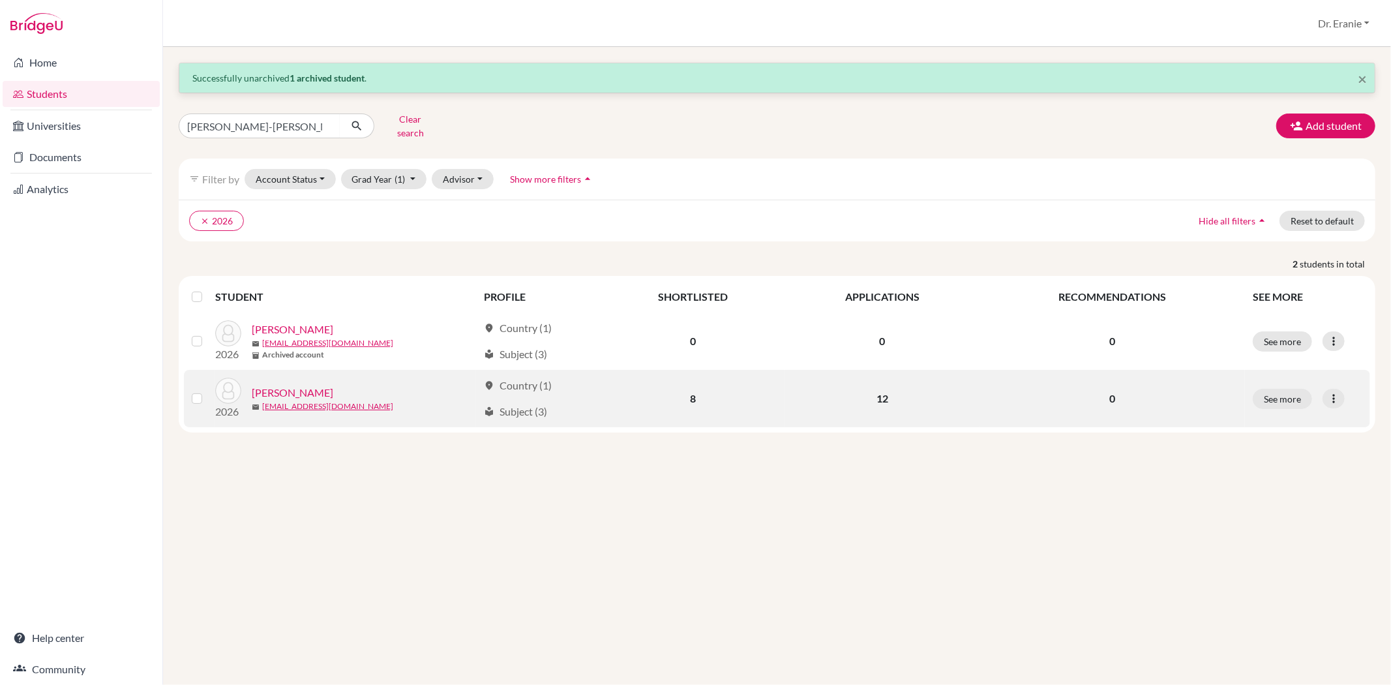
click at [301, 385] on link "[PERSON_NAME]" at bounding box center [292, 393] width 81 height 16
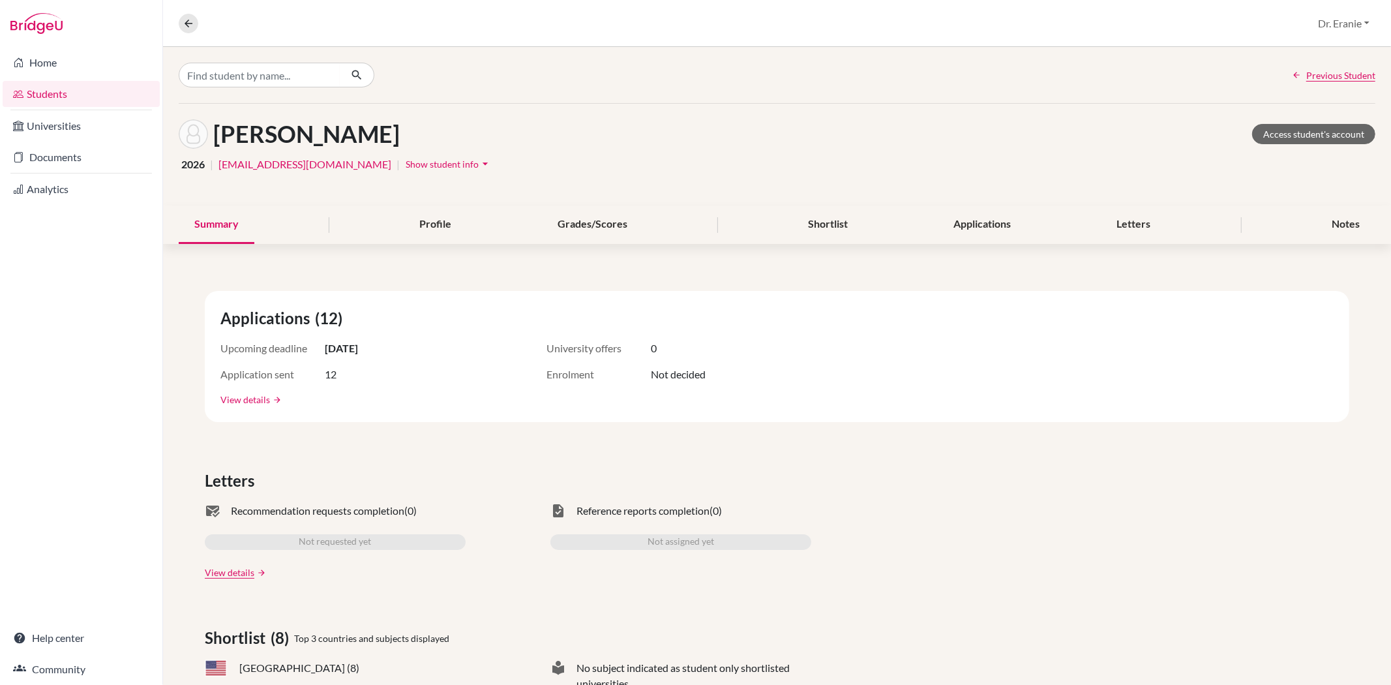
click at [250, 398] on link "View details" at bounding box center [245, 399] width 50 height 14
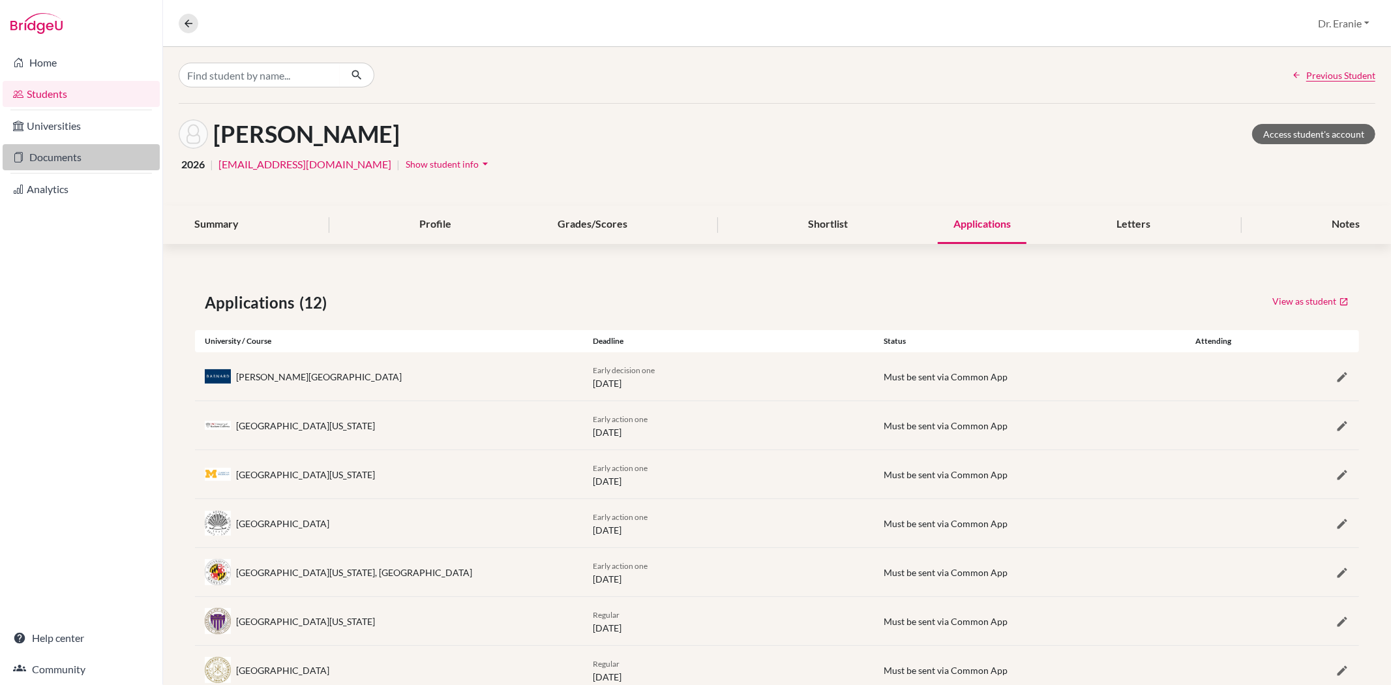
click at [79, 152] on link "Documents" at bounding box center [81, 157] width 157 height 26
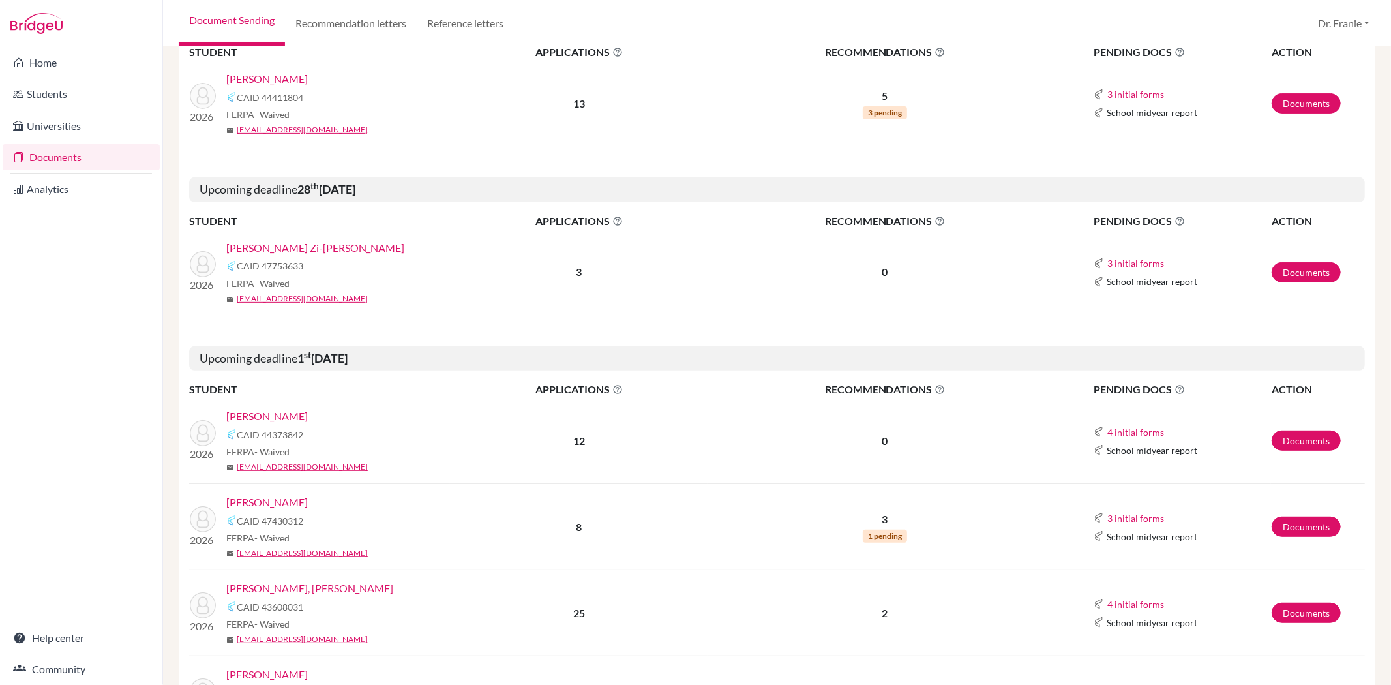
scroll to position [434, 0]
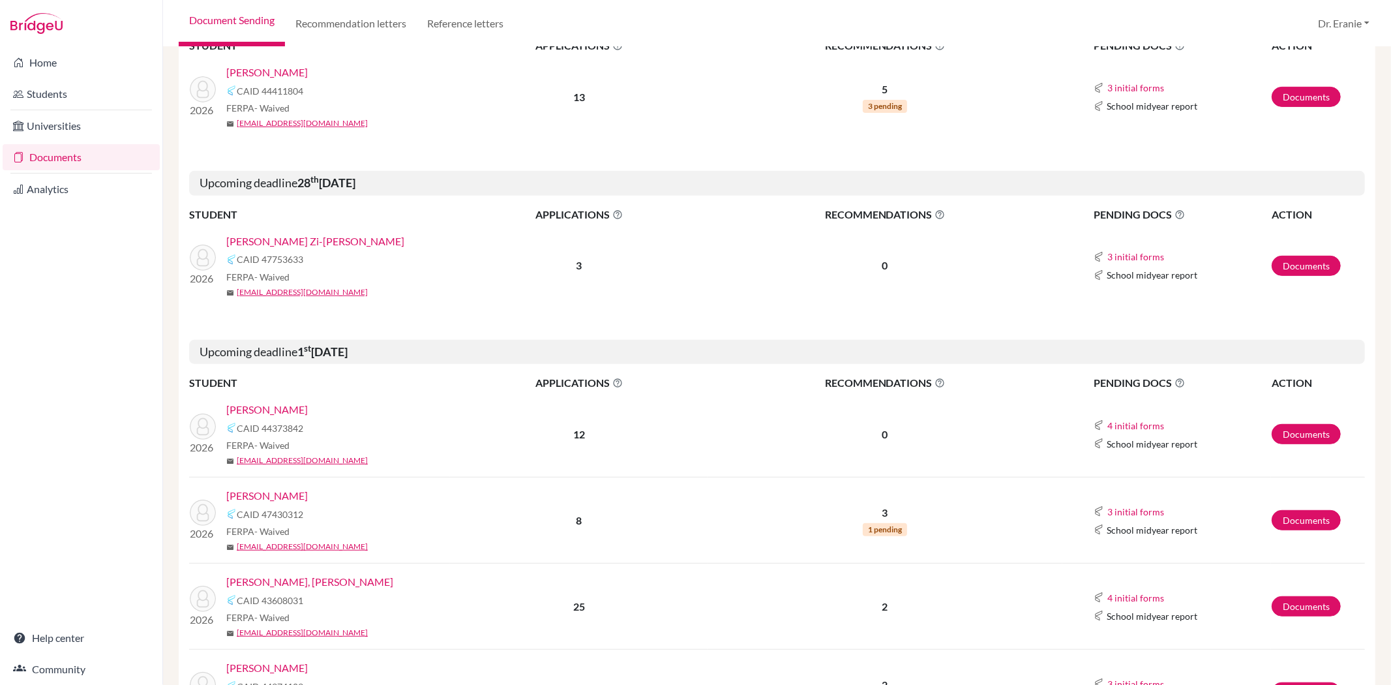
click at [308, 409] on link "Chen, Adrienne Wen-An" at bounding box center [266, 410] width 81 height 16
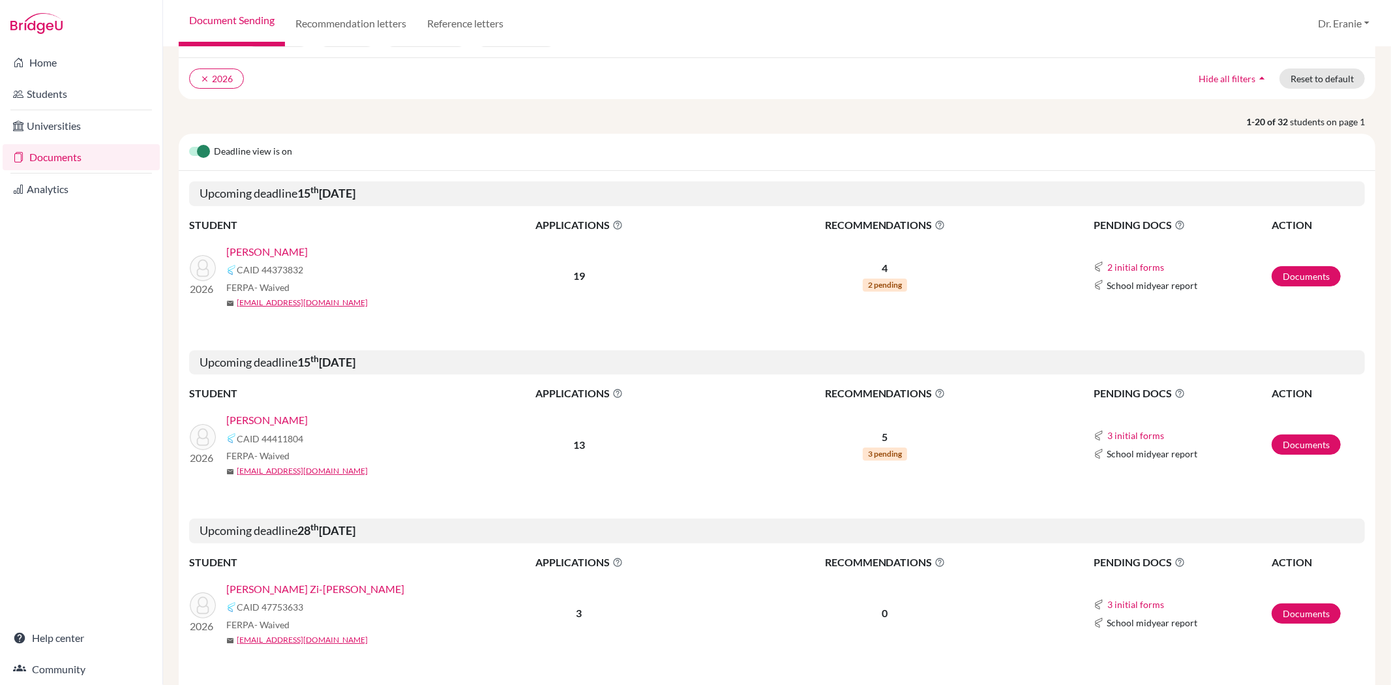
scroll to position [0, 0]
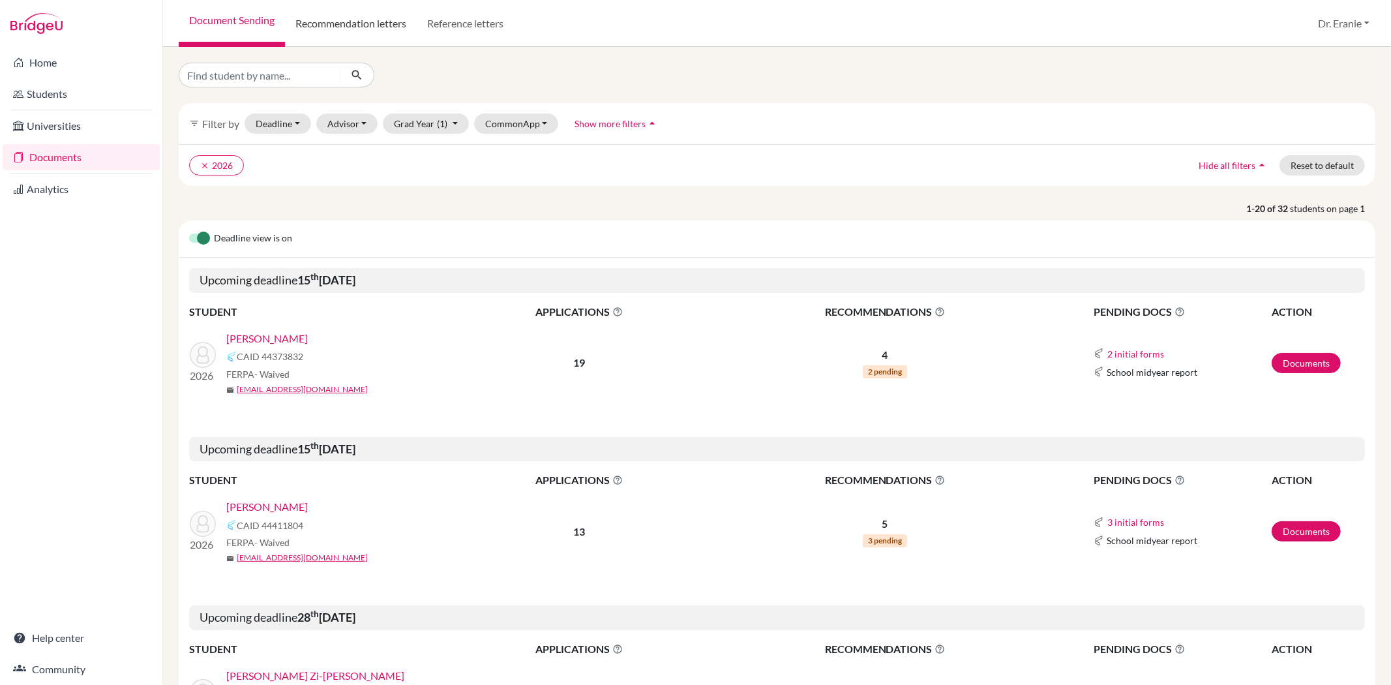
click at [379, 18] on link "Recommendation letters" at bounding box center [351, 23] width 132 height 47
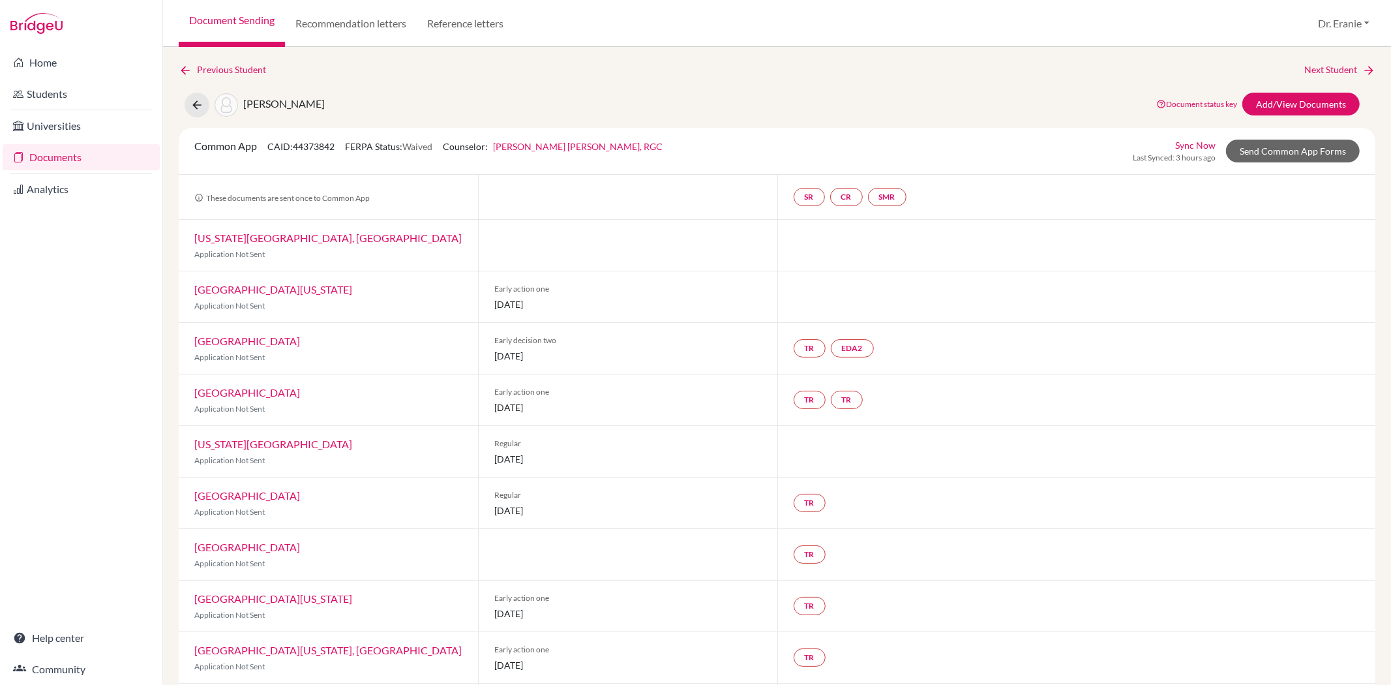
click at [1178, 145] on link "Sync Now" at bounding box center [1195, 145] width 40 height 14
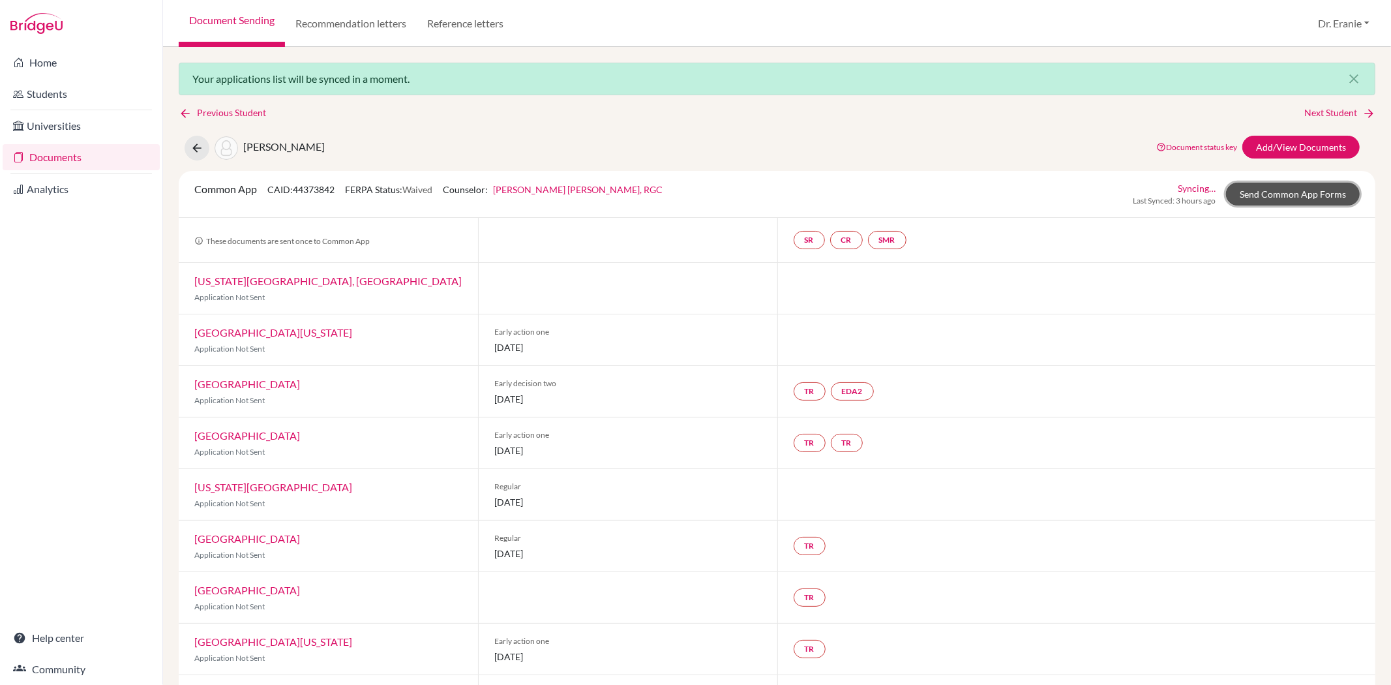
click at [1263, 190] on link "Send Common App Forms" at bounding box center [1293, 194] width 134 height 23
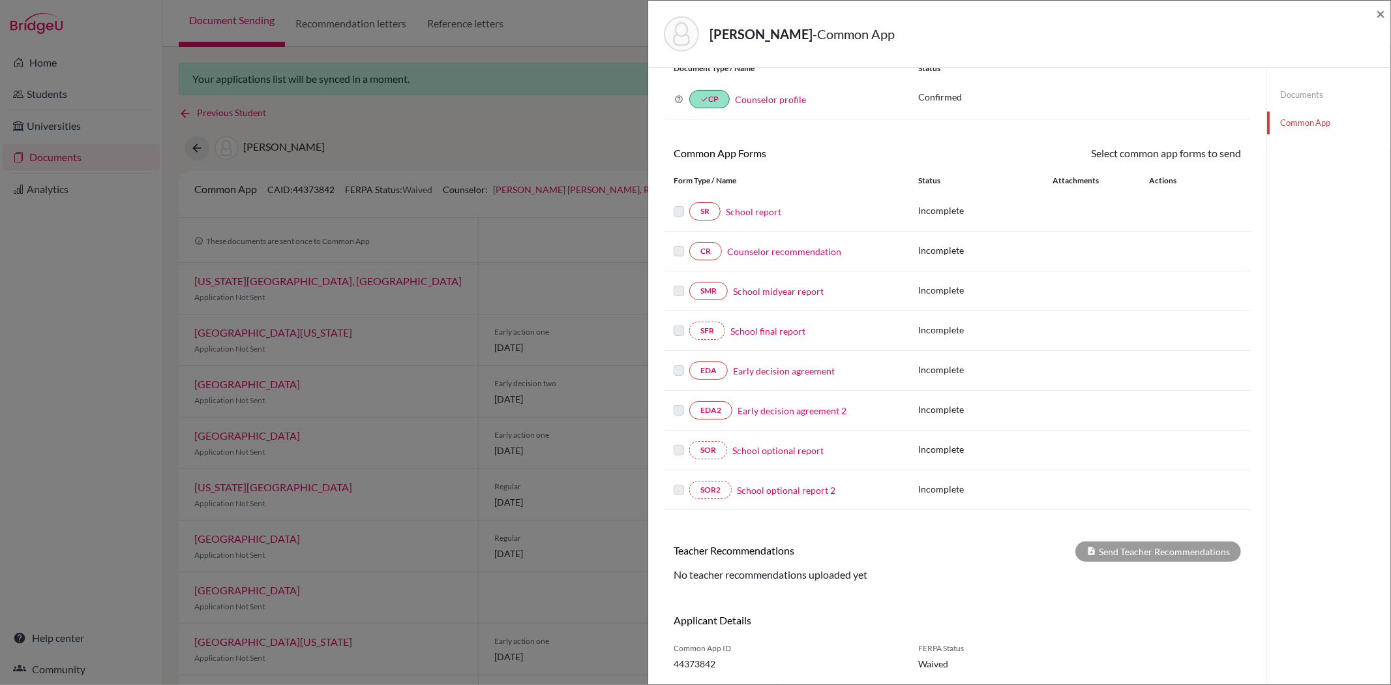
scroll to position [89, 0]
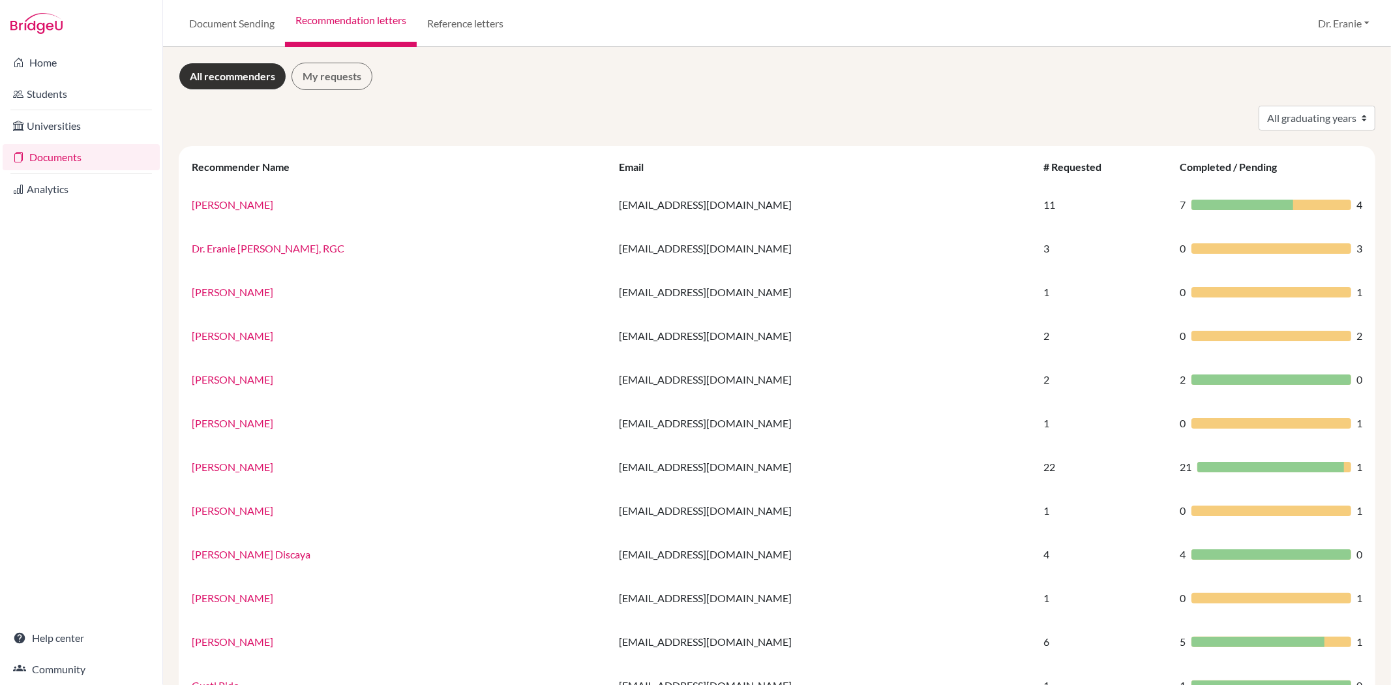
click at [236, 74] on link "All recommenders" at bounding box center [233, 76] width 108 height 27
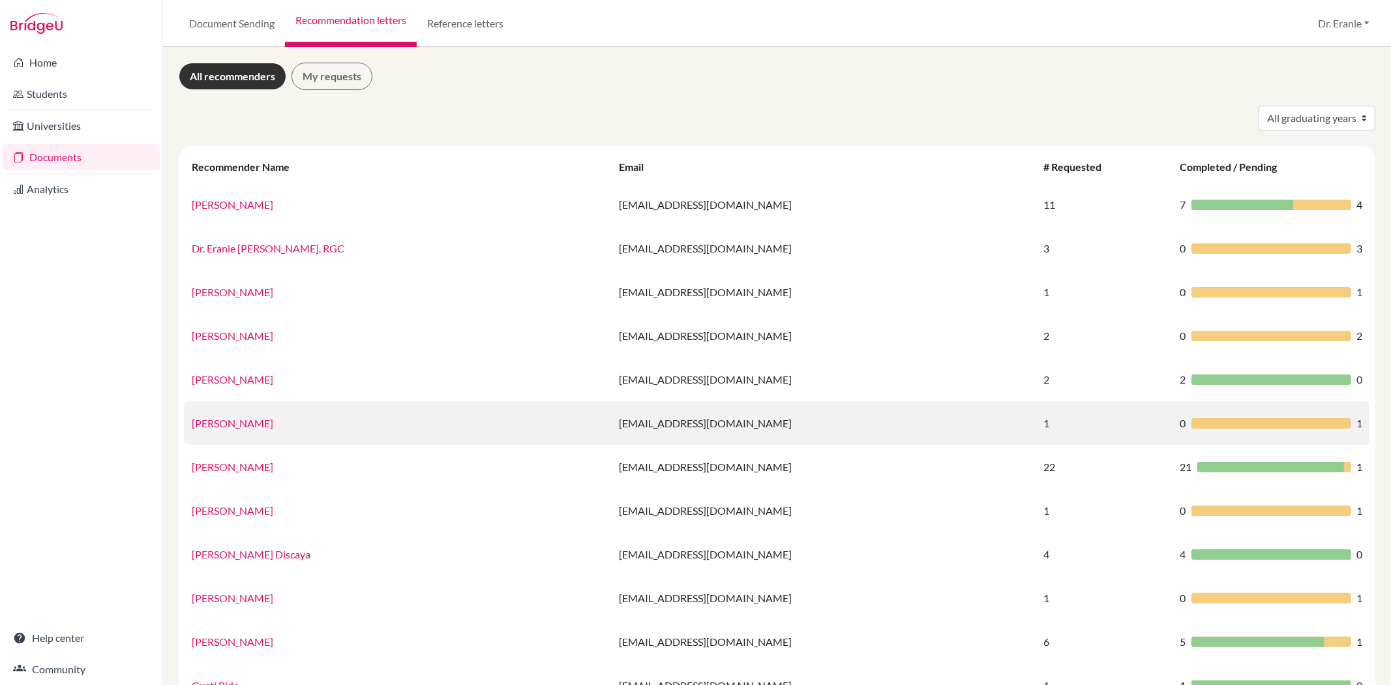
click at [203, 417] on link "[PERSON_NAME]" at bounding box center [232, 423] width 81 height 12
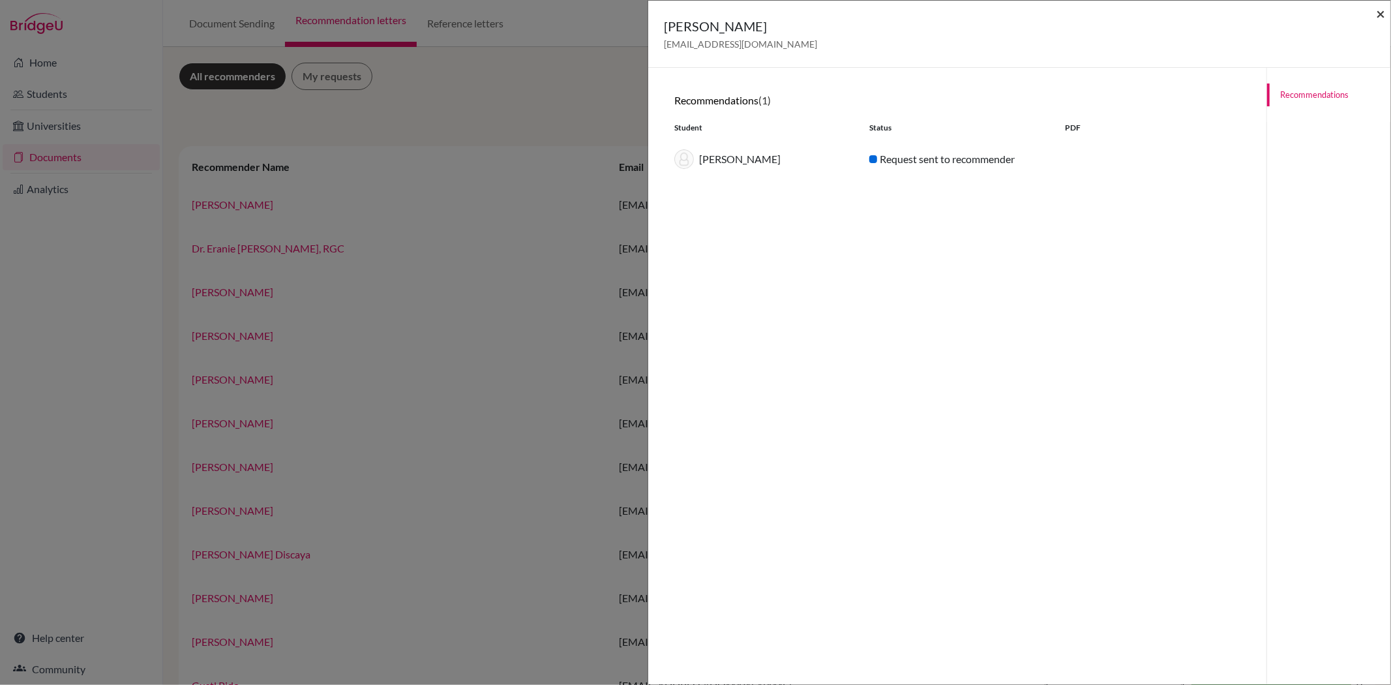
click at [1382, 10] on span "×" at bounding box center [1380, 13] width 9 height 19
